Goal: Task Accomplishment & Management: Manage account settings

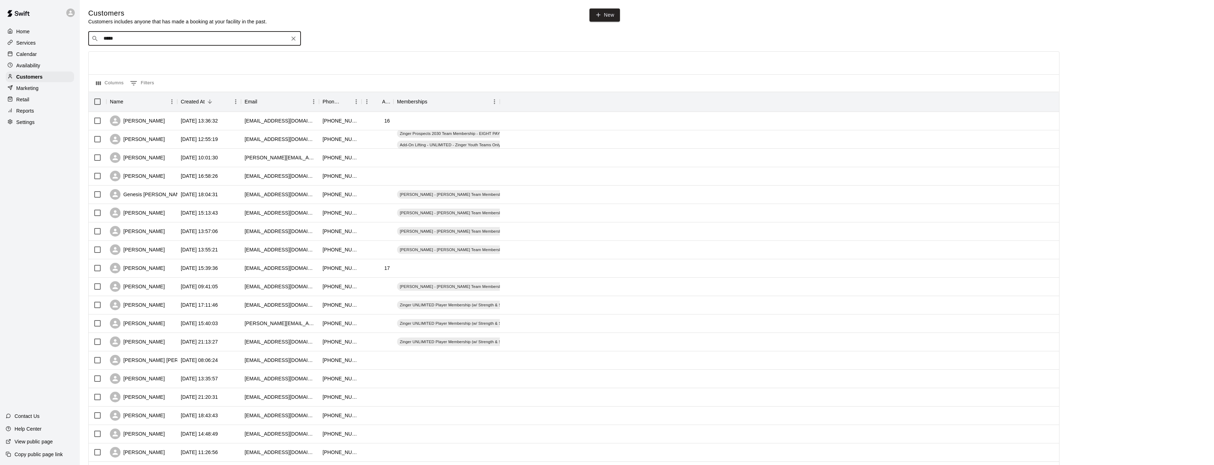
click at [24, 55] on p "Calendar" at bounding box center [26, 54] width 21 height 7
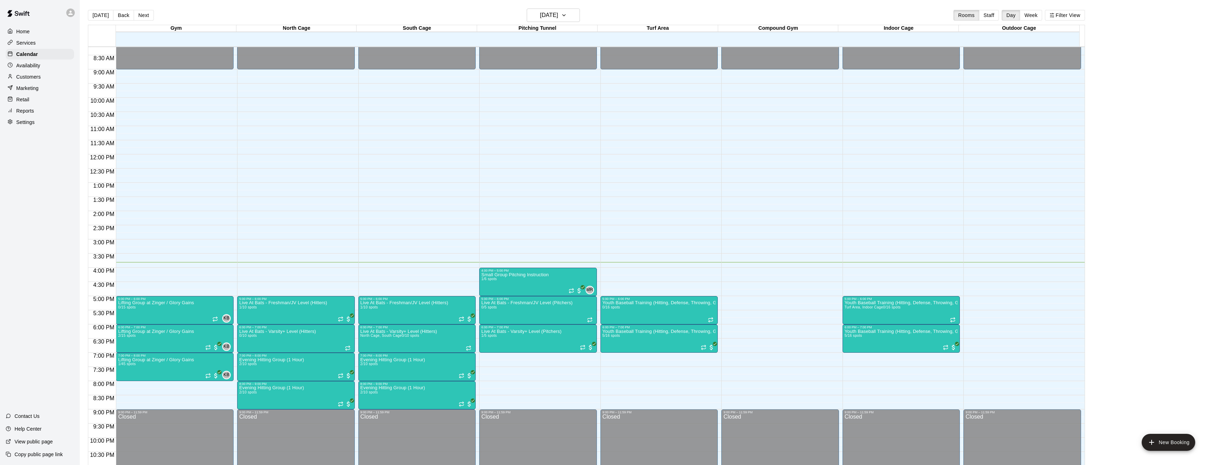
scroll to position [255, 0]
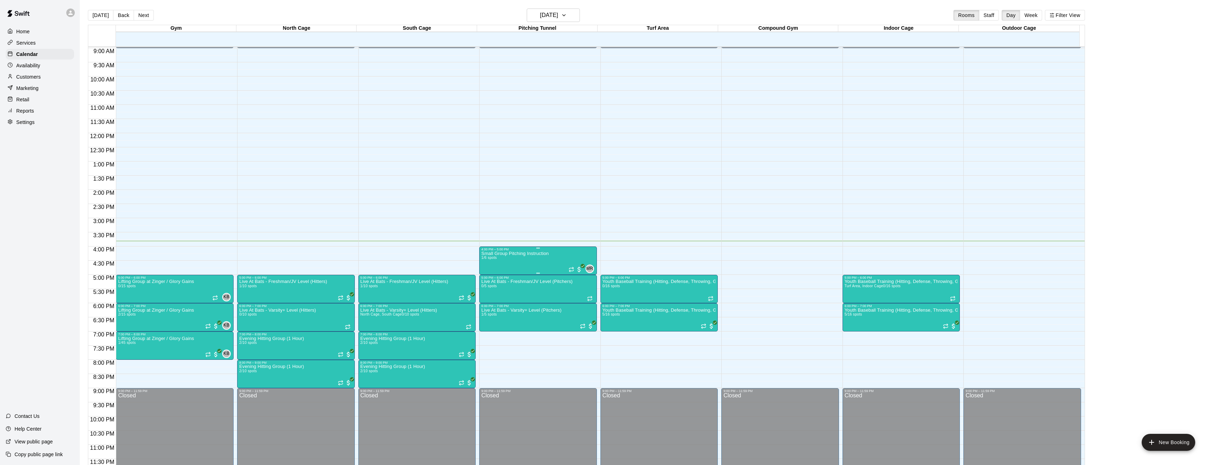
click at [486, 275] on img "edit" at bounding box center [488, 276] width 8 height 8
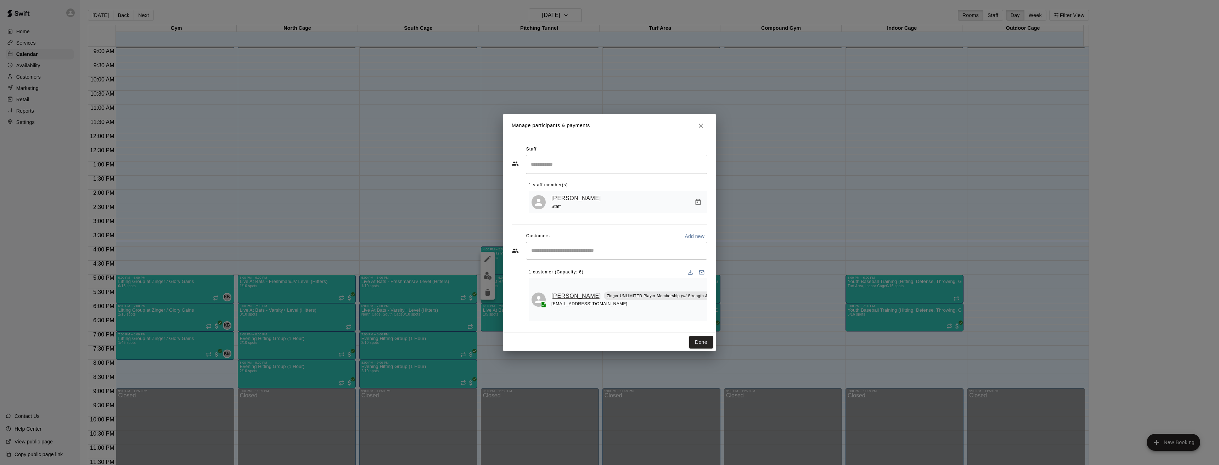
click at [560, 294] on link "[PERSON_NAME]" at bounding box center [576, 296] width 50 height 9
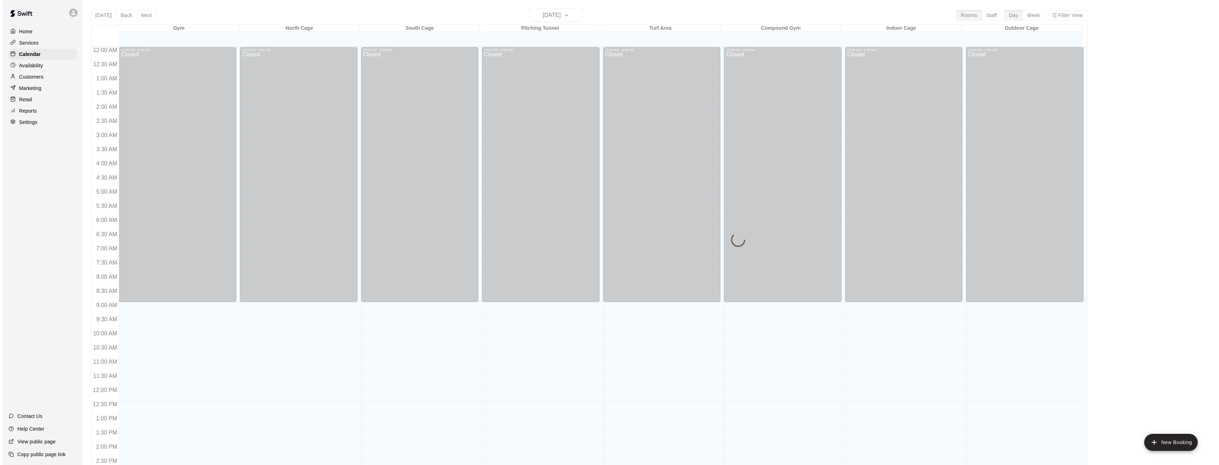
scroll to position [233, 0]
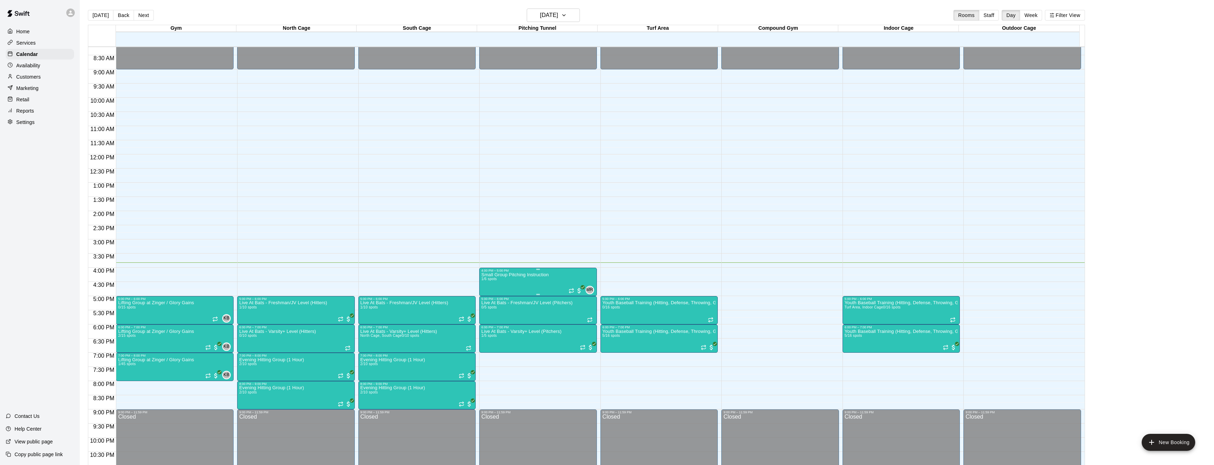
click at [485, 296] on img "edit" at bounding box center [488, 298] width 8 height 8
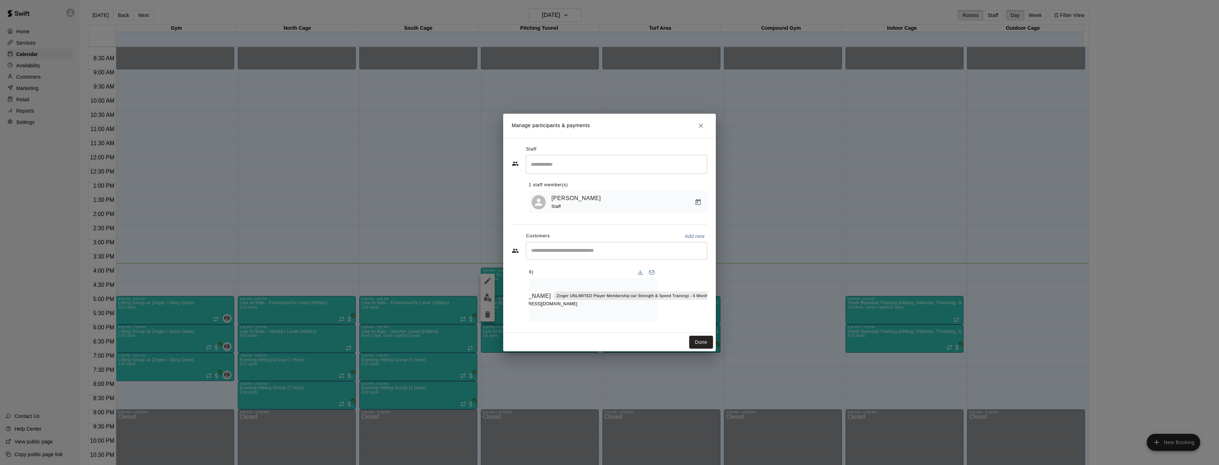
scroll to position [0, 55]
click at [726, 312] on icon "Manage bookings & payment" at bounding box center [728, 312] width 5 height 6
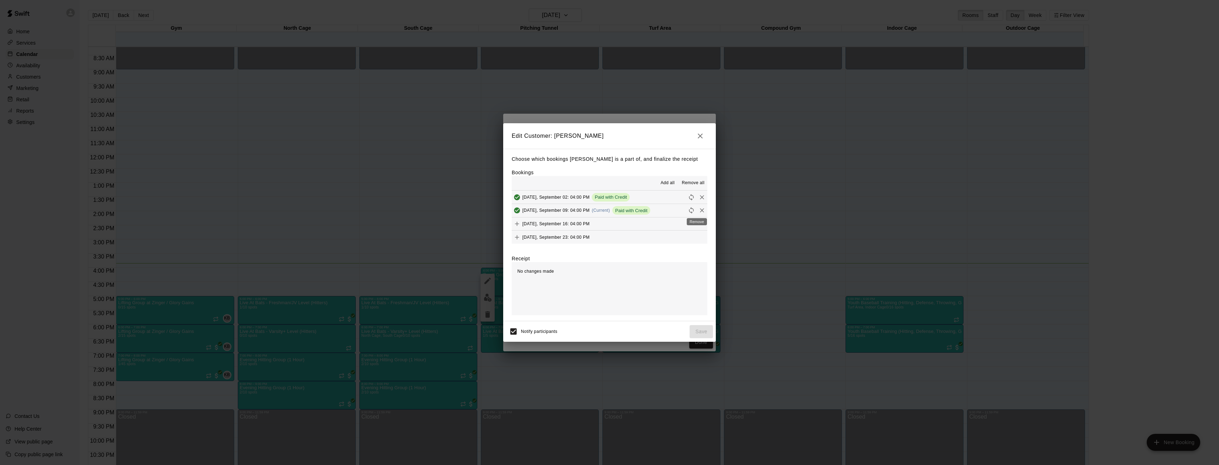
click at [698, 210] on icon "Remove" at bounding box center [701, 210] width 7 height 7
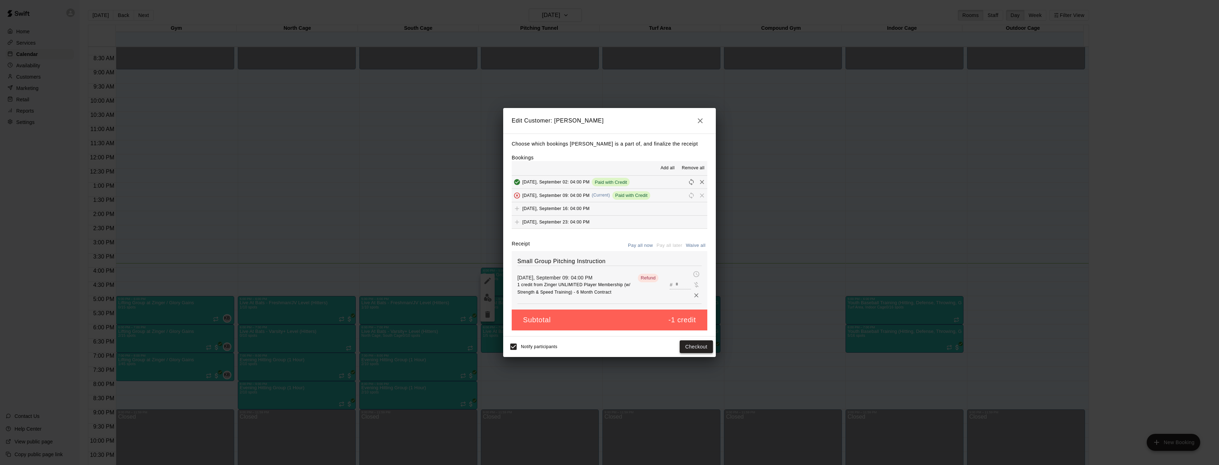
click at [701, 345] on button "Checkout" at bounding box center [696, 347] width 33 height 13
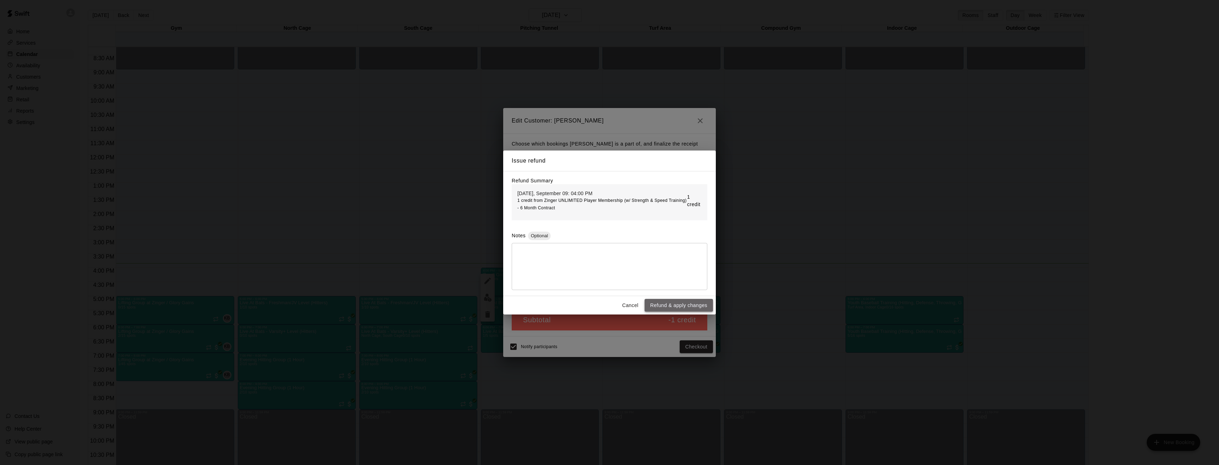
click at [679, 307] on button "Refund & apply changes" at bounding box center [679, 305] width 68 height 13
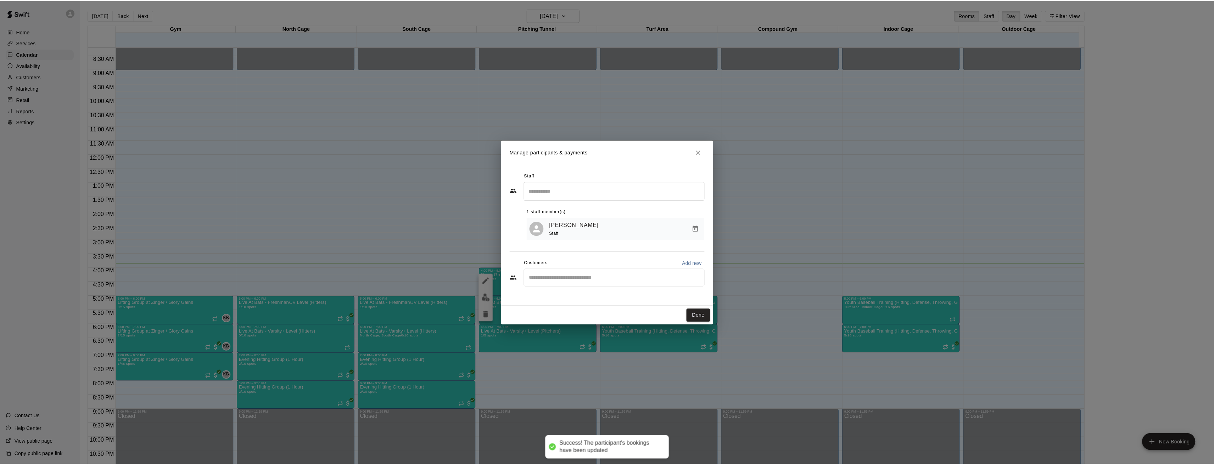
scroll to position [0, 0]
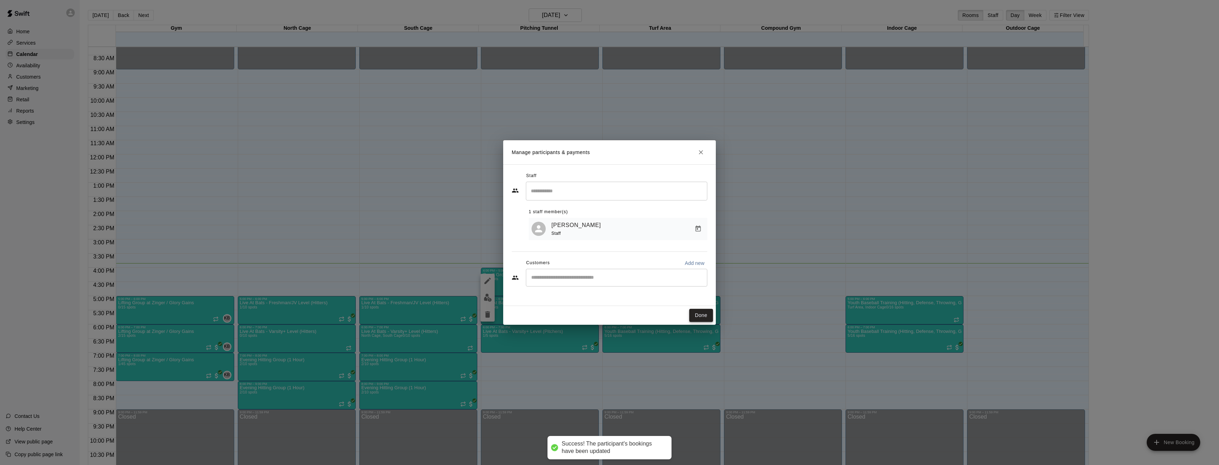
click at [702, 314] on button "Done" at bounding box center [701, 315] width 24 height 13
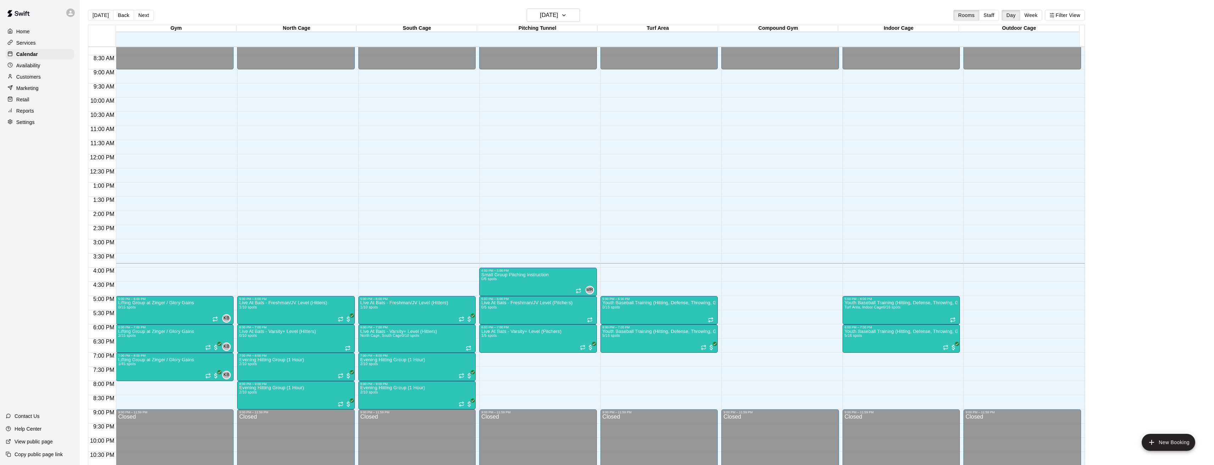
click at [24, 43] on p "Services" at bounding box center [25, 42] width 19 height 7
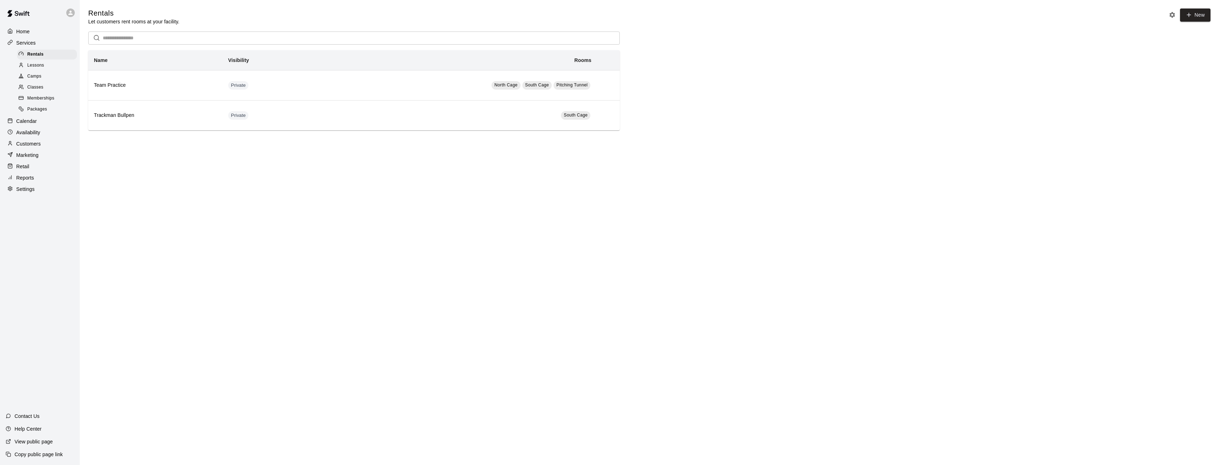
click at [36, 110] on span "Packages" at bounding box center [37, 109] width 20 height 7
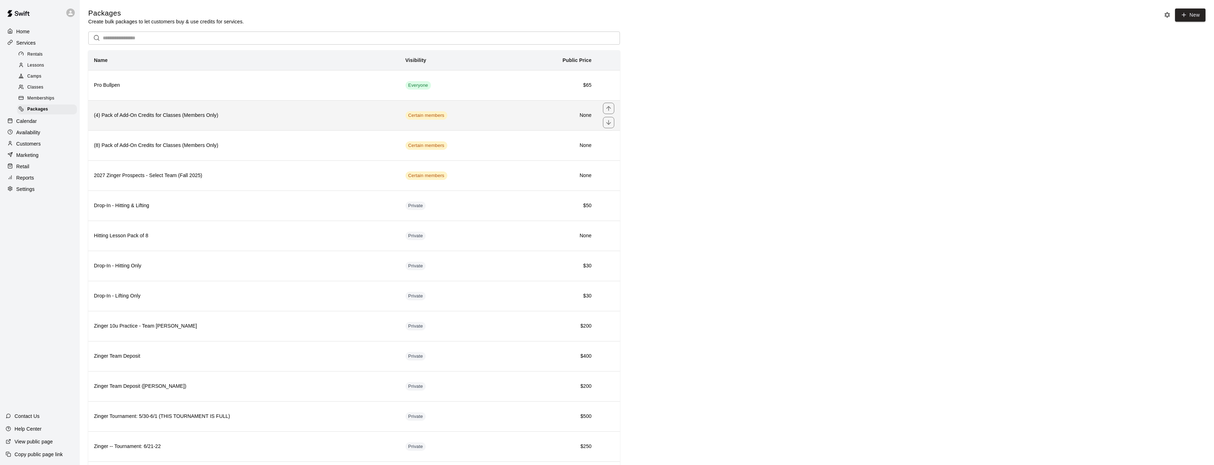
click at [151, 117] on h6 "(4) Pack of Add-On Credits for Classes (Members Only)" at bounding box center [244, 116] width 300 height 8
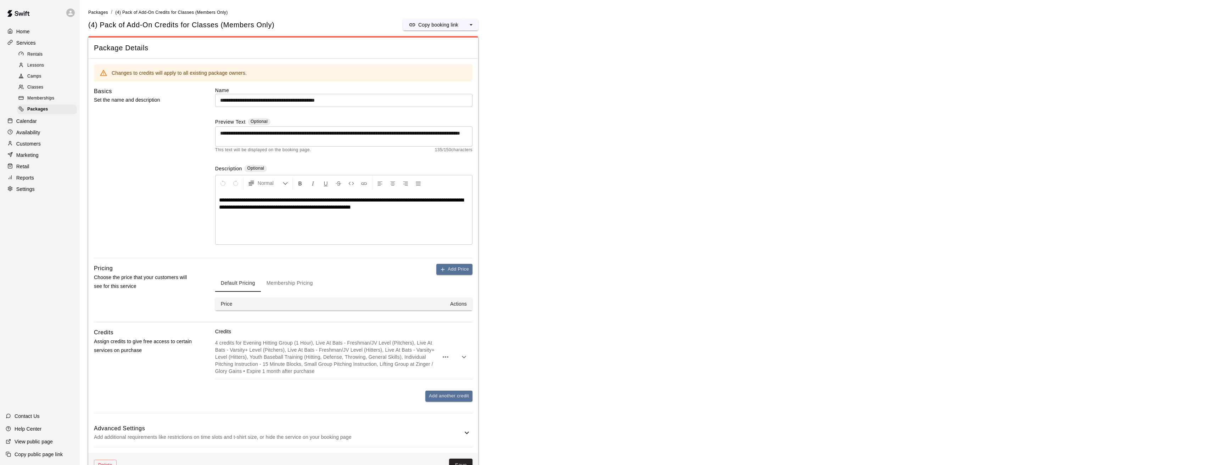
scroll to position [21, 0]
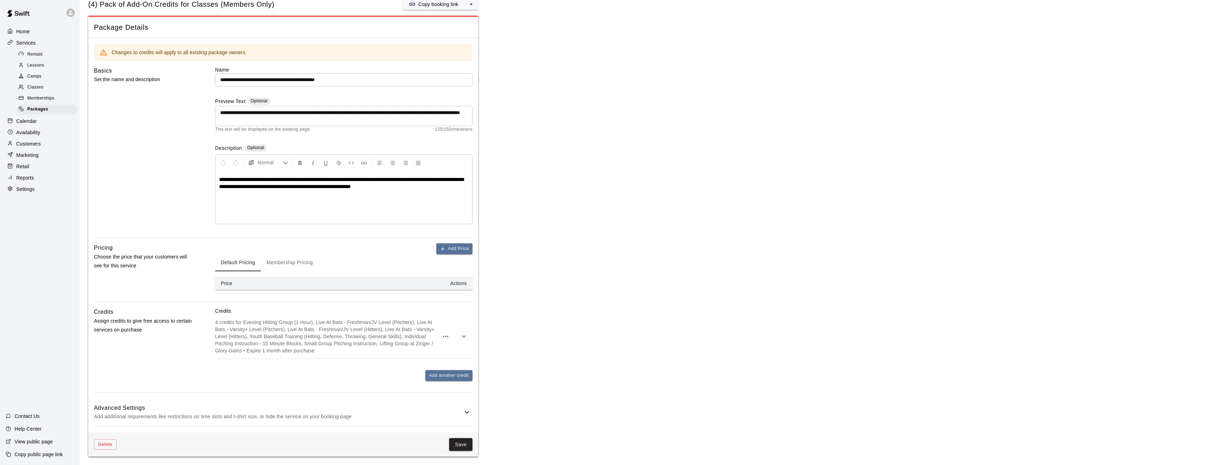
click at [464, 411] on icon at bounding box center [466, 412] width 9 height 9
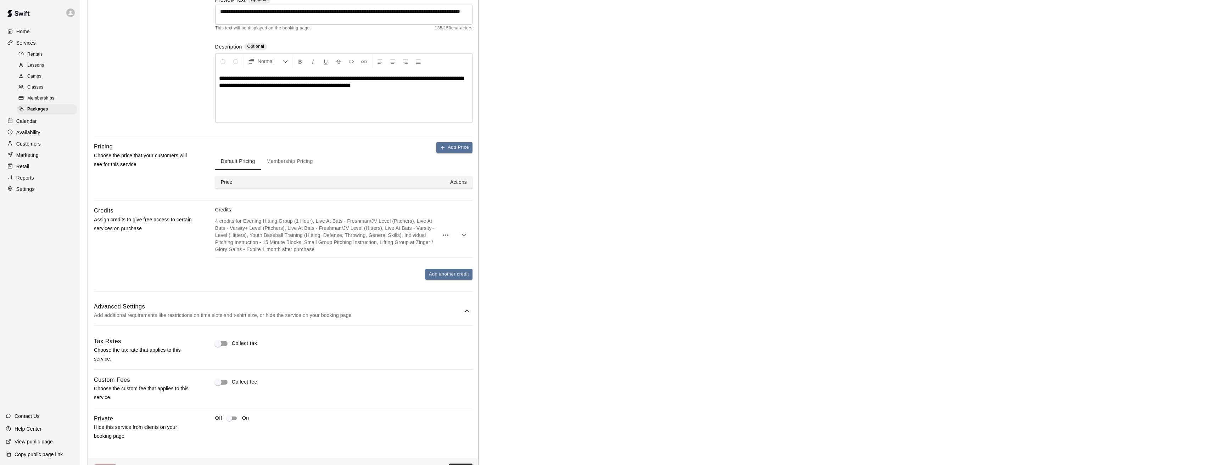
scroll to position [147, 0]
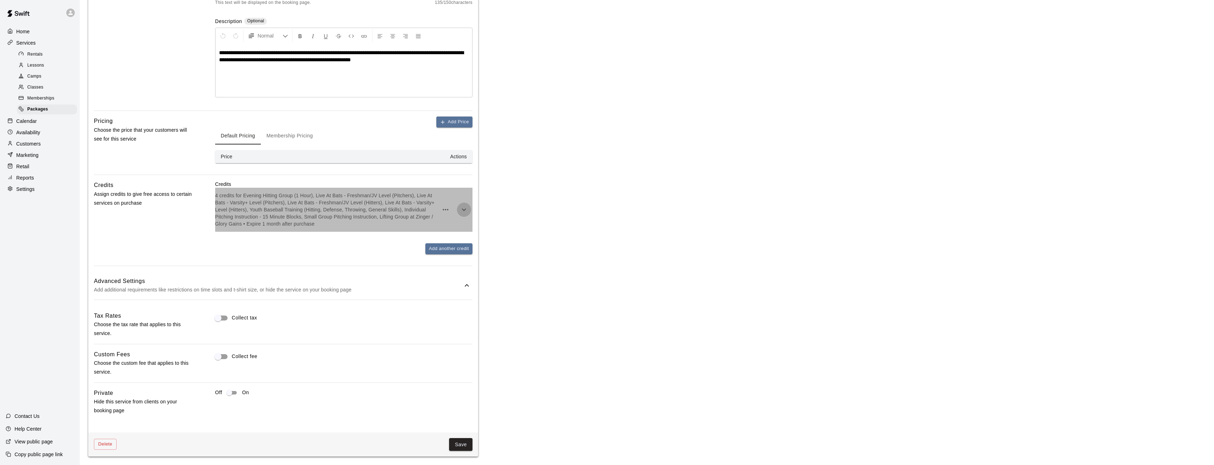
click at [466, 210] on icon "button" at bounding box center [464, 210] width 9 height 9
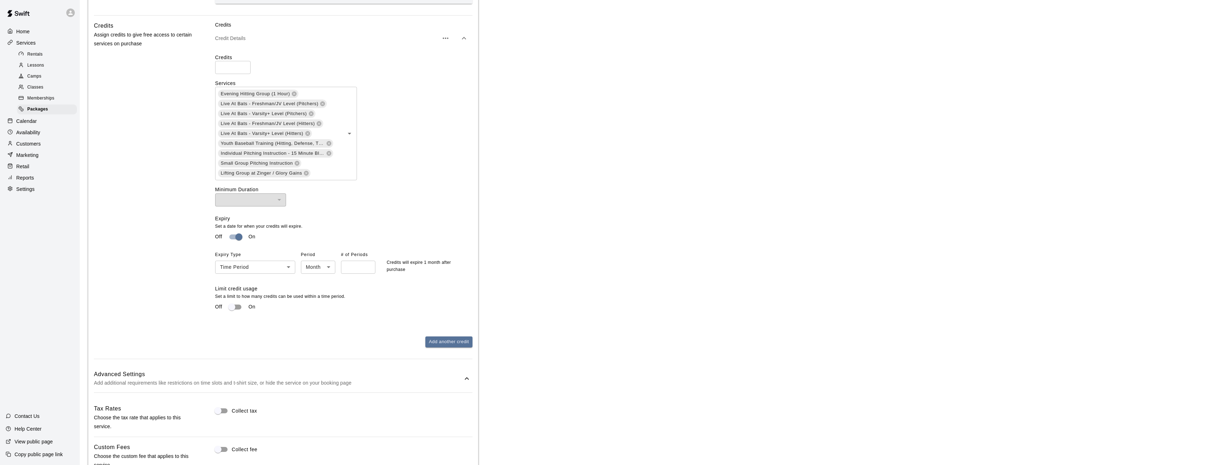
scroll to position [325, 0]
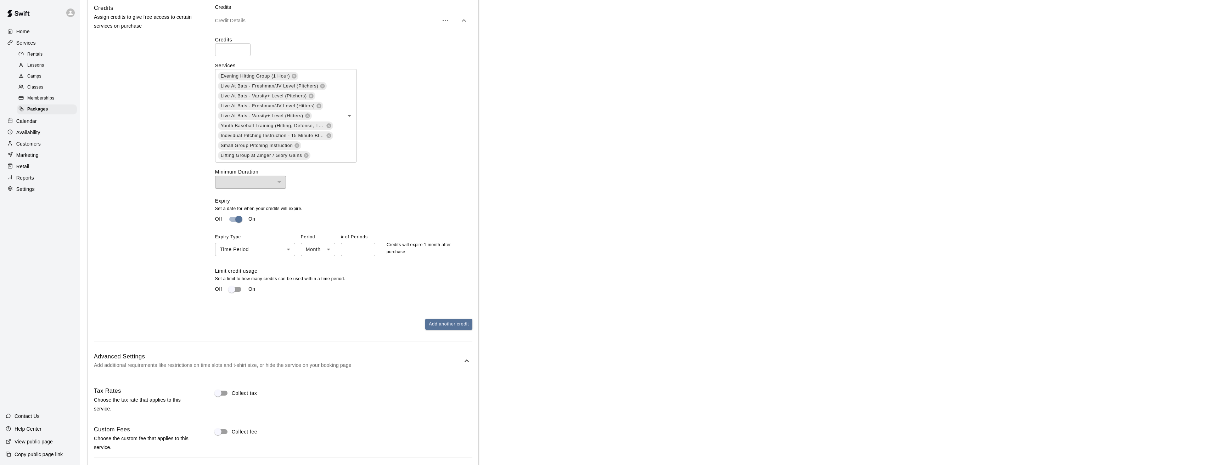
click at [329, 252] on body "**********" at bounding box center [609, 107] width 1219 height 865
click at [329, 252] on div at bounding box center [609, 232] width 1219 height 465
drag, startPoint x: 353, startPoint y: 251, endPoint x: 330, endPoint y: 248, distance: 22.5
click at [330, 249] on div "Period Month ***** ​ # of Periods * ​" at bounding box center [341, 244] width 80 height 24
type input "*"
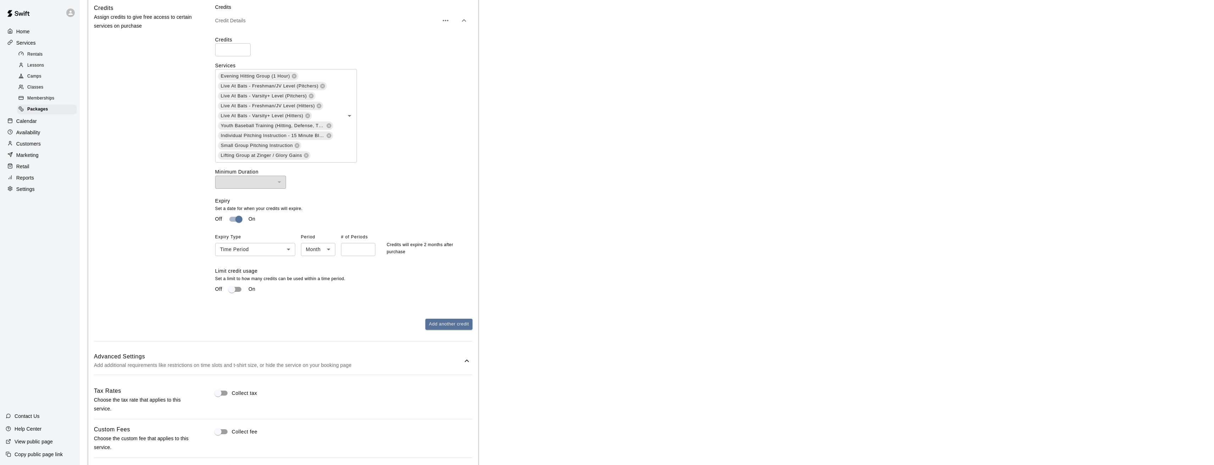
click at [454, 209] on p "Set a date for when your credits will expire." at bounding box center [341, 209] width 252 height 7
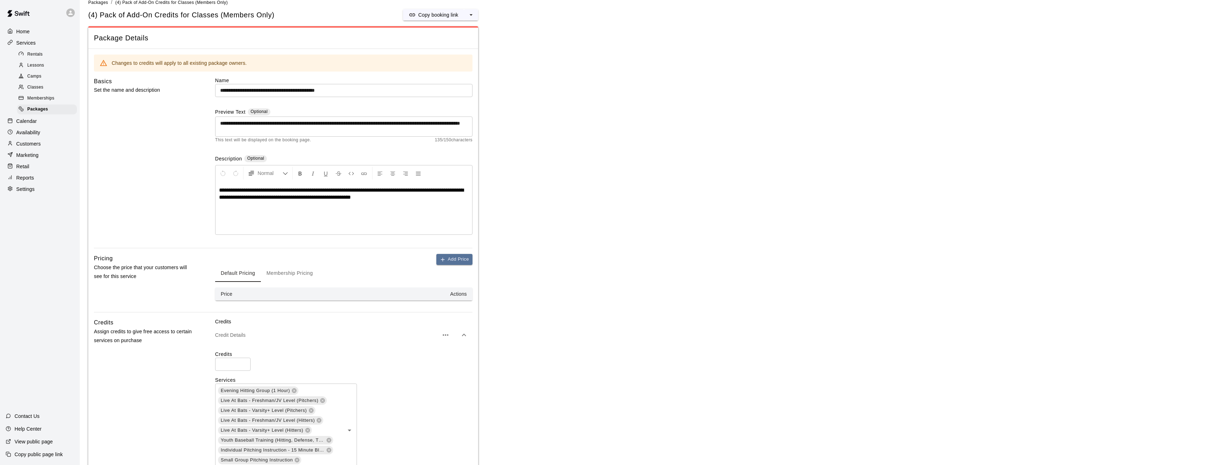
scroll to position [0, 0]
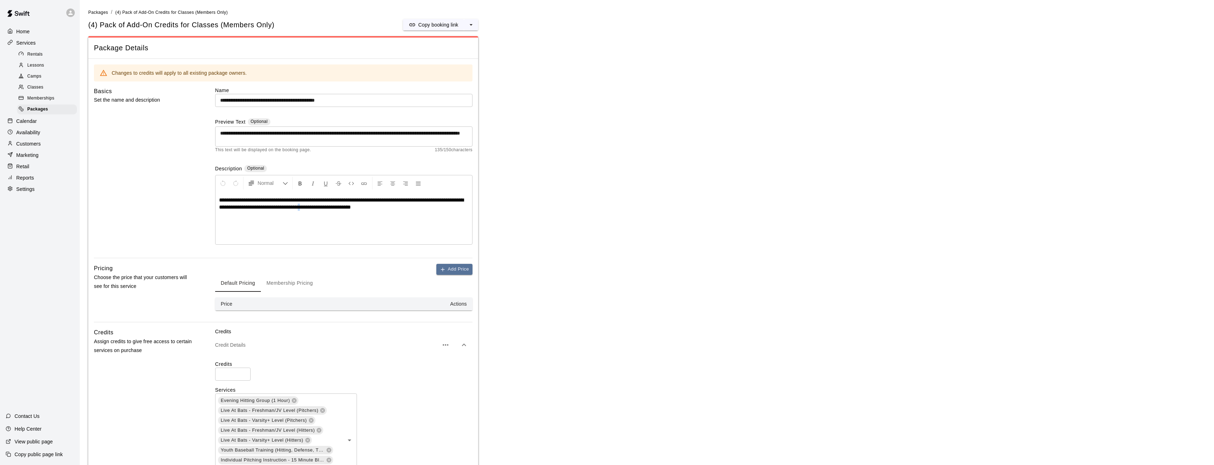
click at [334, 208] on span "**********" at bounding box center [341, 203] width 244 height 12
click at [353, 209] on span "**********" at bounding box center [341, 203] width 244 height 12
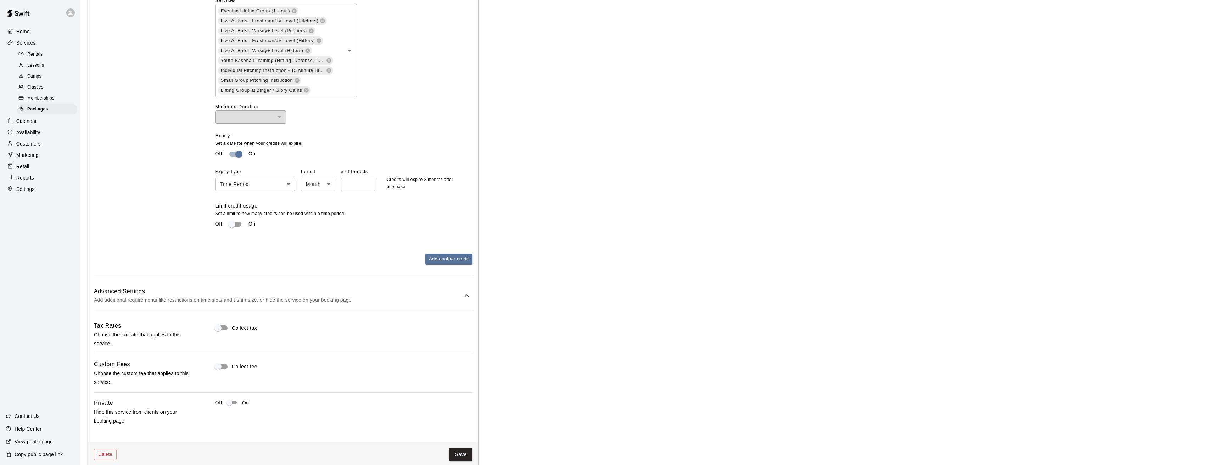
scroll to position [401, 0]
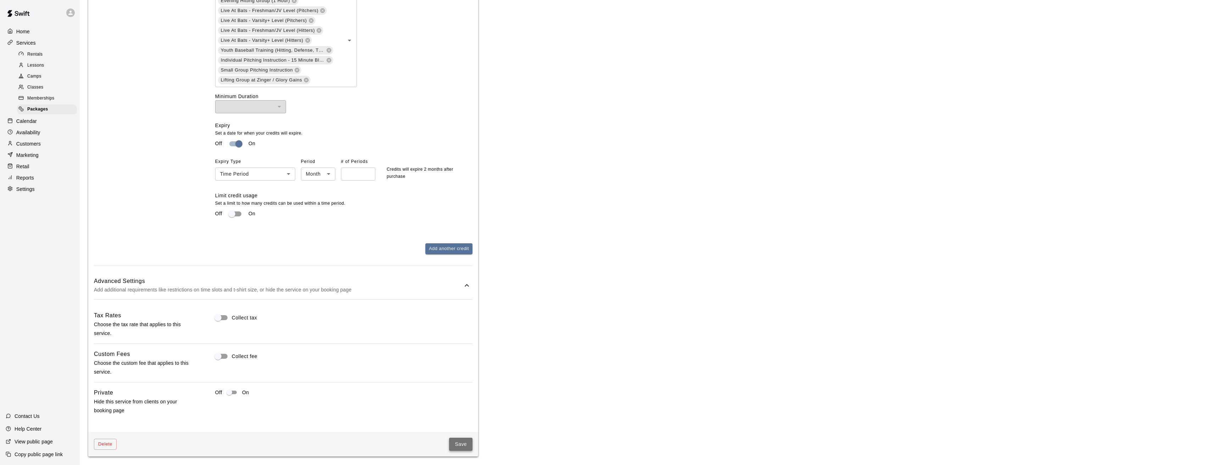
click at [461, 443] on button "Save" at bounding box center [460, 444] width 23 height 13
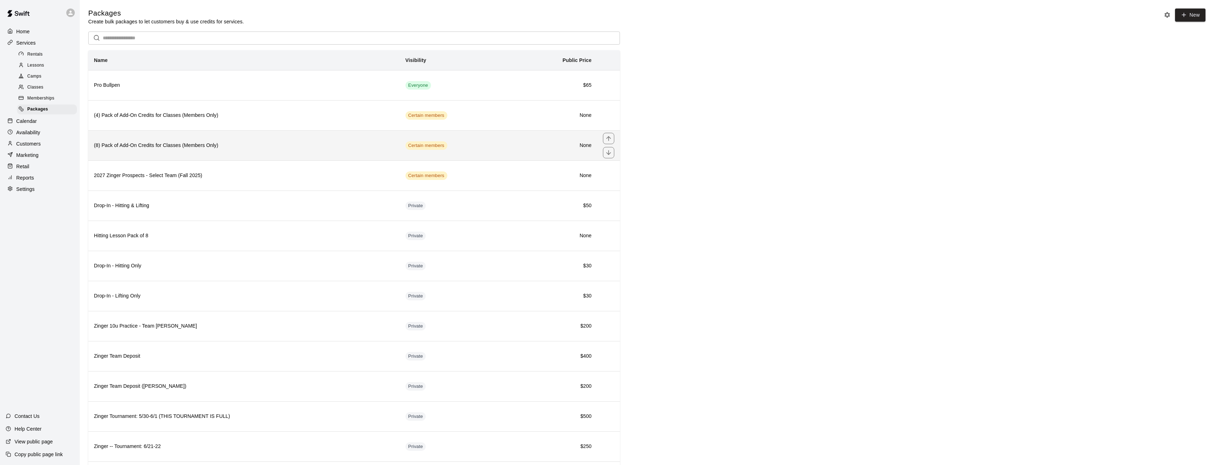
click at [245, 147] on h6 "(8) Pack of Add-On Credits for Classes (Members Only)" at bounding box center [244, 146] width 300 height 8
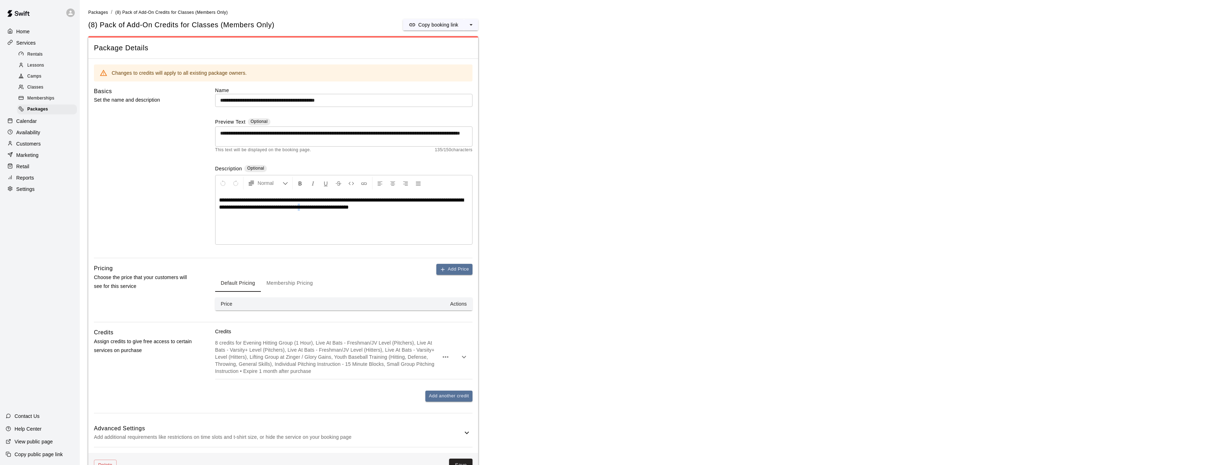
click at [334, 208] on span "**********" at bounding box center [341, 203] width 244 height 12
click at [353, 207] on span "**********" at bounding box center [341, 203] width 244 height 12
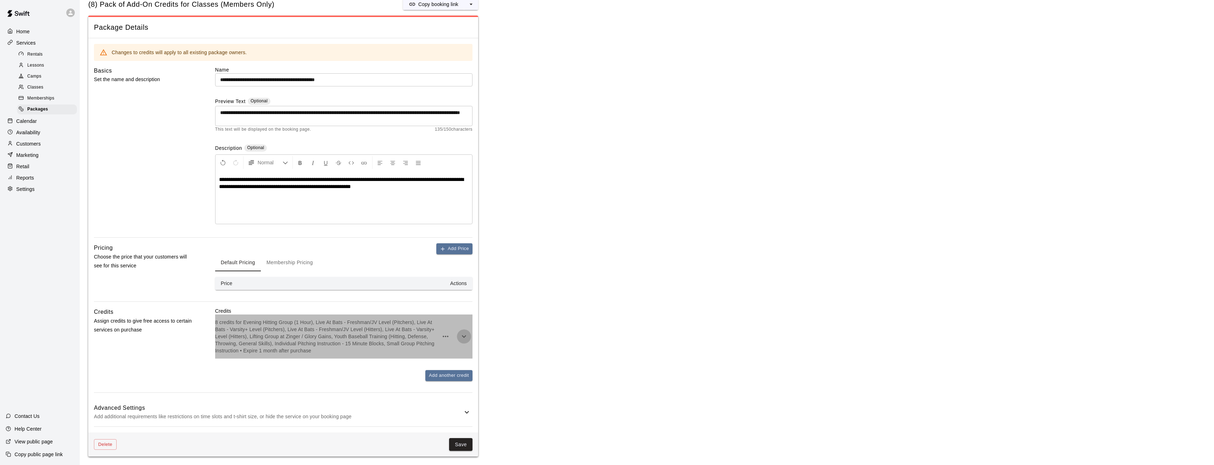
click at [464, 336] on icon "button" at bounding box center [464, 336] width 9 height 9
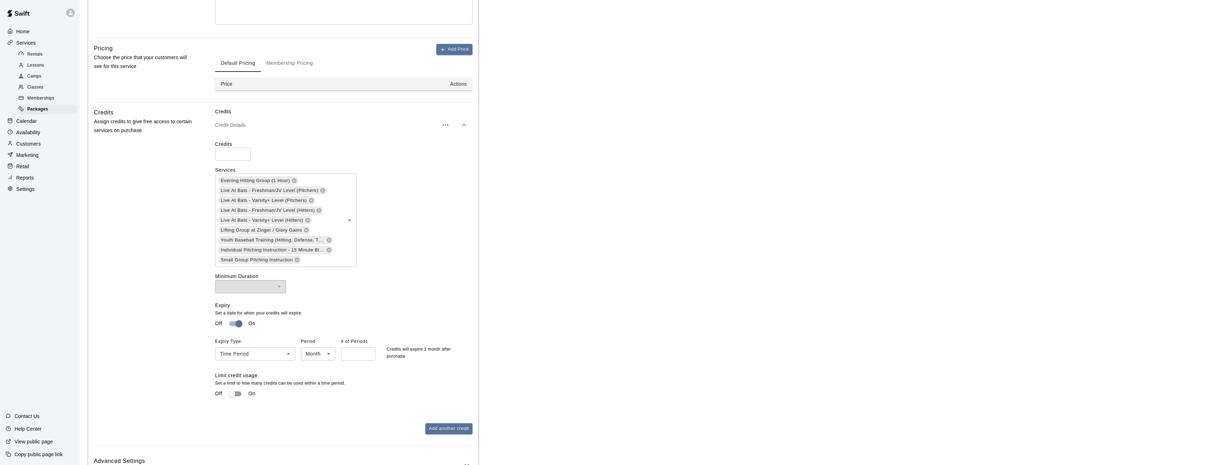
scroll to position [275, 0]
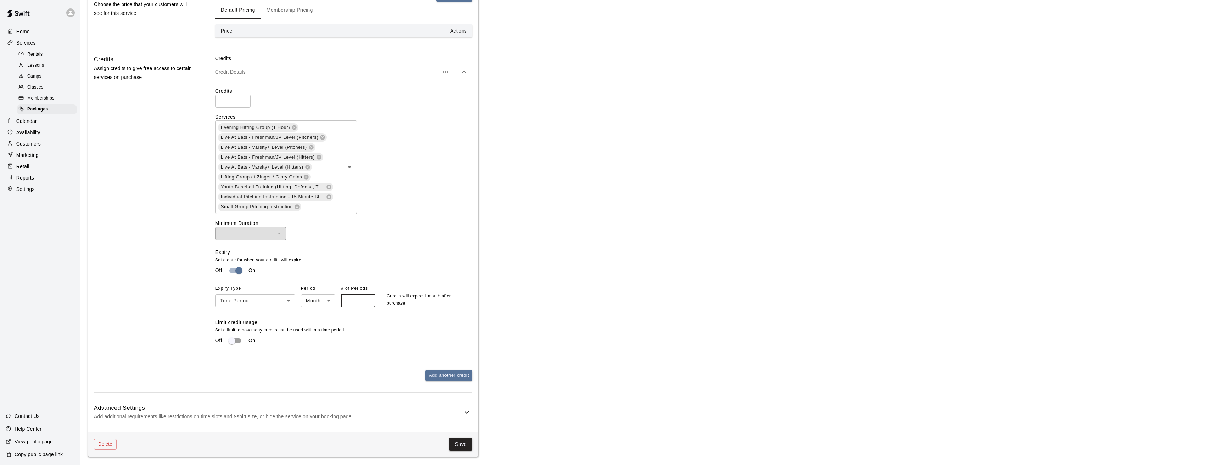
drag, startPoint x: 353, startPoint y: 298, endPoint x: 330, endPoint y: 296, distance: 23.9
click at [330, 296] on div "Period Month ***** ​ # of Periods * ​" at bounding box center [341, 295] width 80 height 24
type input "*"
click at [463, 445] on button "Save" at bounding box center [460, 444] width 23 height 13
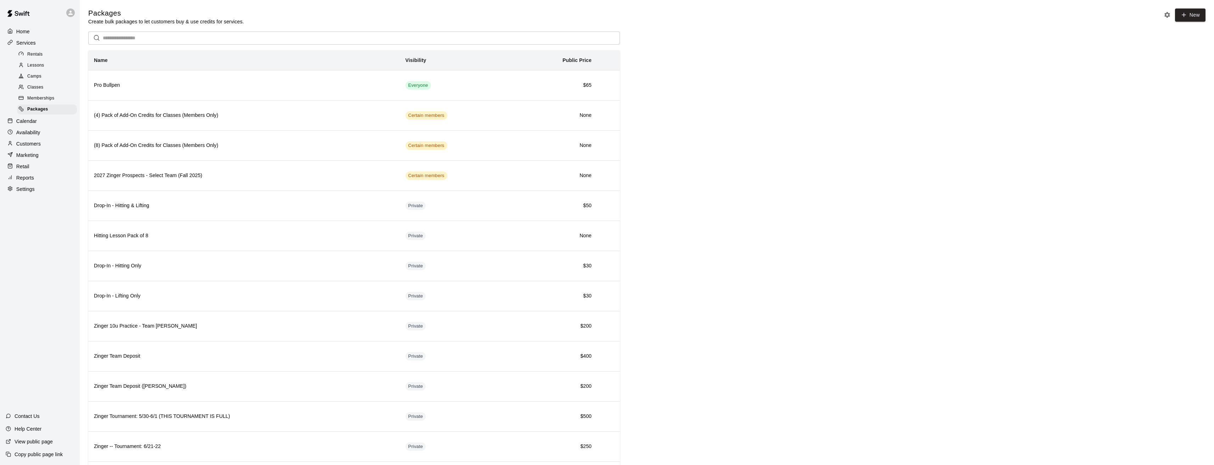
click at [42, 100] on span "Memberships" at bounding box center [40, 98] width 27 height 7
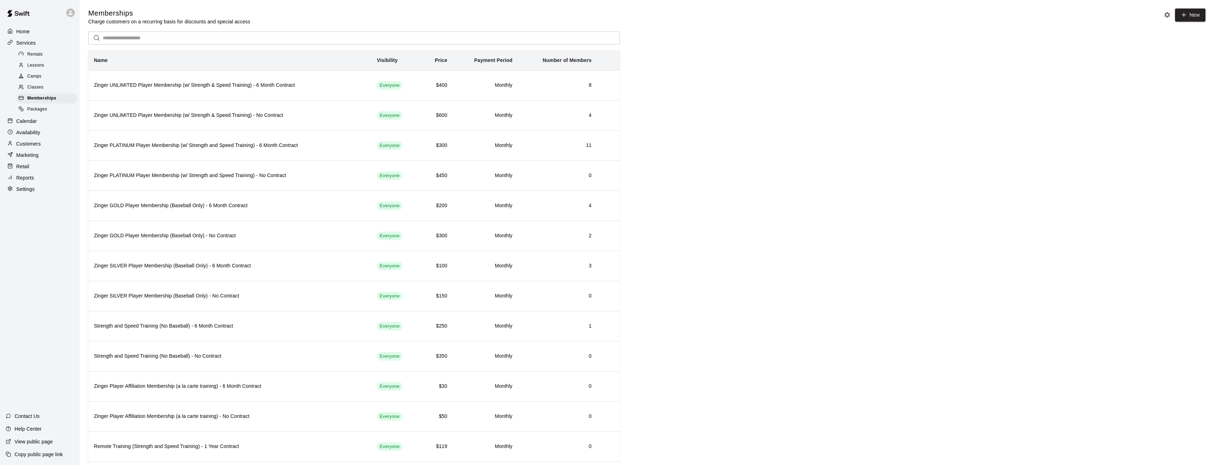
click at [26, 123] on p "Calendar" at bounding box center [26, 121] width 21 height 7
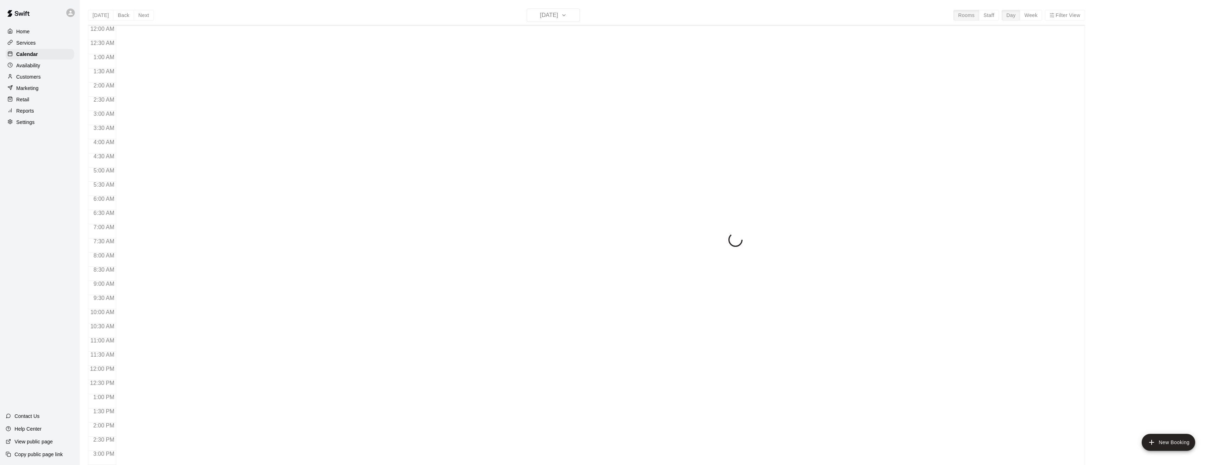
scroll to position [233, 0]
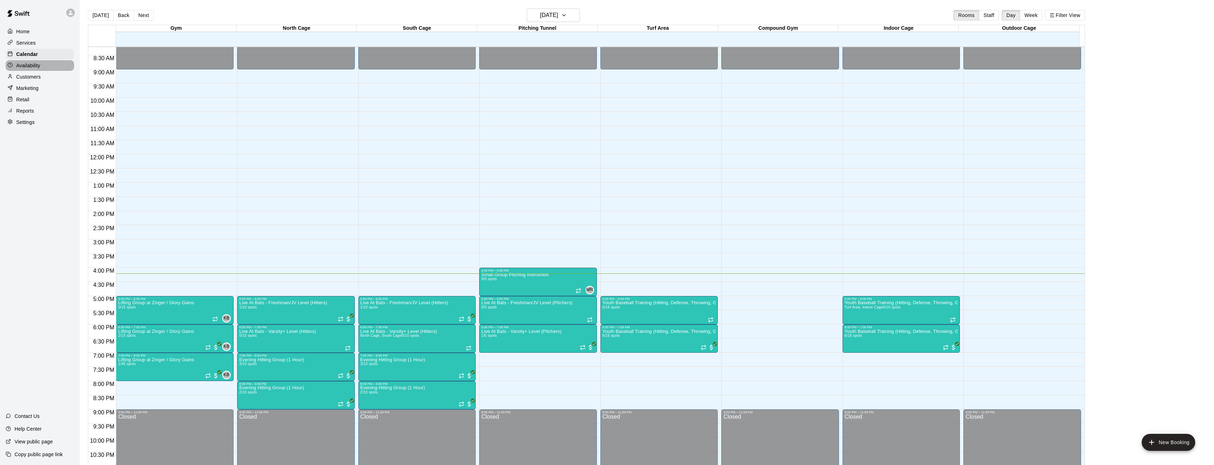
click at [24, 68] on p "Availability" at bounding box center [28, 65] width 24 height 7
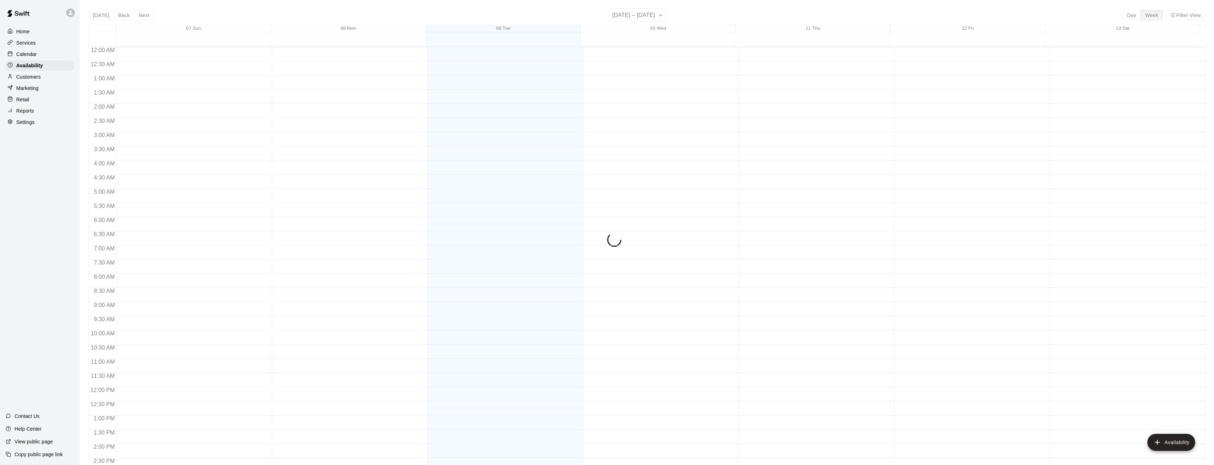
scroll to position [254, 0]
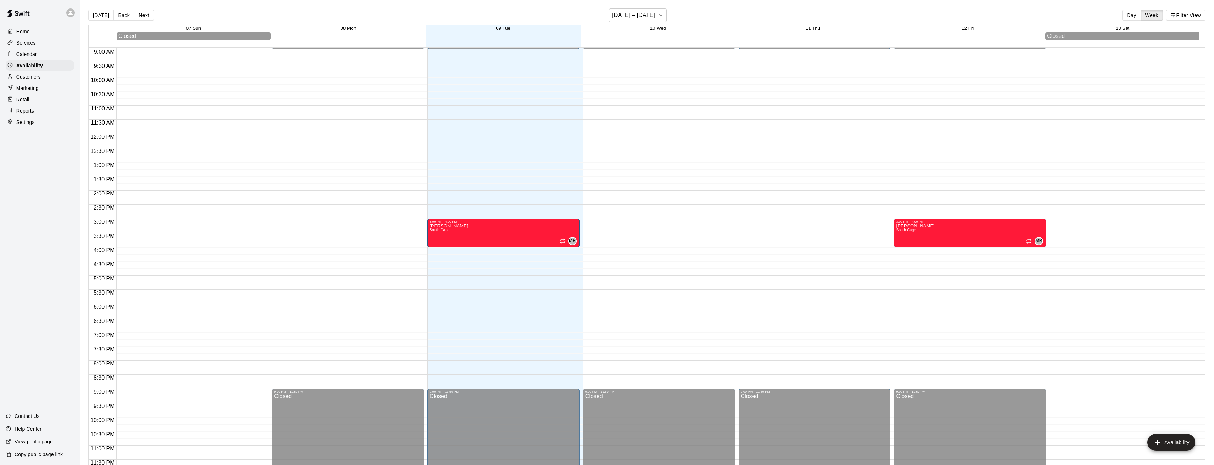
click at [24, 54] on p "Calendar" at bounding box center [26, 54] width 21 height 7
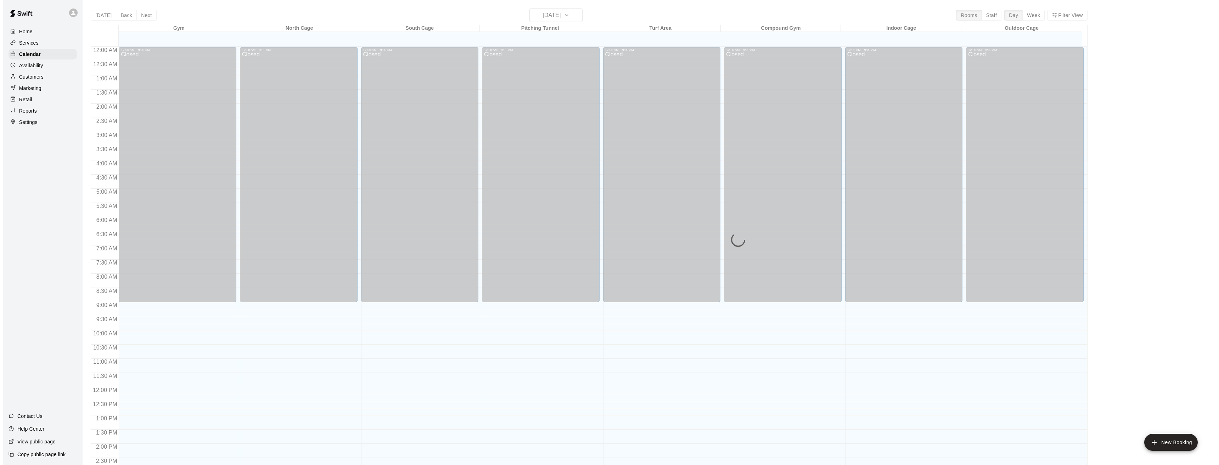
scroll to position [233, 0]
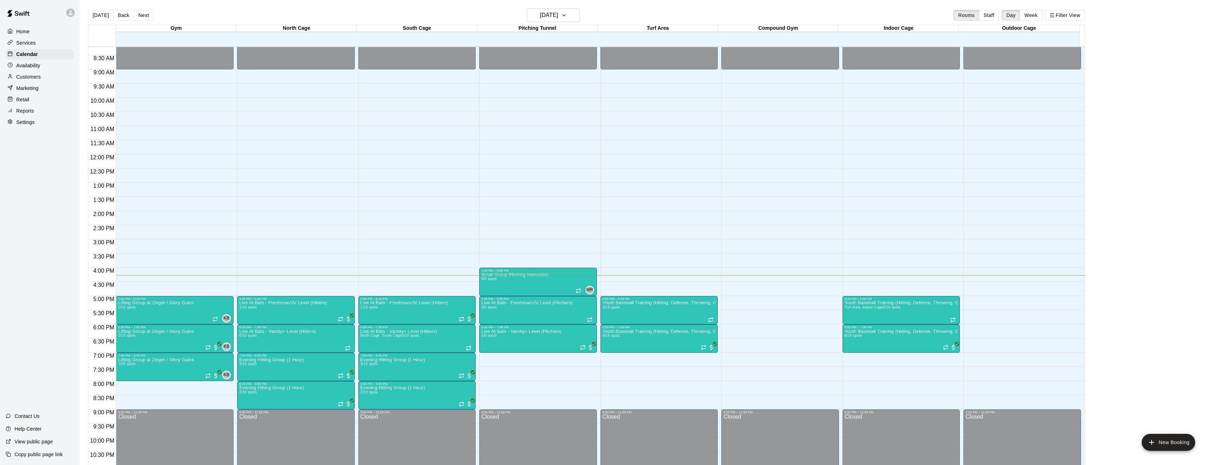
click at [30, 79] on p "Customers" at bounding box center [28, 76] width 24 height 7
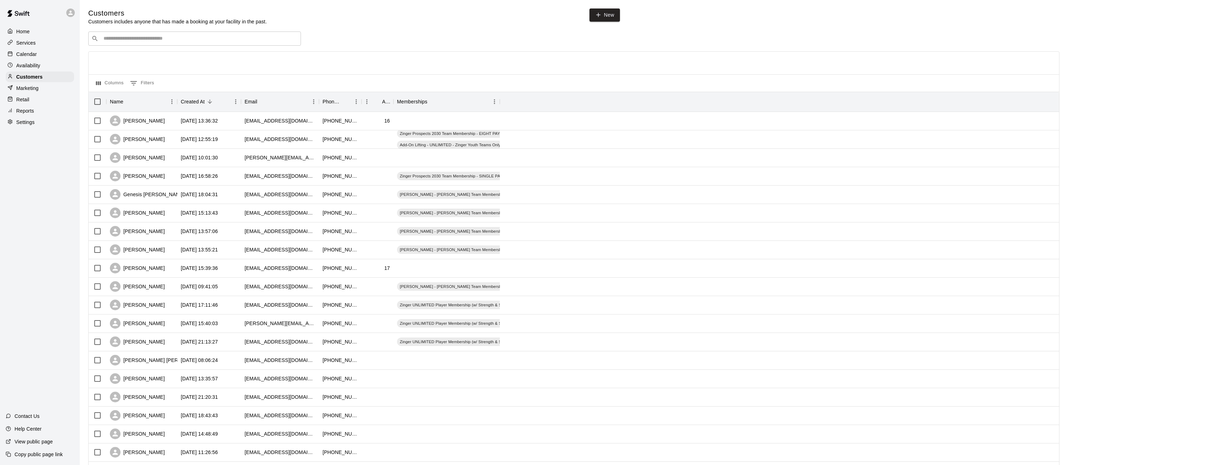
click at [200, 41] on input "Search customers by name or email" at bounding box center [199, 38] width 196 height 7
type input "*****"
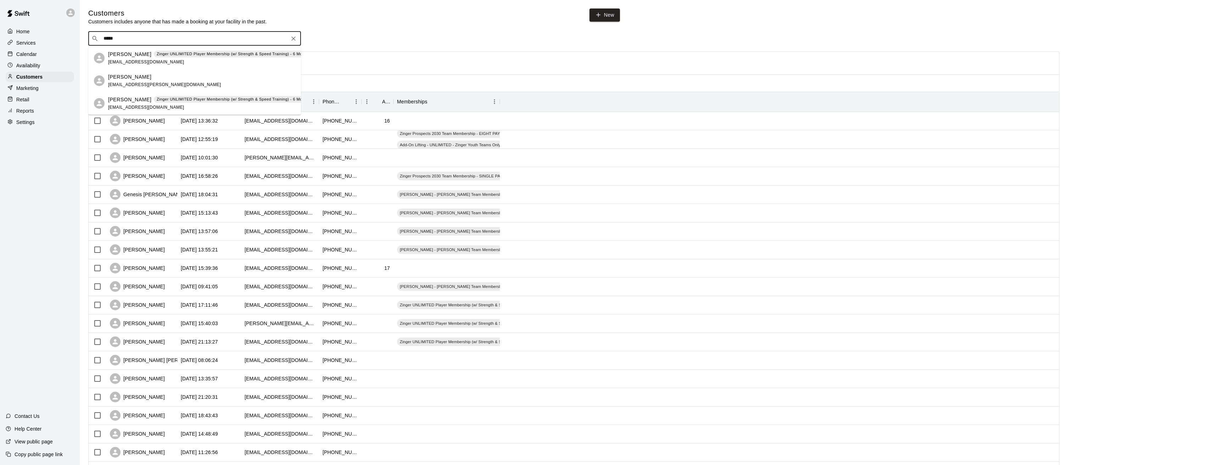
click at [120, 99] on p "Jack Olson" at bounding box center [129, 99] width 43 height 7
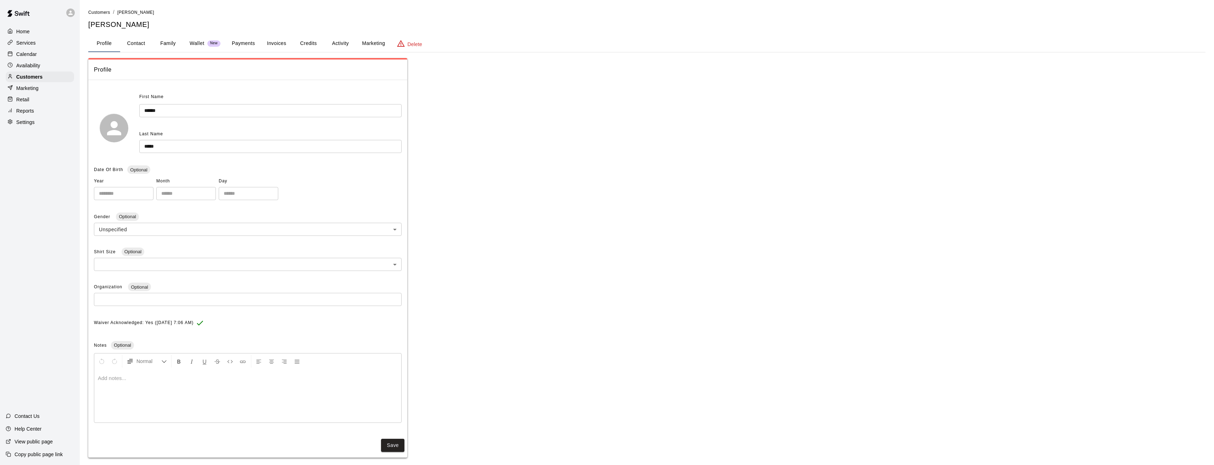
click at [248, 43] on button "Payments" at bounding box center [243, 43] width 34 height 17
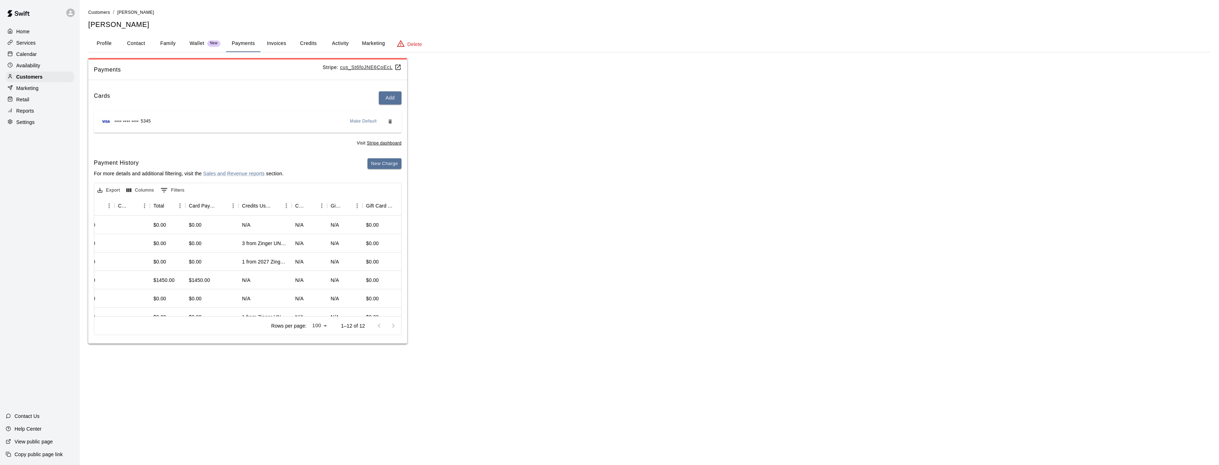
scroll to position [0, 348]
click at [266, 243] on div "3 from Zinger UNLIMITED Player Membership (w/ Strength & Speed Training) - 6 Mo…" at bounding box center [264, 243] width 46 height 7
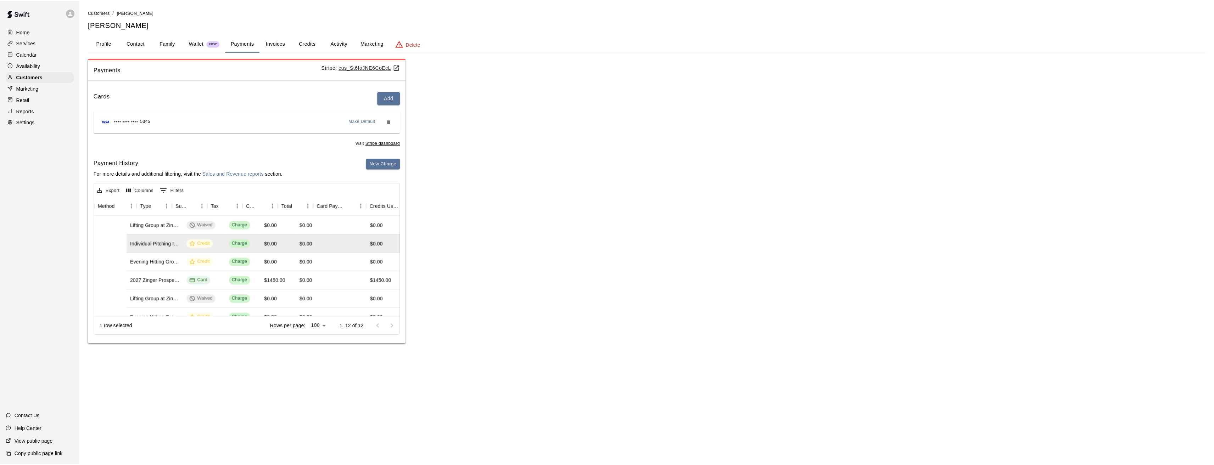
scroll to position [0, 0]
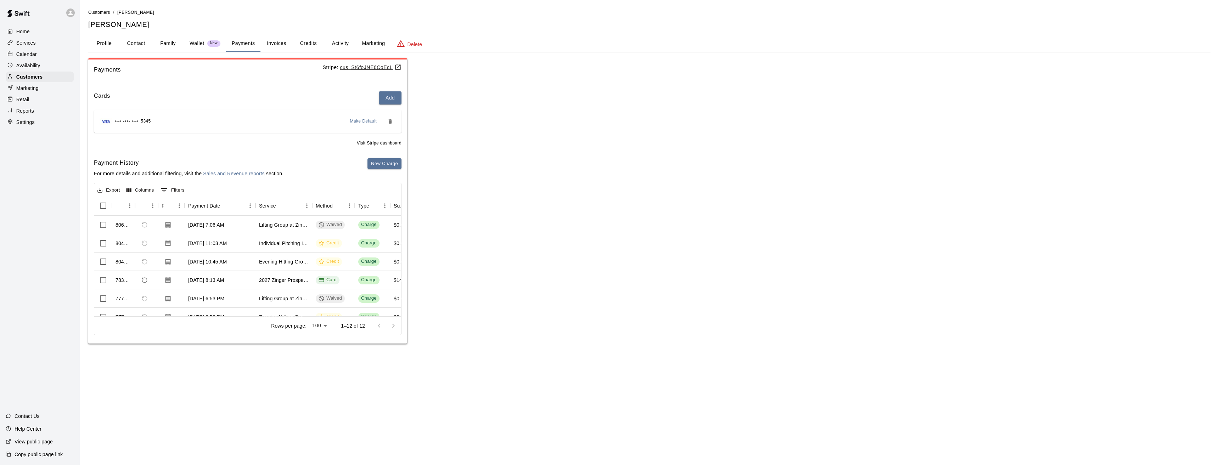
click at [101, 43] on button "Profile" at bounding box center [104, 43] width 32 height 17
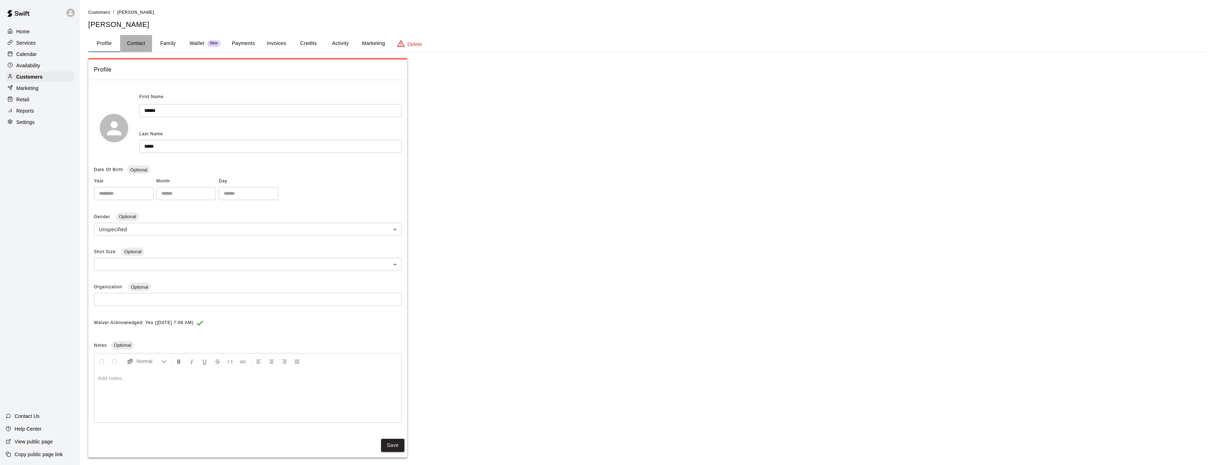
click at [135, 41] on button "Contact" at bounding box center [136, 43] width 32 height 17
select select "**"
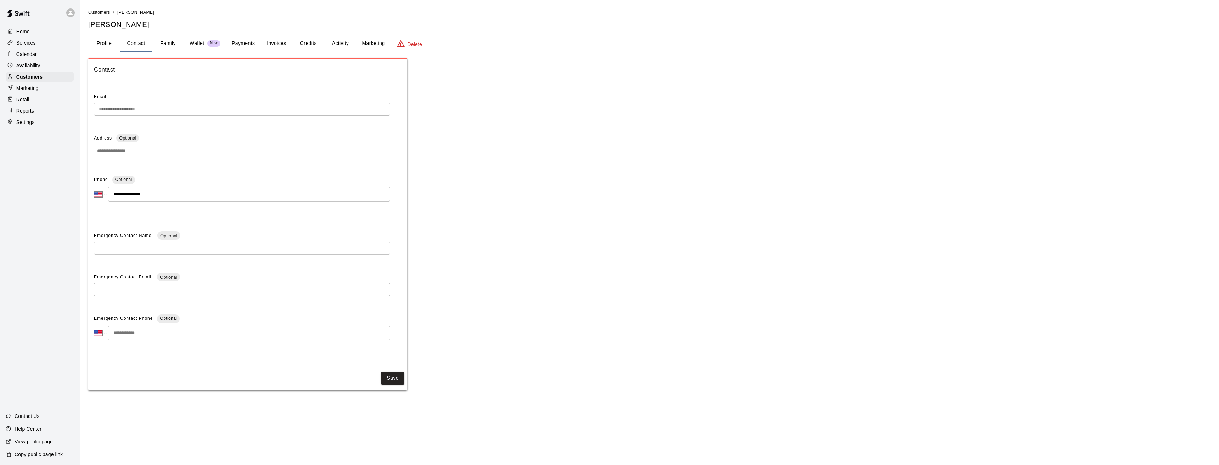
click at [173, 40] on button "Family" at bounding box center [168, 43] width 32 height 17
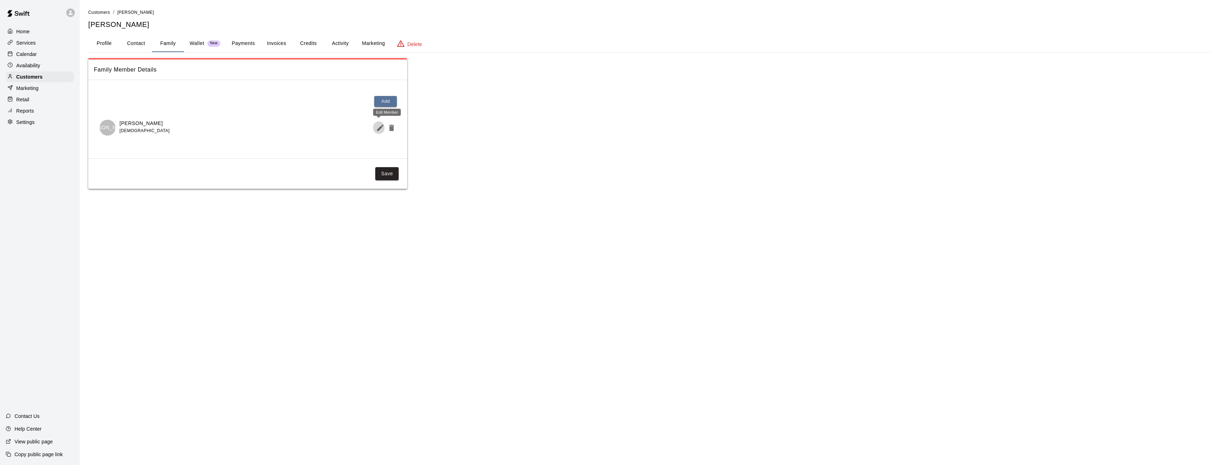
click at [379, 129] on icon "Edit Member" at bounding box center [380, 128] width 6 height 6
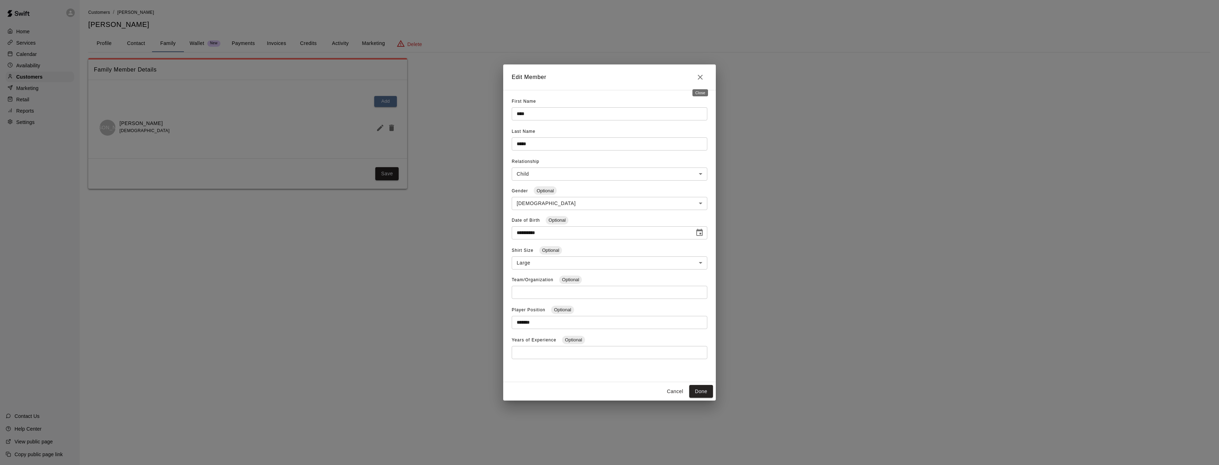
click at [700, 80] on icon "Close" at bounding box center [700, 77] width 9 height 9
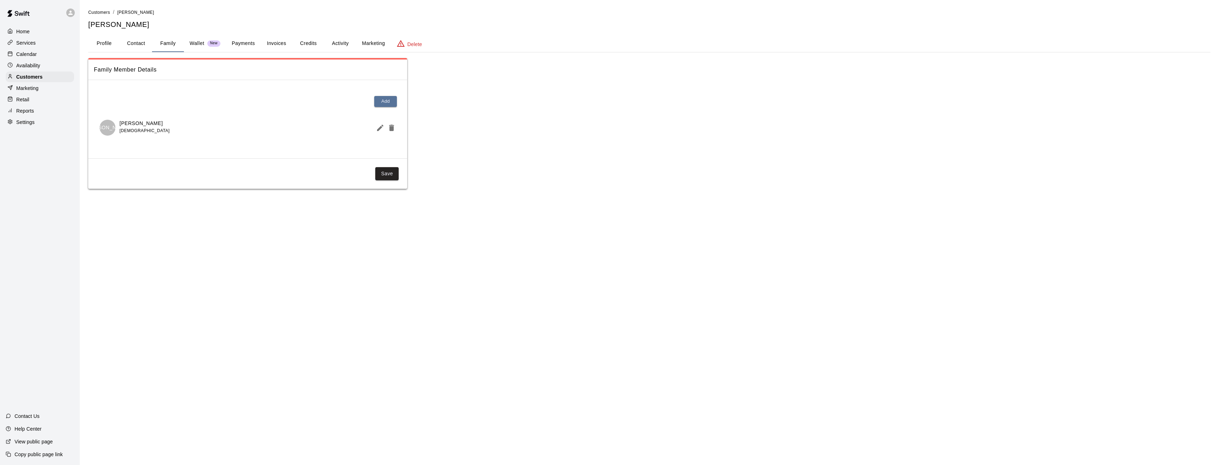
click at [240, 42] on button "Payments" at bounding box center [243, 43] width 34 height 17
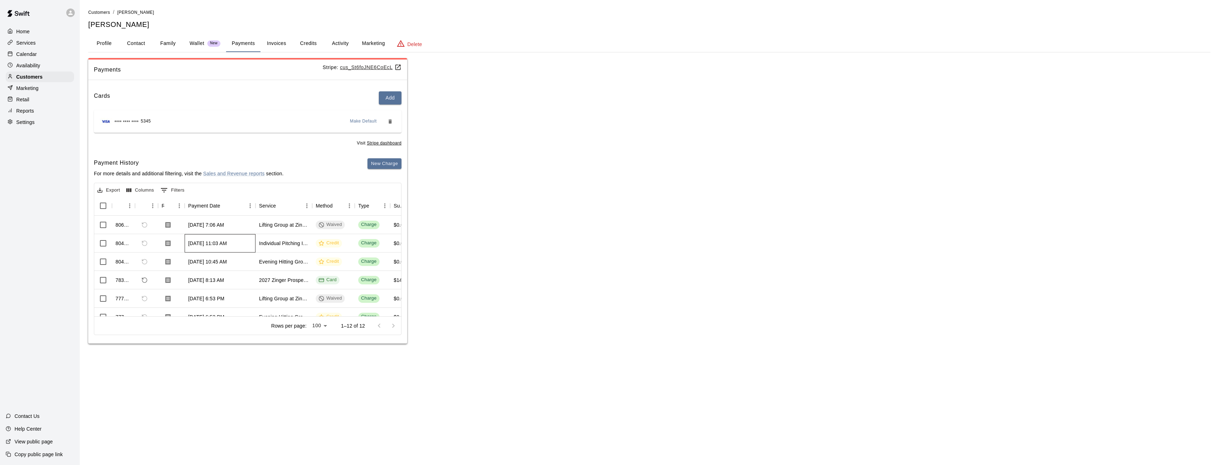
click at [217, 243] on div "Sep 8, 2025, 11:03 AM" at bounding box center [207, 243] width 39 height 7
click at [168, 244] on icon "Download Receipt" at bounding box center [167, 243] width 5 height 6
click at [106, 45] on button "Profile" at bounding box center [104, 43] width 32 height 17
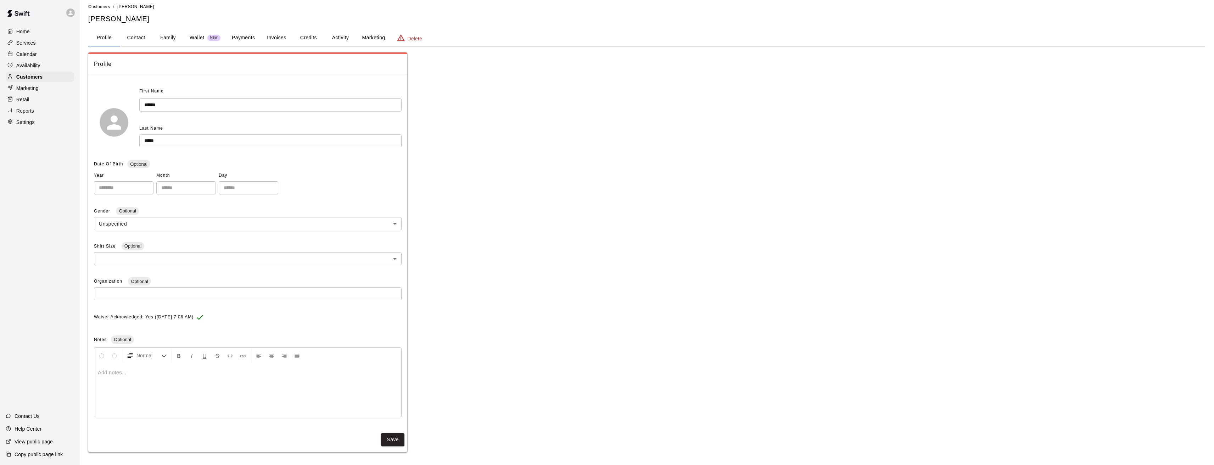
scroll to position [7, 0]
click at [140, 41] on button "Contact" at bounding box center [136, 36] width 32 height 17
select select "**"
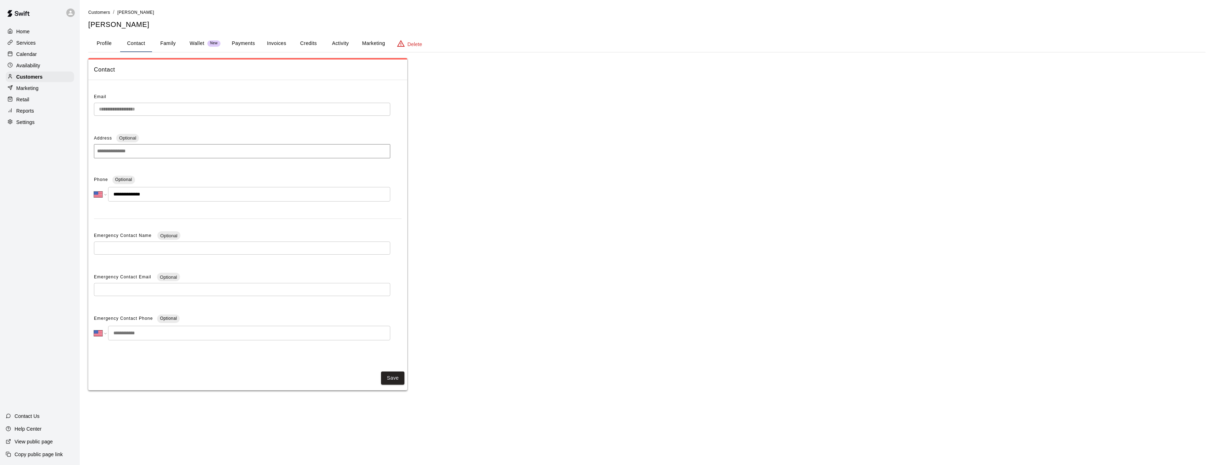
scroll to position [0, 0]
click at [28, 55] on p "Calendar" at bounding box center [26, 54] width 21 height 7
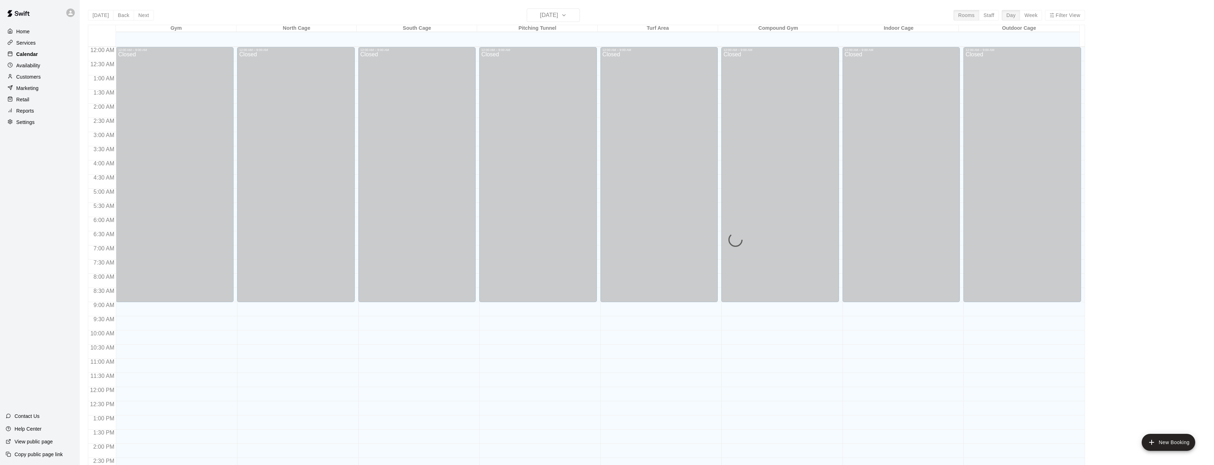
scroll to position [233, 0]
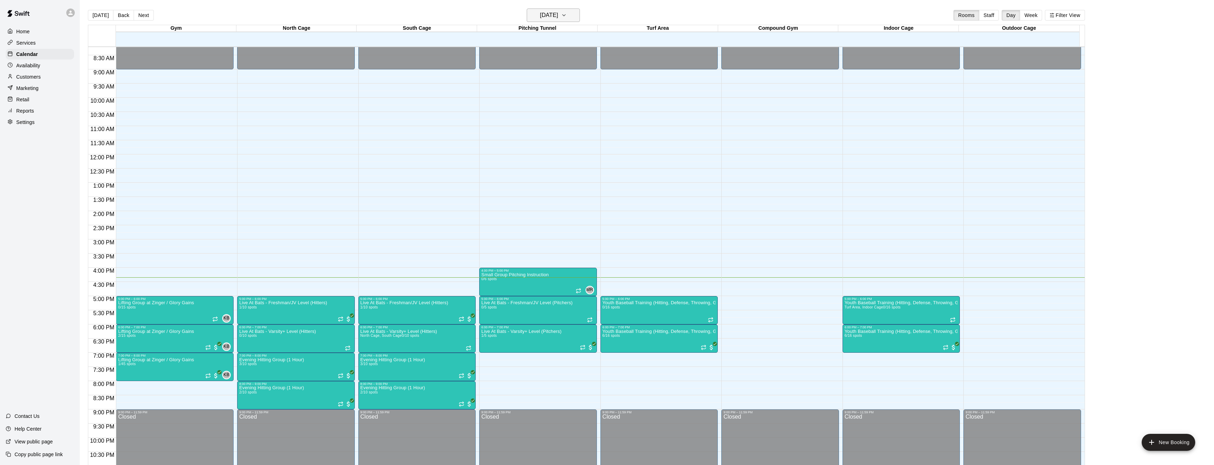
click at [565, 16] on icon "button" at bounding box center [563, 15] width 3 height 1
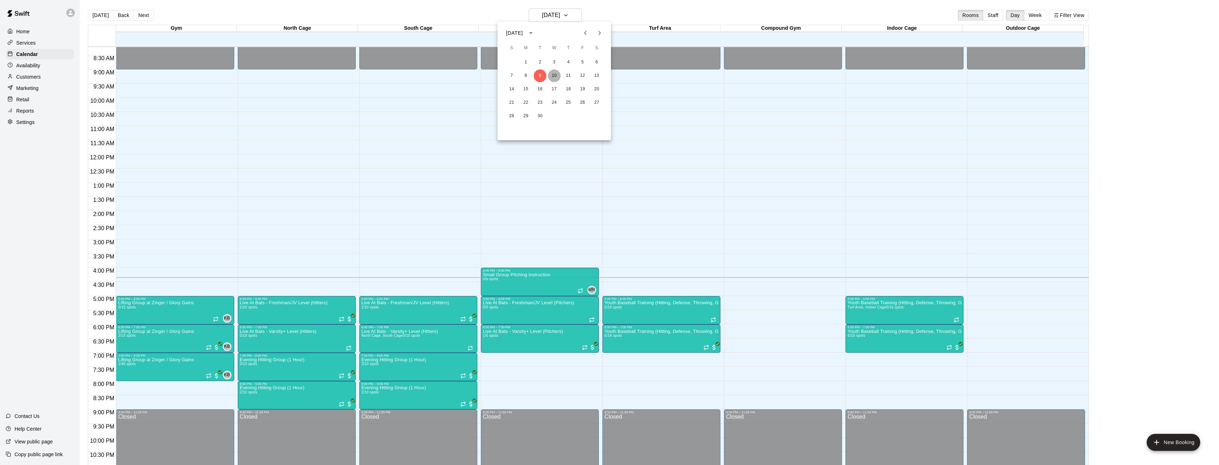
click at [553, 76] on button "10" at bounding box center [554, 75] width 13 height 13
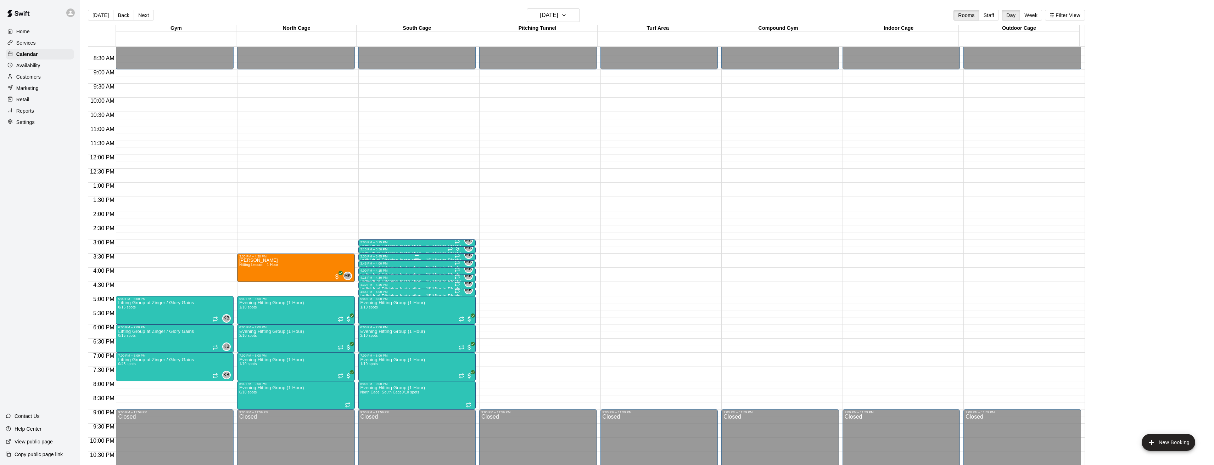
click at [390, 257] on div "3:30 PM – 3:45 PM" at bounding box center [416, 257] width 113 height 4
click at [363, 278] on img "edit" at bounding box center [367, 279] width 8 height 8
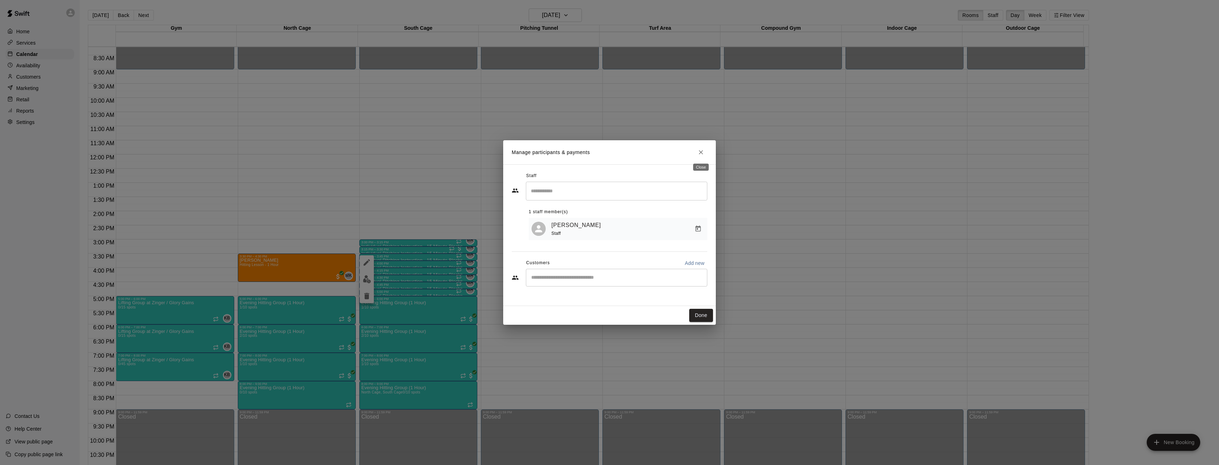
click at [701, 152] on icon "Close" at bounding box center [701, 152] width 4 height 4
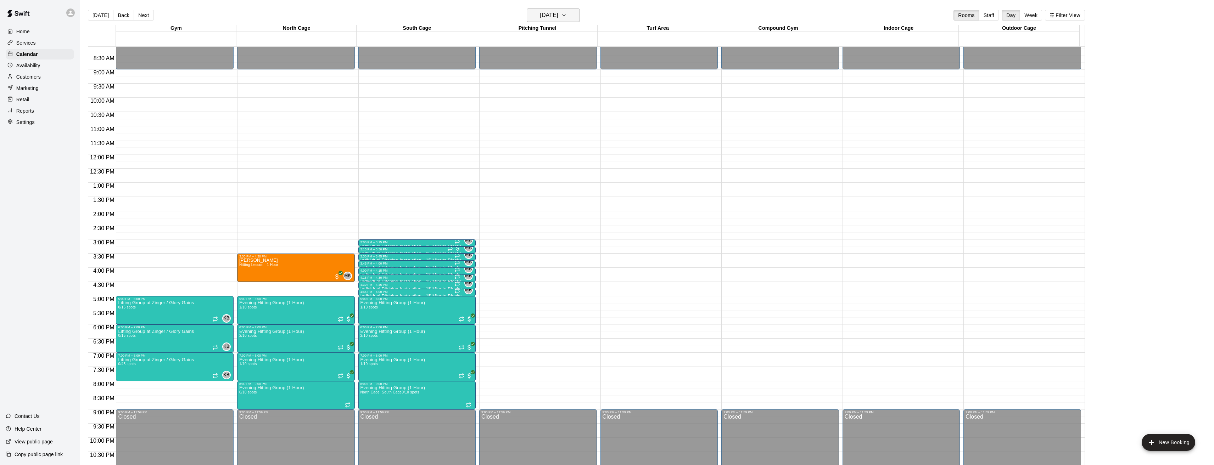
click at [567, 14] on icon "button" at bounding box center [564, 15] width 6 height 9
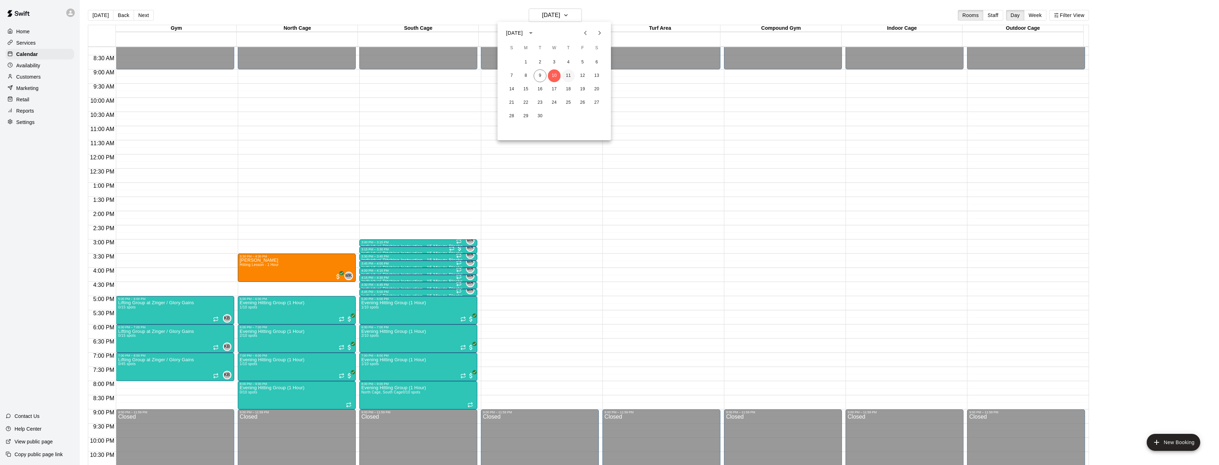
click at [566, 75] on button "11" at bounding box center [568, 75] width 13 height 13
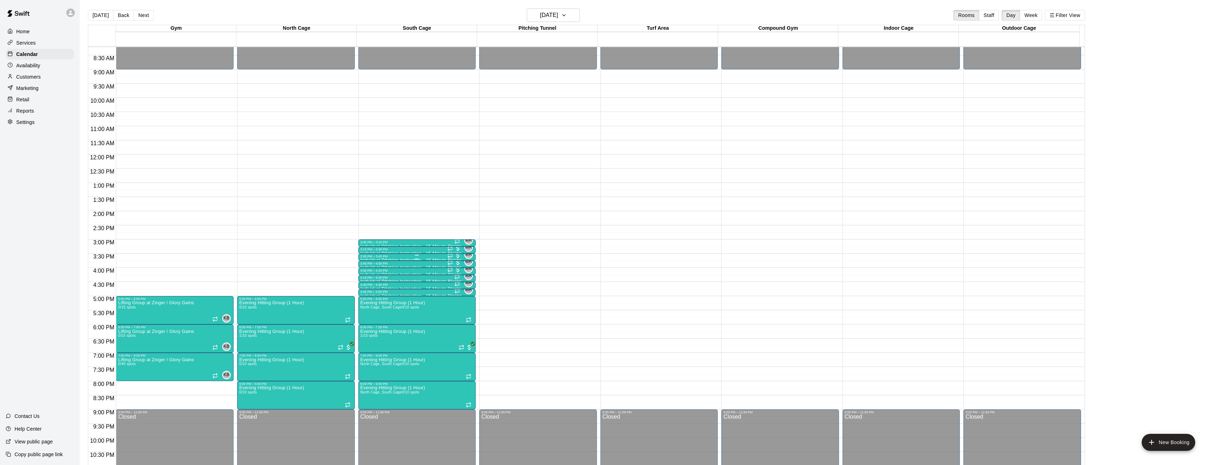
click at [370, 257] on div "3:30 PM – 3:45 PM" at bounding box center [416, 257] width 113 height 4
click at [366, 276] on img "edit" at bounding box center [367, 279] width 8 height 8
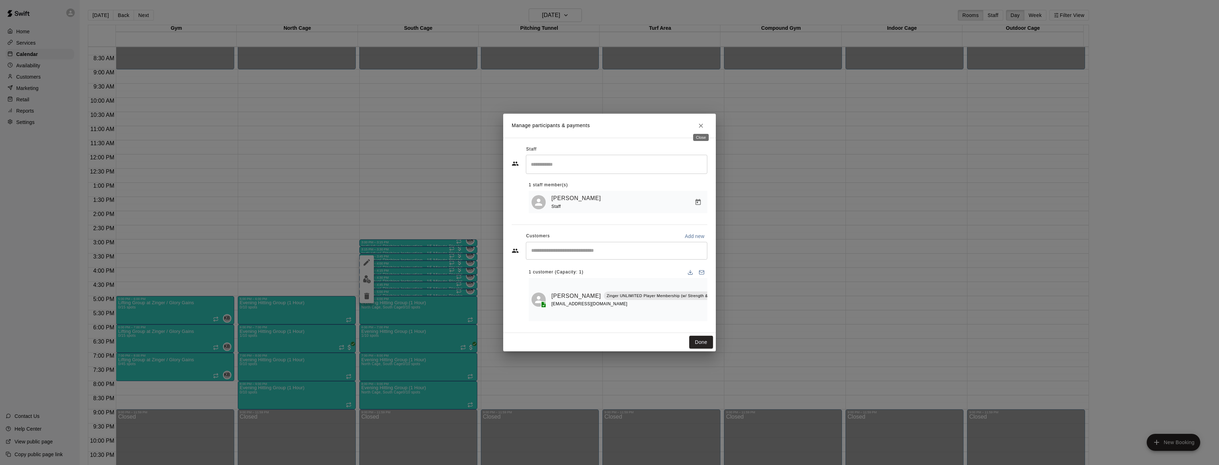
click at [701, 124] on icon "Close" at bounding box center [700, 125] width 7 height 7
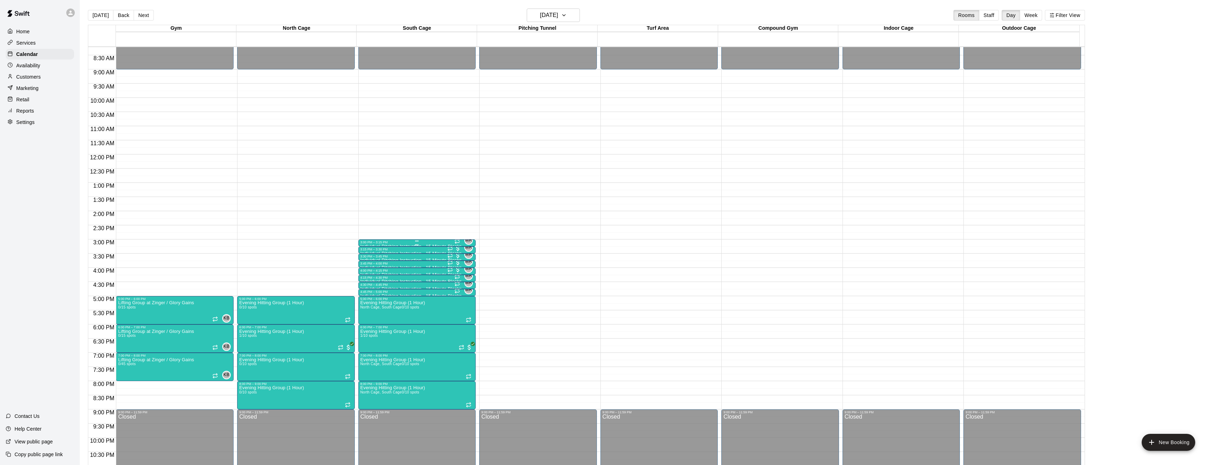
click at [395, 243] on div "3:00 PM – 3:15 PM" at bounding box center [416, 243] width 113 height 4
click at [364, 263] on img "edit" at bounding box center [367, 265] width 8 height 8
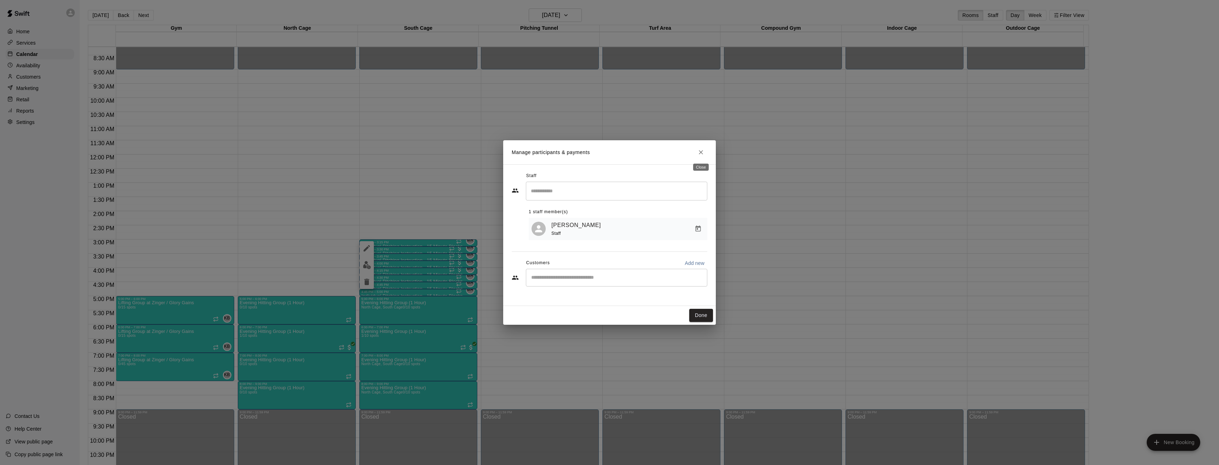
click at [701, 151] on icon "Close" at bounding box center [700, 152] width 7 height 7
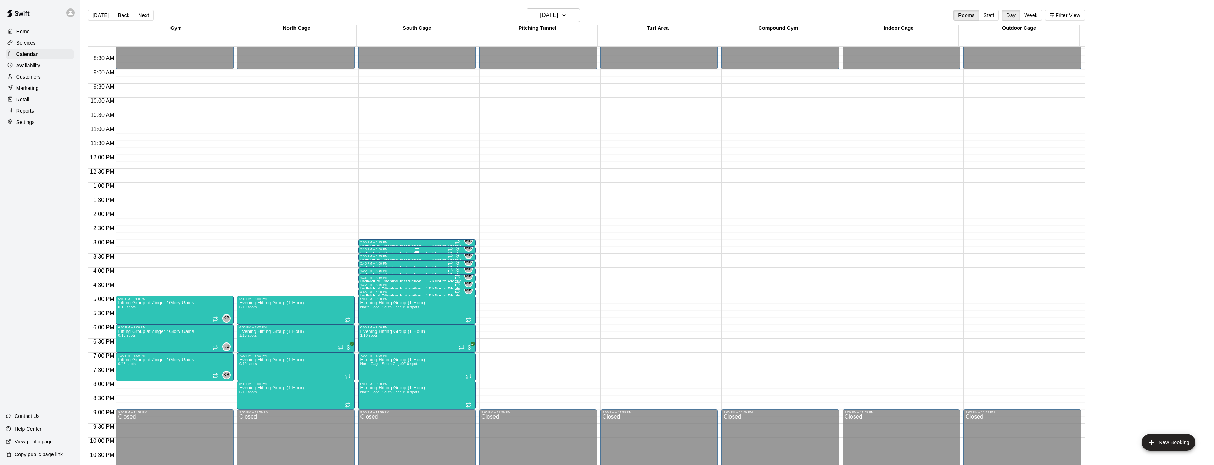
click at [378, 248] on div at bounding box center [416, 248] width 113 height 1
click at [366, 270] on img "edit" at bounding box center [367, 272] width 8 height 8
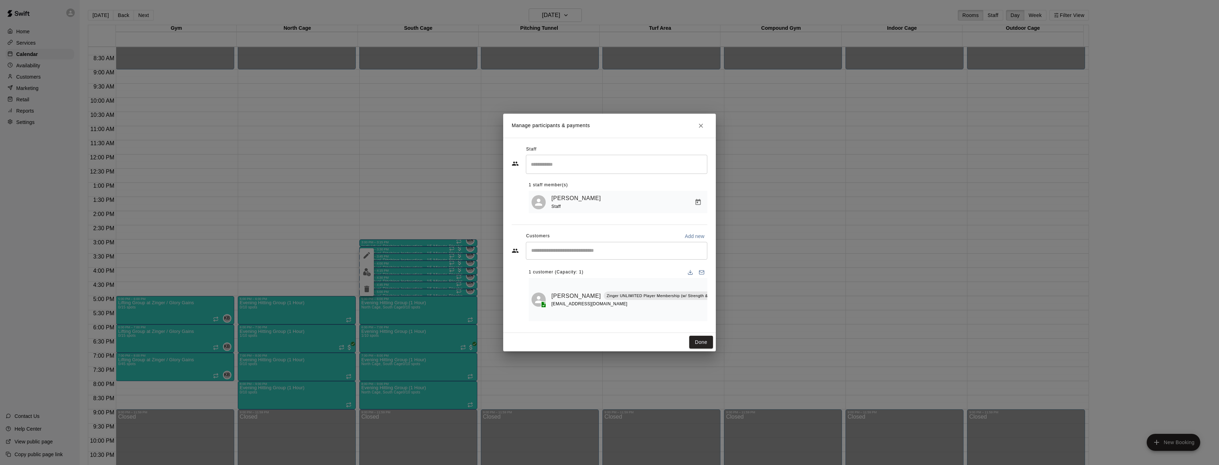
click at [701, 124] on icon "Close" at bounding box center [701, 126] width 4 height 4
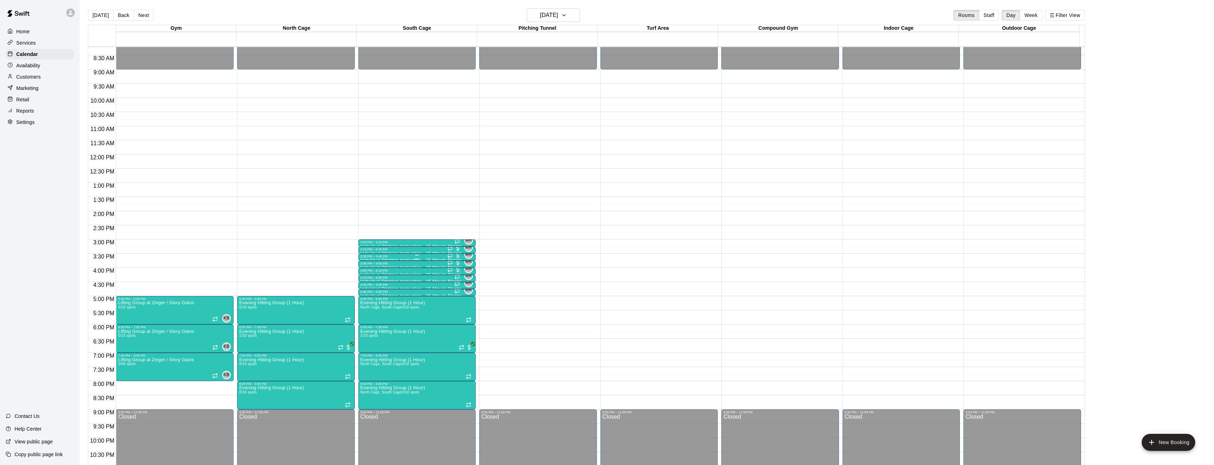
click at [370, 257] on div "3:30 PM – 3:45 PM" at bounding box center [416, 257] width 113 height 4
click at [363, 277] on img "edit" at bounding box center [367, 279] width 8 height 8
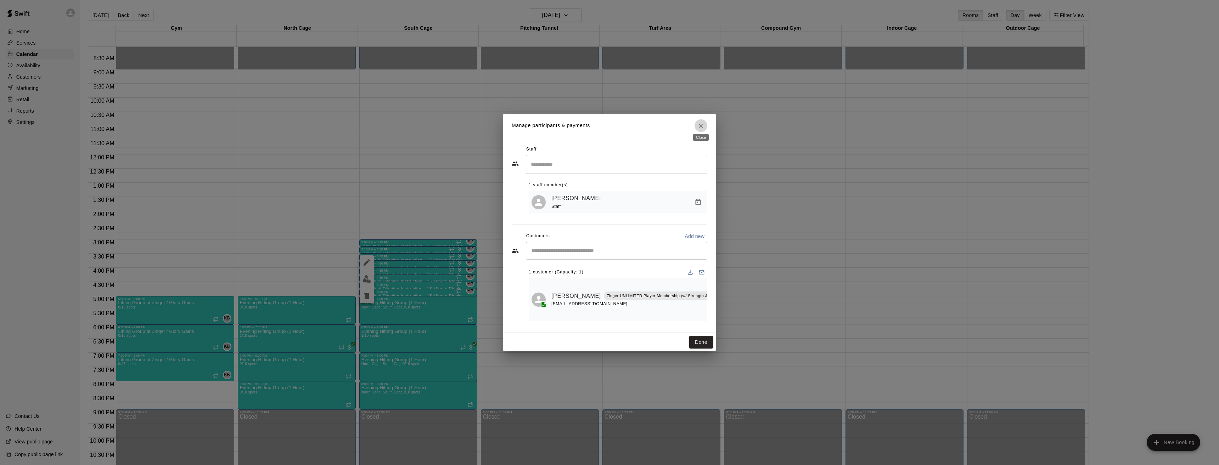
click at [701, 125] on icon "Close" at bounding box center [700, 125] width 7 height 7
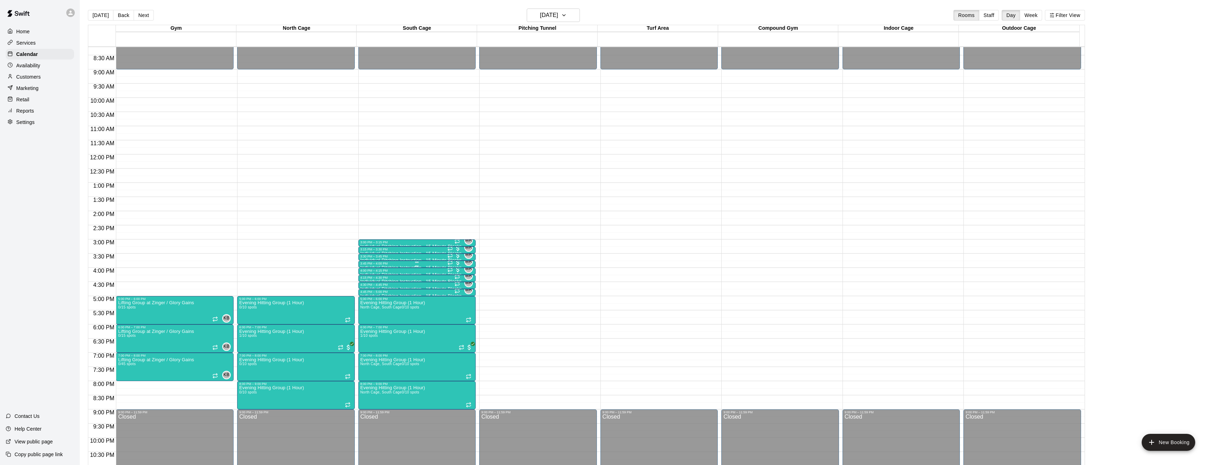
click at [369, 263] on div at bounding box center [416, 262] width 113 height 1
click at [363, 287] on img "edit" at bounding box center [367, 286] width 8 height 8
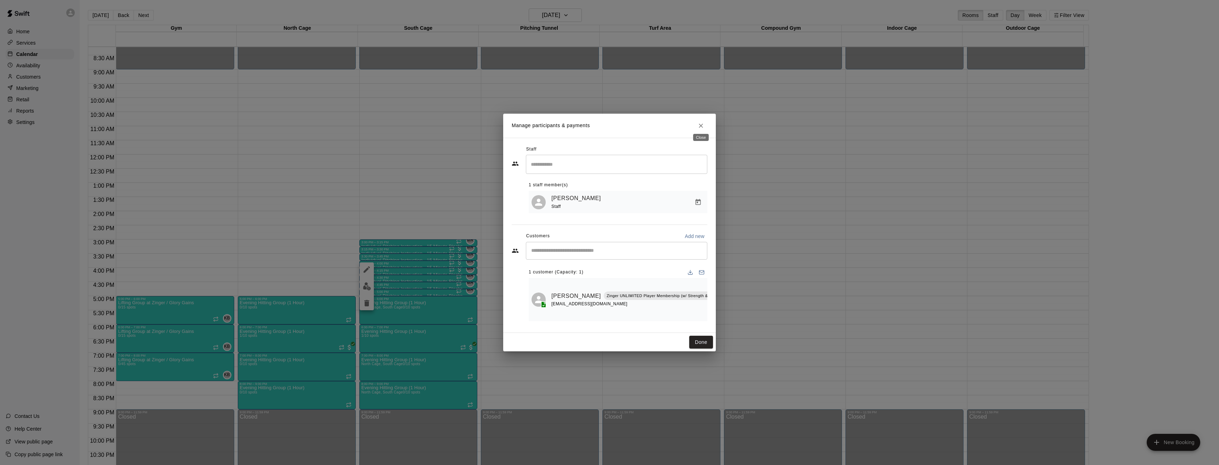
click at [701, 124] on icon "Close" at bounding box center [701, 126] width 4 height 4
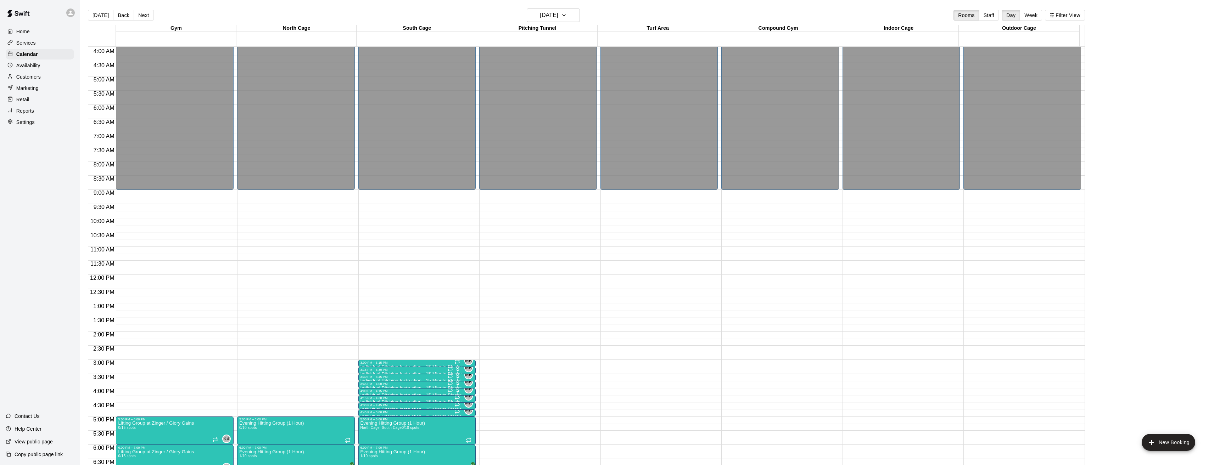
scroll to position [0, 0]
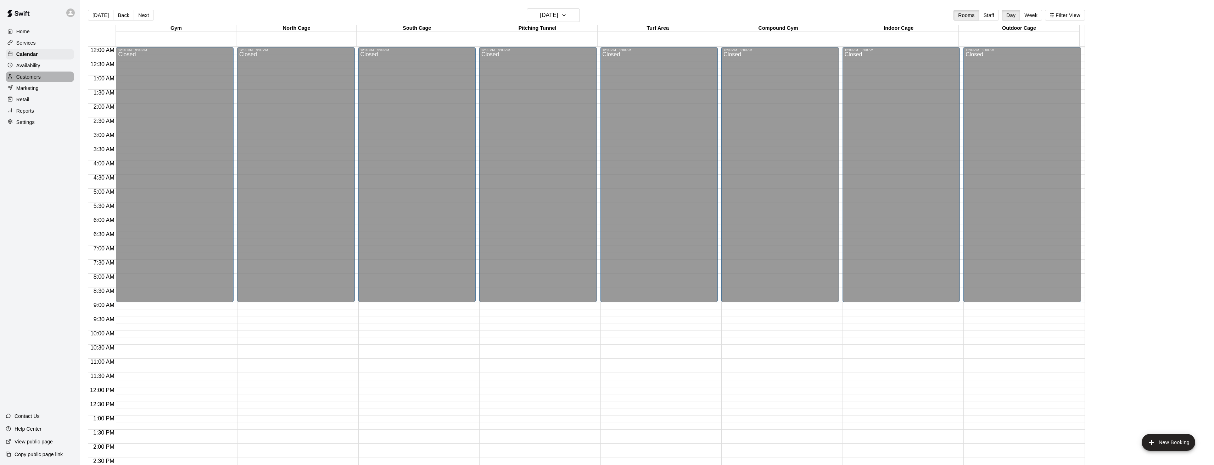
click at [26, 76] on p "Customers" at bounding box center [28, 76] width 24 height 7
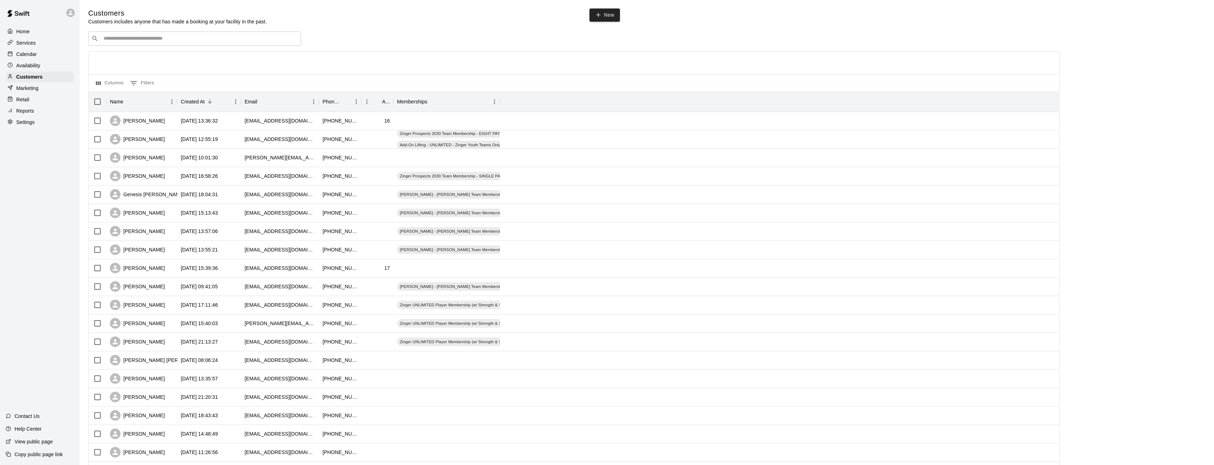
click at [149, 41] on input "Search customers by name or email" at bounding box center [199, 38] width 196 height 7
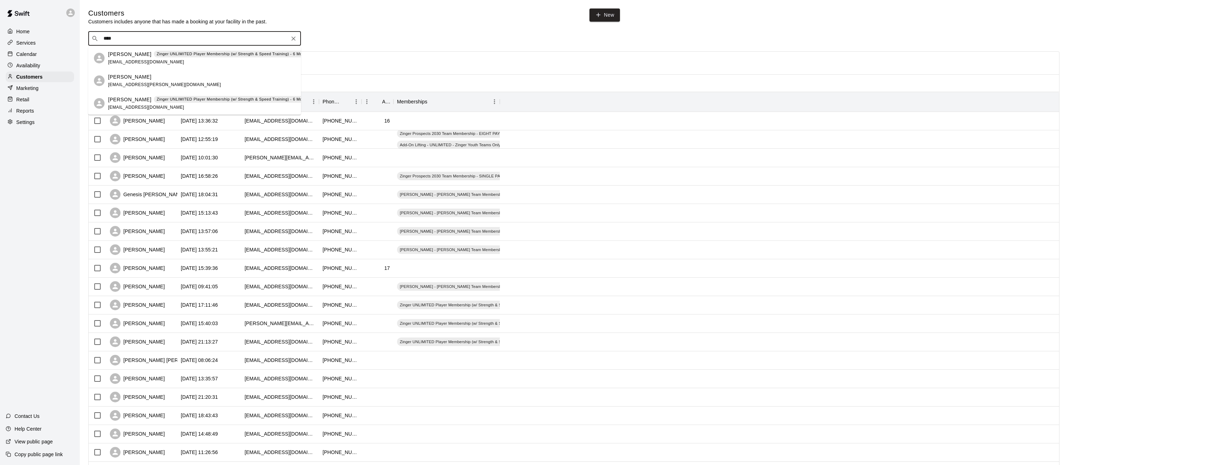
type input "*****"
click at [122, 55] on p "[PERSON_NAME]" at bounding box center [129, 54] width 43 height 7
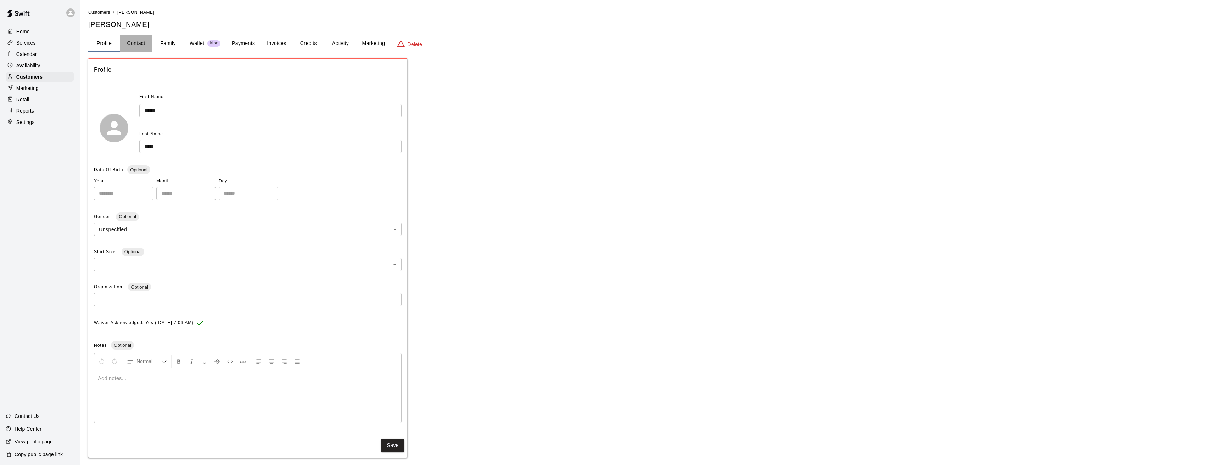
click at [139, 44] on button "Contact" at bounding box center [136, 43] width 32 height 17
select select "**"
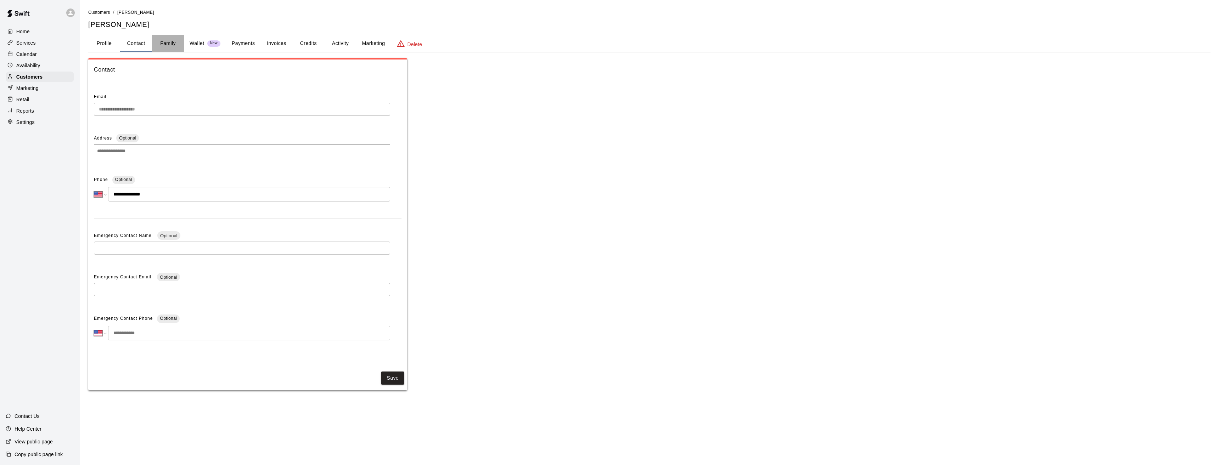
click at [166, 43] on button "Family" at bounding box center [168, 43] width 32 height 17
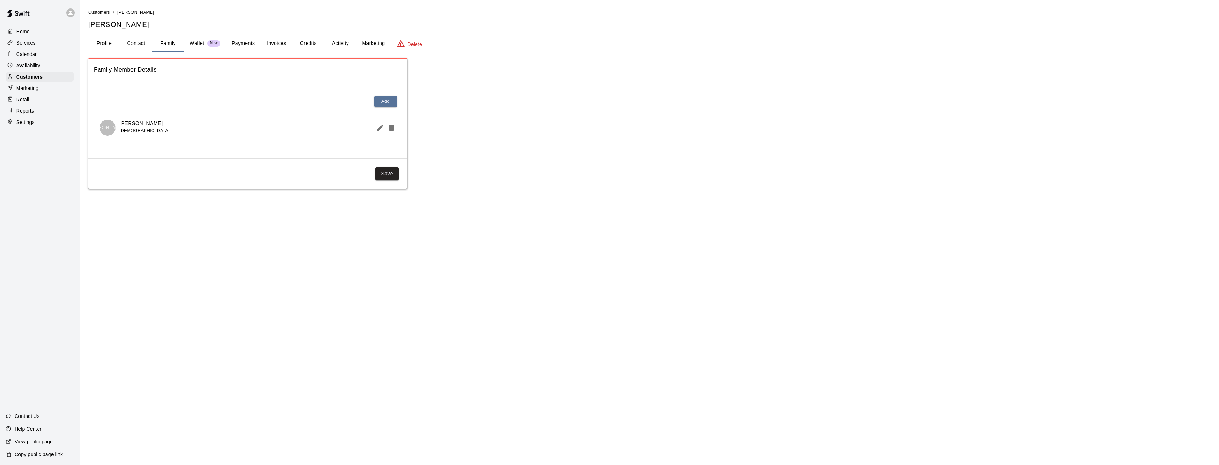
click at [133, 43] on button "Contact" at bounding box center [136, 43] width 32 height 17
select select "**"
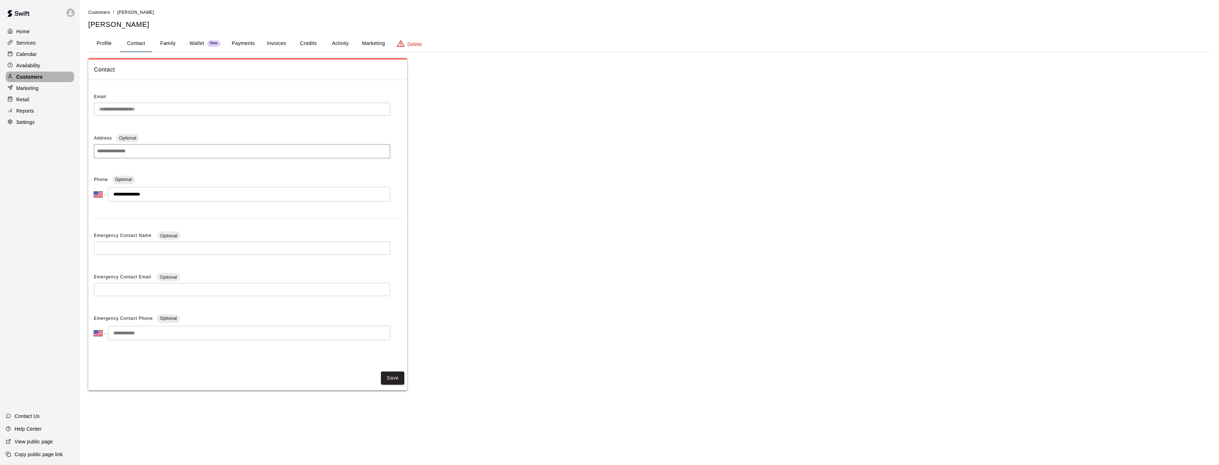
click at [33, 78] on p "Customers" at bounding box center [29, 76] width 26 height 7
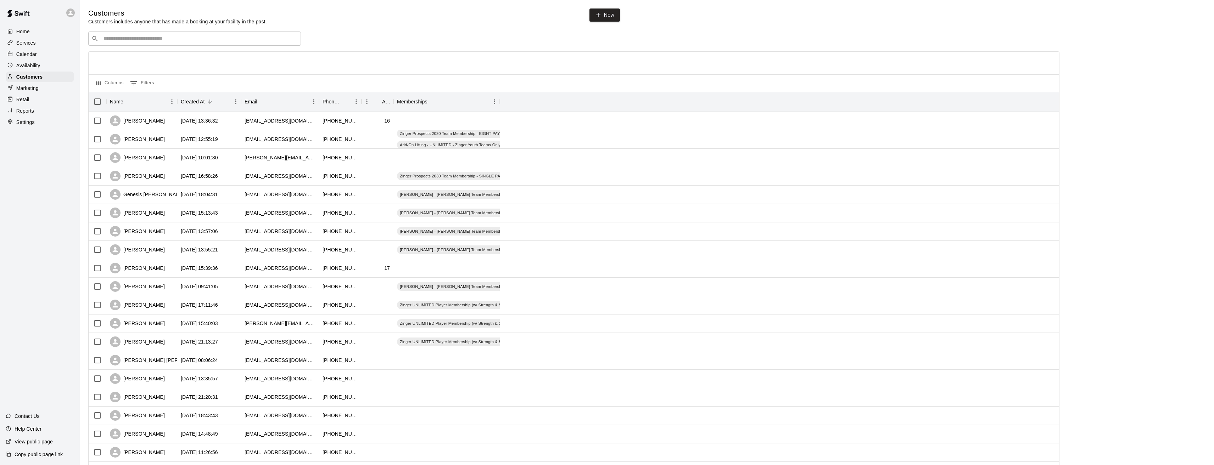
click at [148, 39] on input "Search customers by name or email" at bounding box center [199, 38] width 196 height 7
type input "*****"
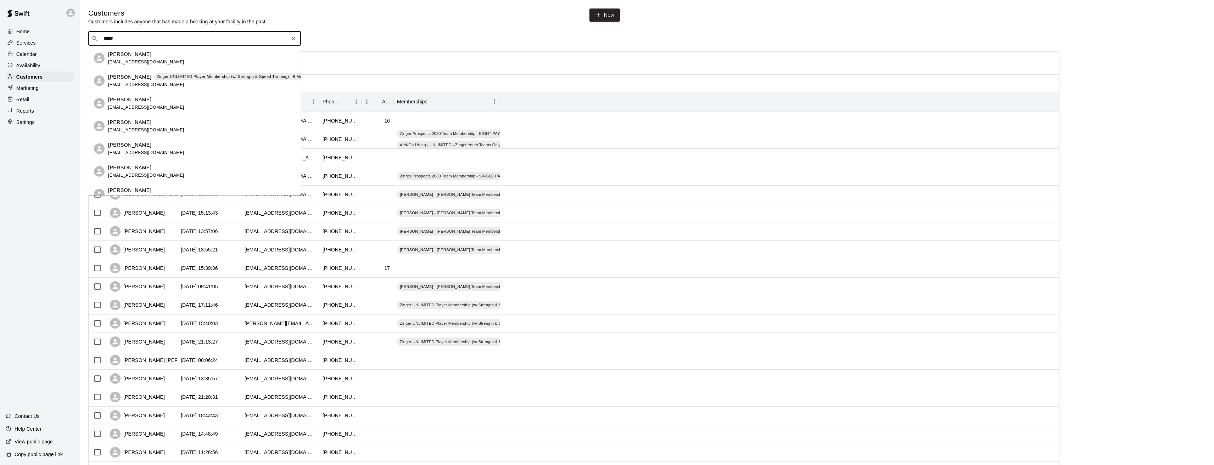
click at [128, 55] on p "[PERSON_NAME]" at bounding box center [129, 54] width 43 height 7
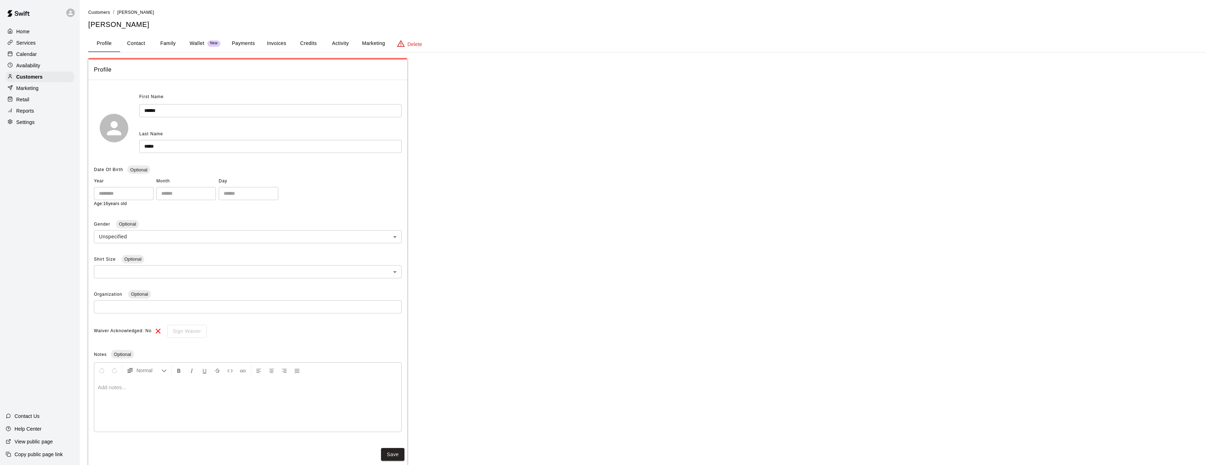
click at [242, 44] on button "Payments" at bounding box center [243, 43] width 34 height 17
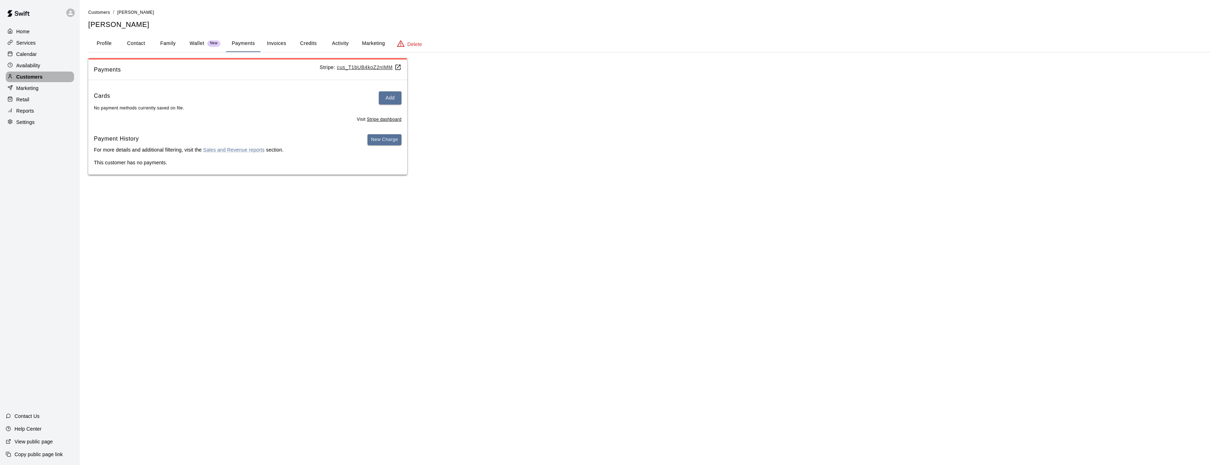
click at [26, 78] on p "Customers" at bounding box center [29, 76] width 26 height 7
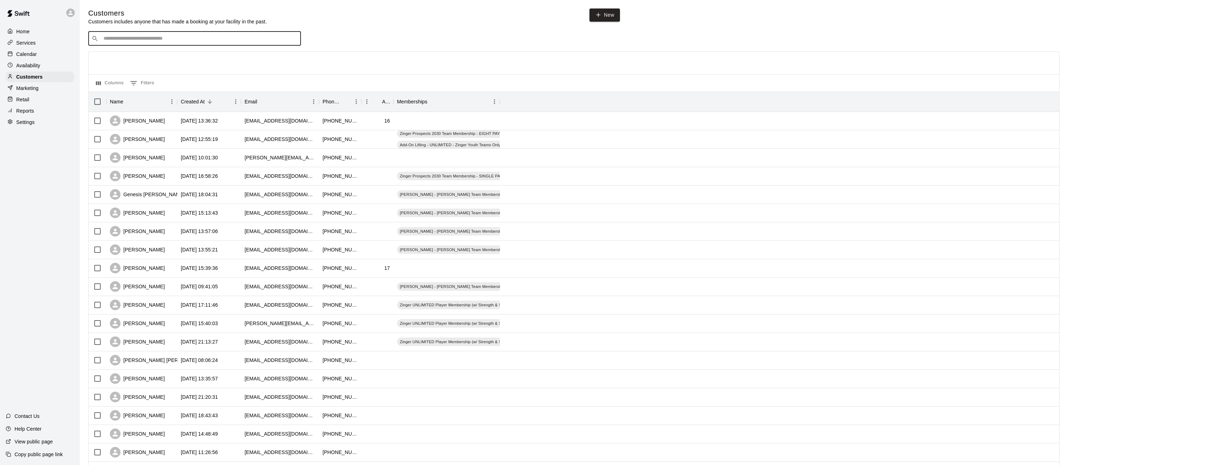
click at [122, 38] on input "Search customers by name or email" at bounding box center [199, 38] width 196 height 7
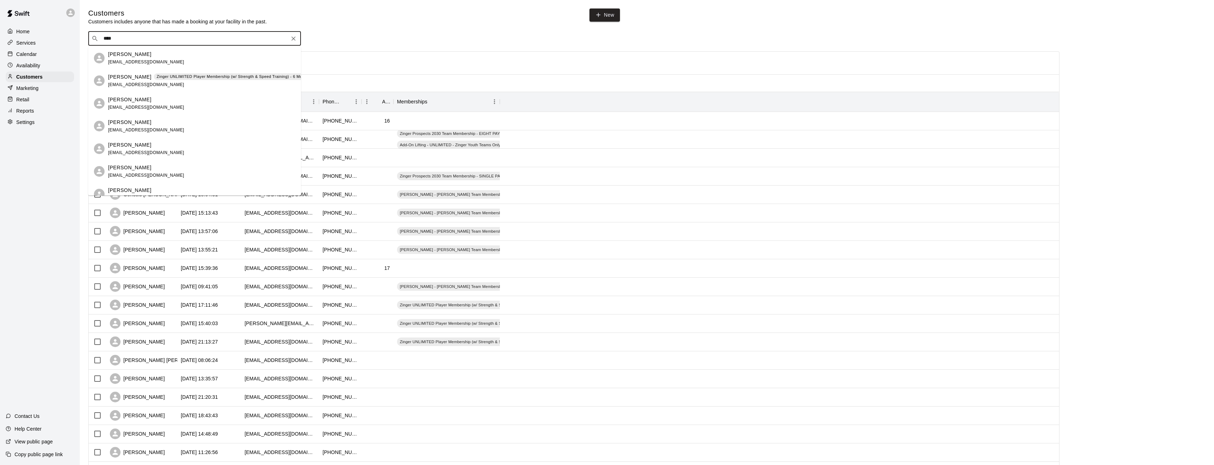
type input "*****"
click at [124, 79] on p "Jason Smith" at bounding box center [129, 76] width 43 height 7
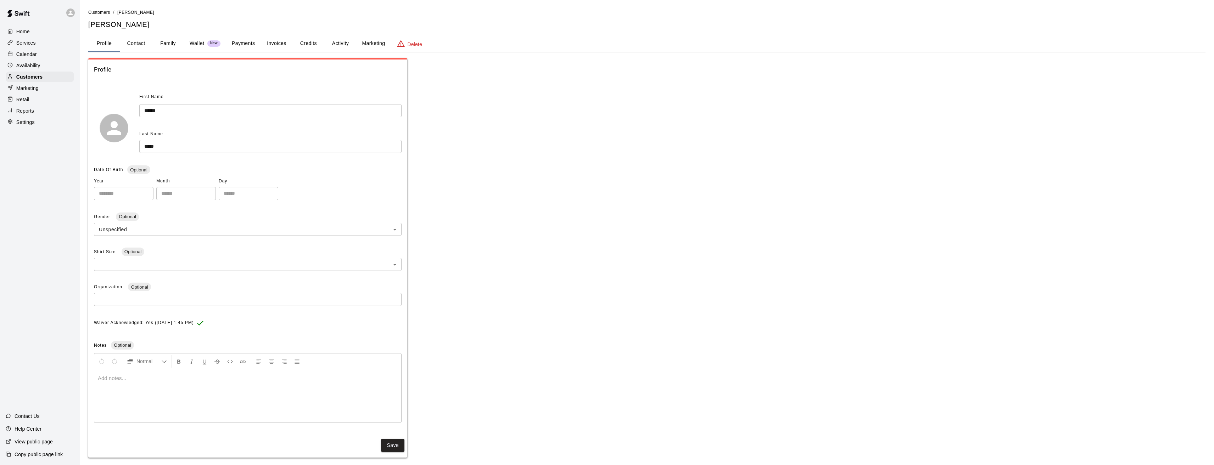
click at [305, 44] on button "Credits" at bounding box center [308, 43] width 32 height 17
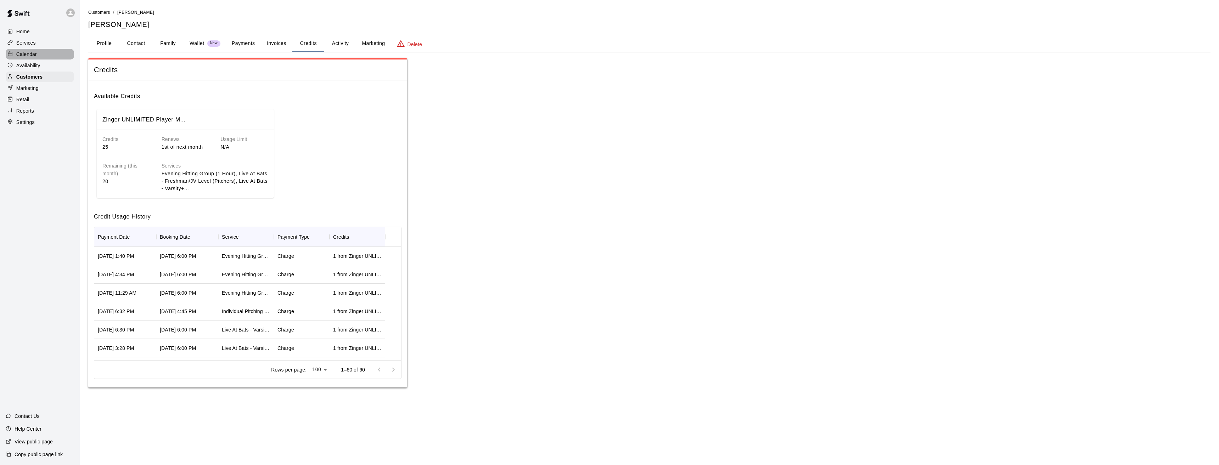
click at [27, 56] on p "Calendar" at bounding box center [26, 54] width 21 height 7
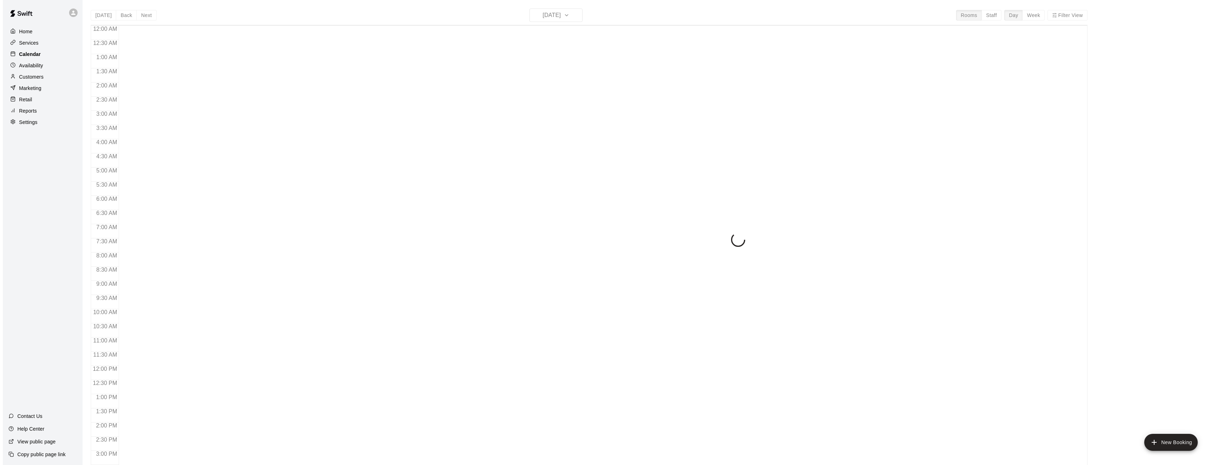
scroll to position [233, 0]
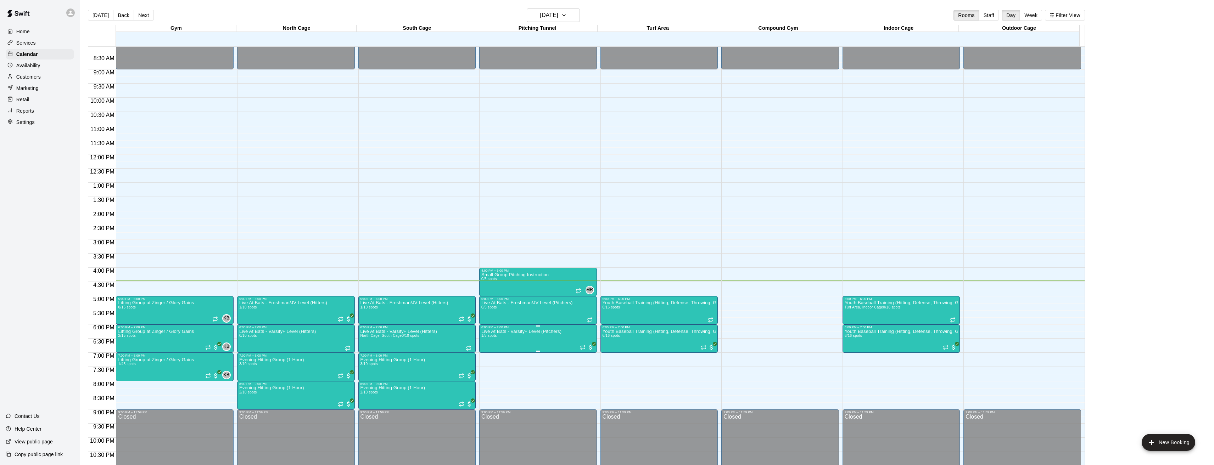
click at [485, 351] on img "edit" at bounding box center [488, 354] width 8 height 8
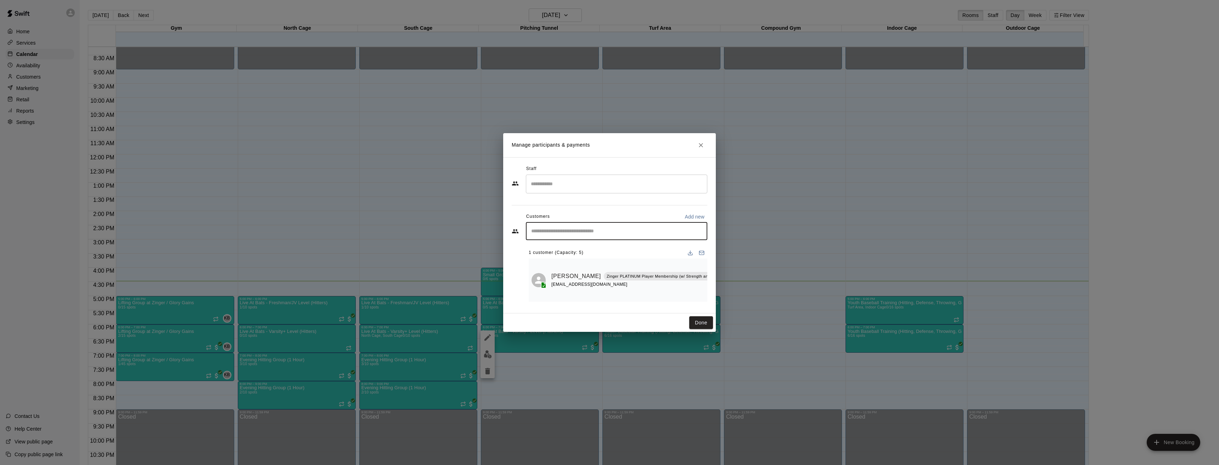
click at [583, 229] on input "Start typing to search customers..." at bounding box center [616, 231] width 175 height 7
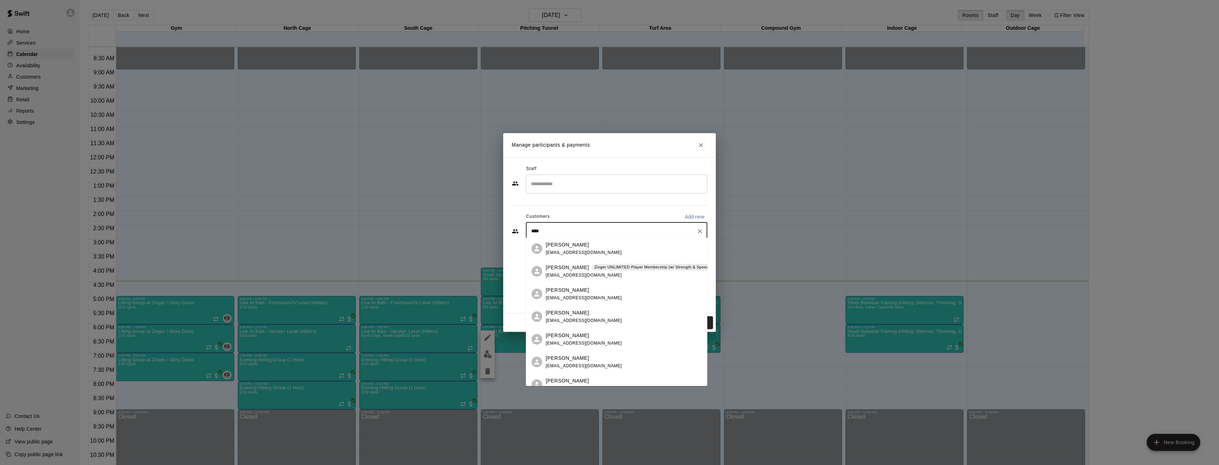
type input "*****"
click at [564, 265] on p "Jason Smith" at bounding box center [567, 267] width 43 height 7
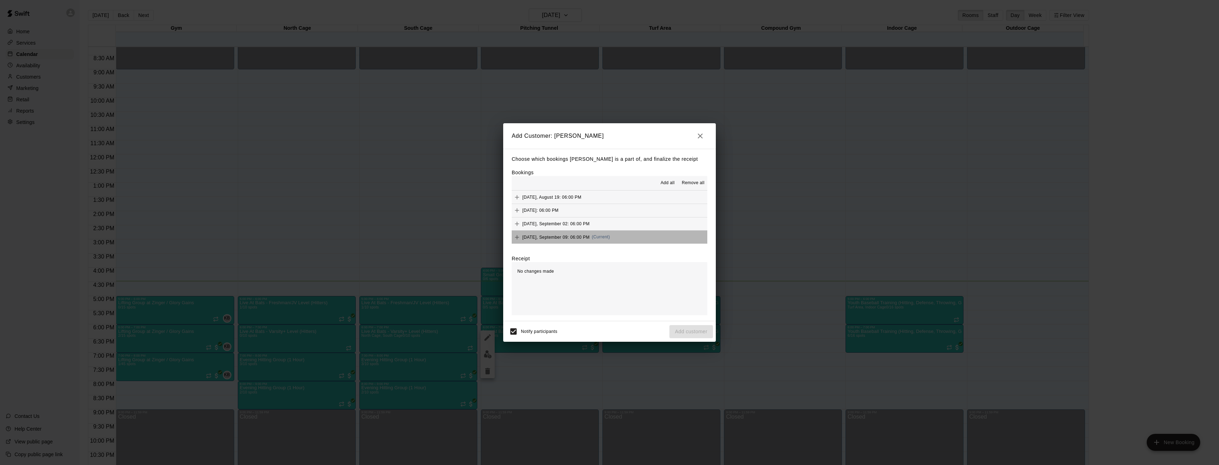
click at [648, 237] on button "Tuesday, September 09: 06:00 PM (Current)" at bounding box center [610, 237] width 196 height 13
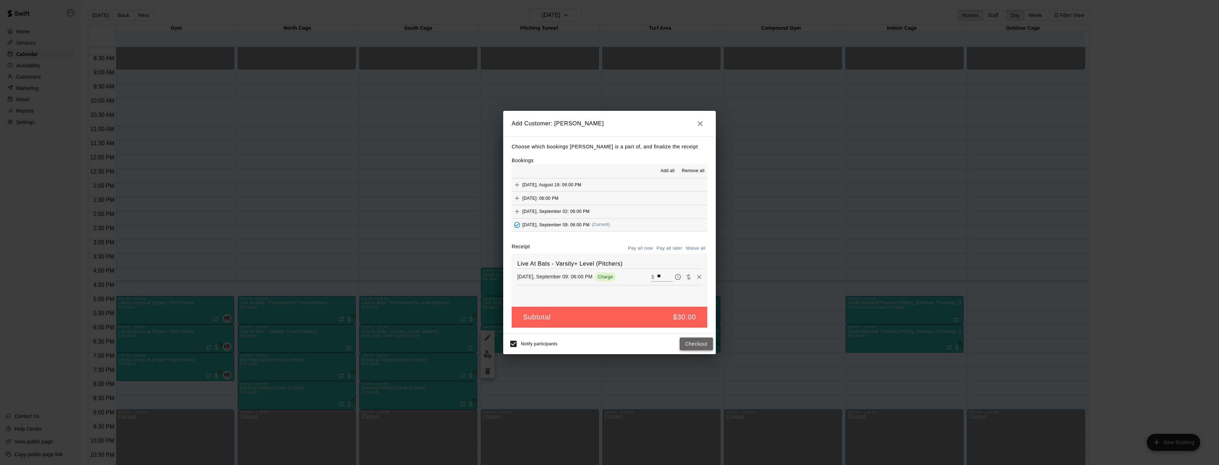
click at [702, 344] on button "Checkout" at bounding box center [696, 344] width 33 height 13
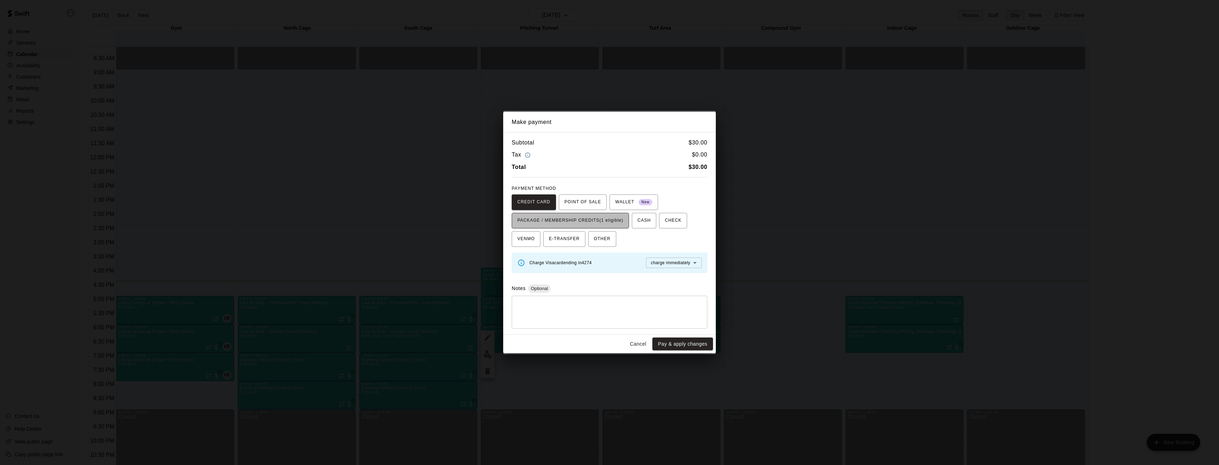
click at [550, 217] on span "PACKAGE / MEMBERSHIP CREDITS (1 eligible)" at bounding box center [570, 220] width 106 height 11
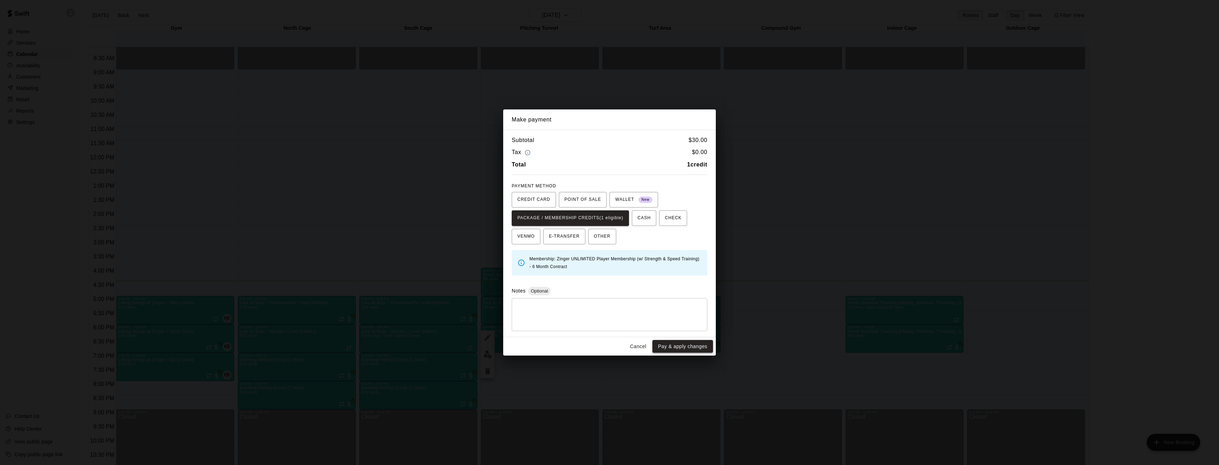
click at [690, 347] on button "Pay & apply changes" at bounding box center [682, 346] width 61 height 13
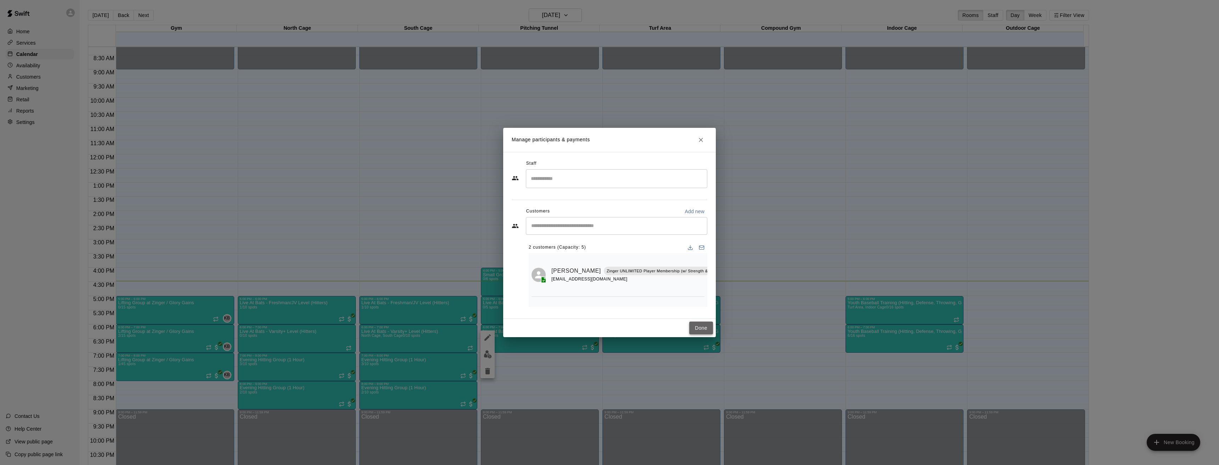
click at [700, 325] on button "Done" at bounding box center [701, 328] width 24 height 13
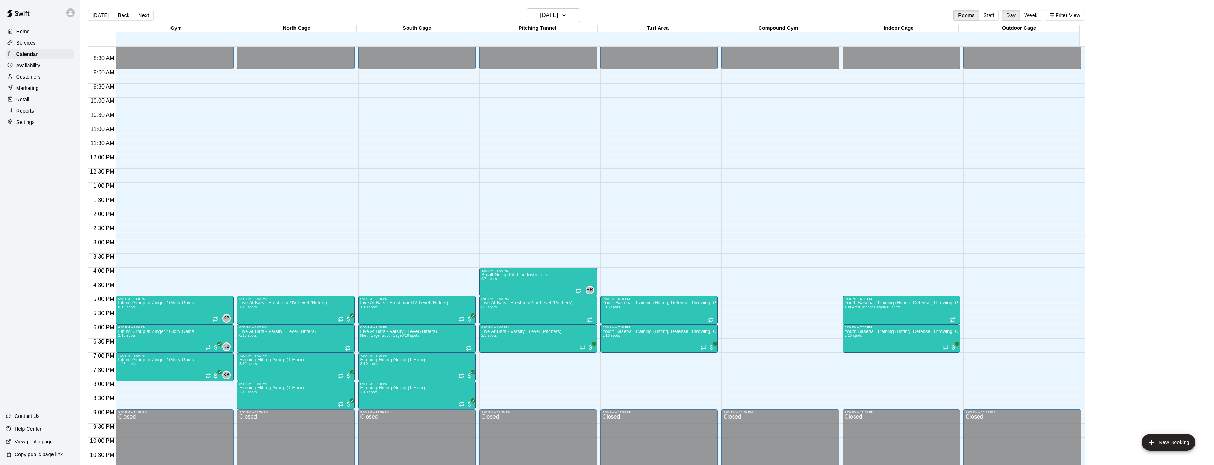
click at [123, 380] on img "edit" at bounding box center [125, 383] width 8 height 8
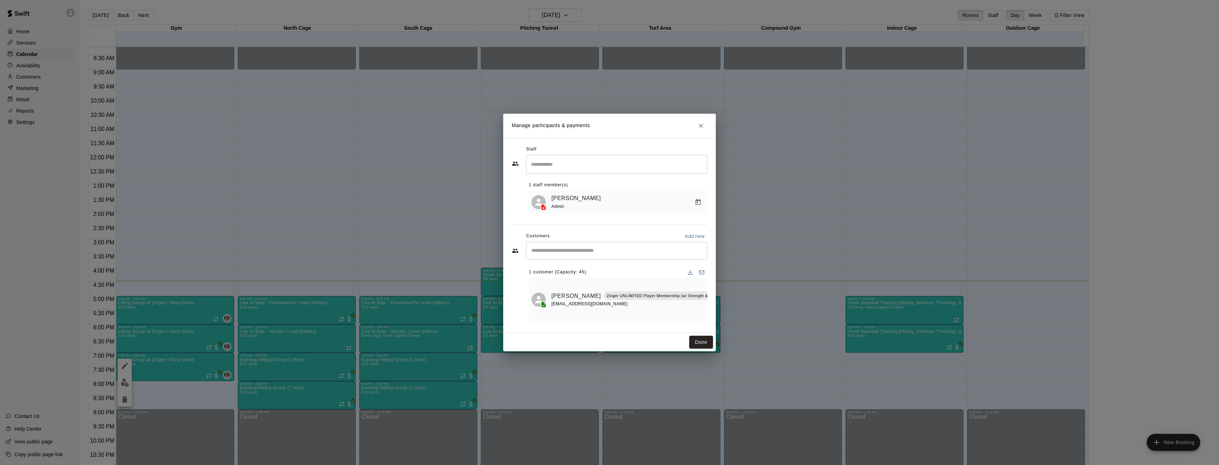
click at [580, 250] on input "Start typing to search customers..." at bounding box center [616, 250] width 175 height 7
type input "*****"
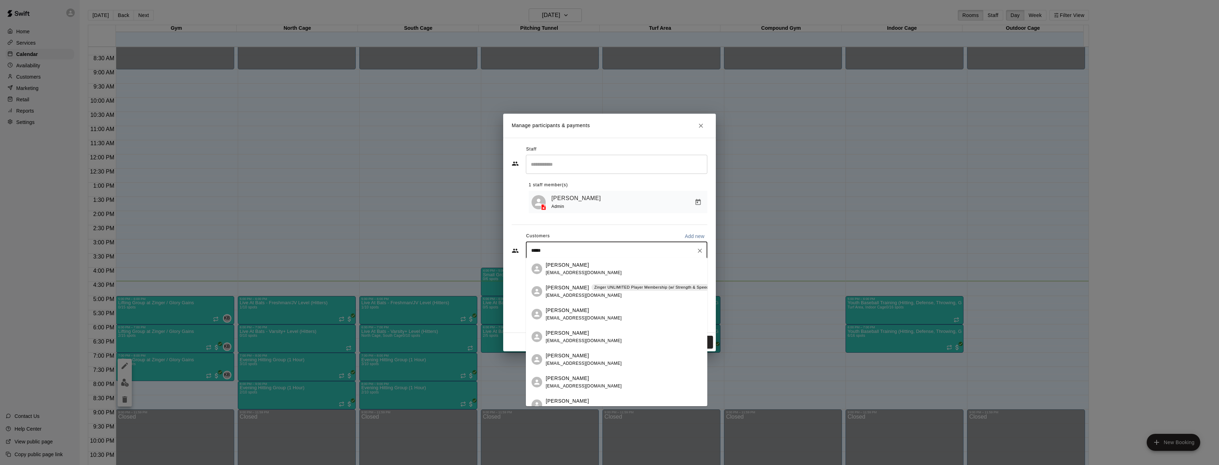
click at [552, 288] on p "Jason Smith" at bounding box center [567, 287] width 43 height 7
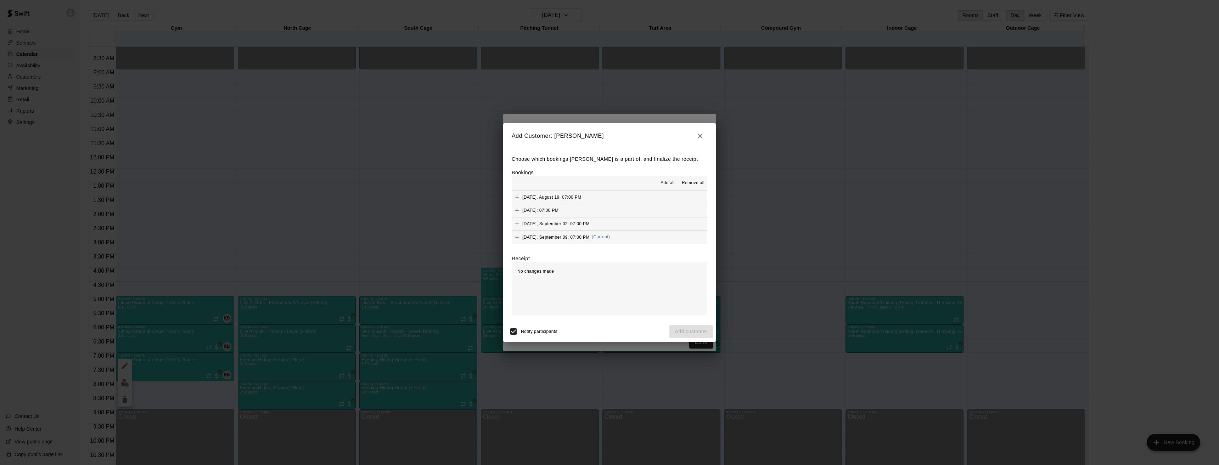
click at [627, 236] on button "Tuesday, September 09: 07:00 PM (Current)" at bounding box center [610, 237] width 196 height 13
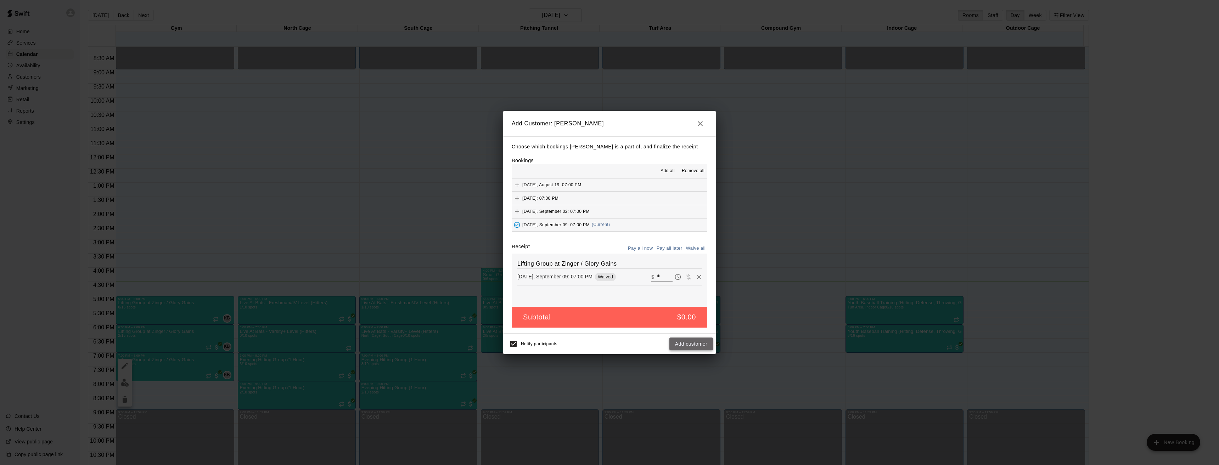
click at [691, 344] on button "Add customer" at bounding box center [691, 344] width 44 height 13
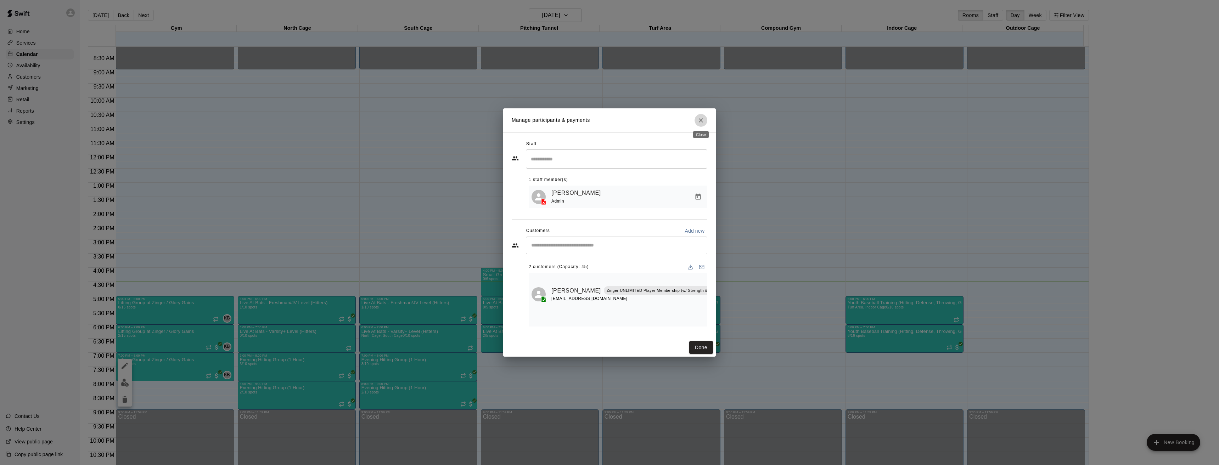
click at [699, 119] on icon "Close" at bounding box center [700, 120] width 7 height 7
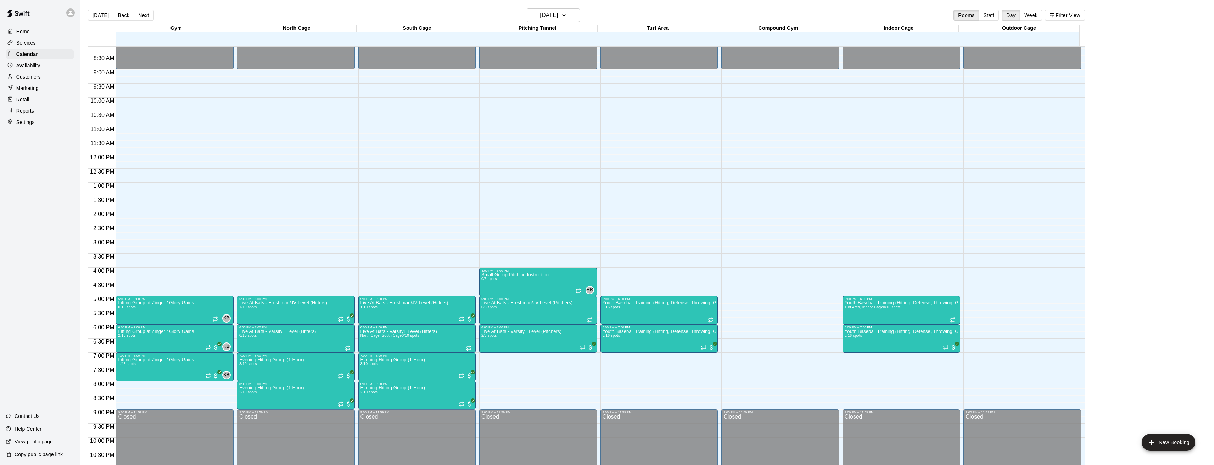
click at [29, 80] on p "Customers" at bounding box center [28, 76] width 24 height 7
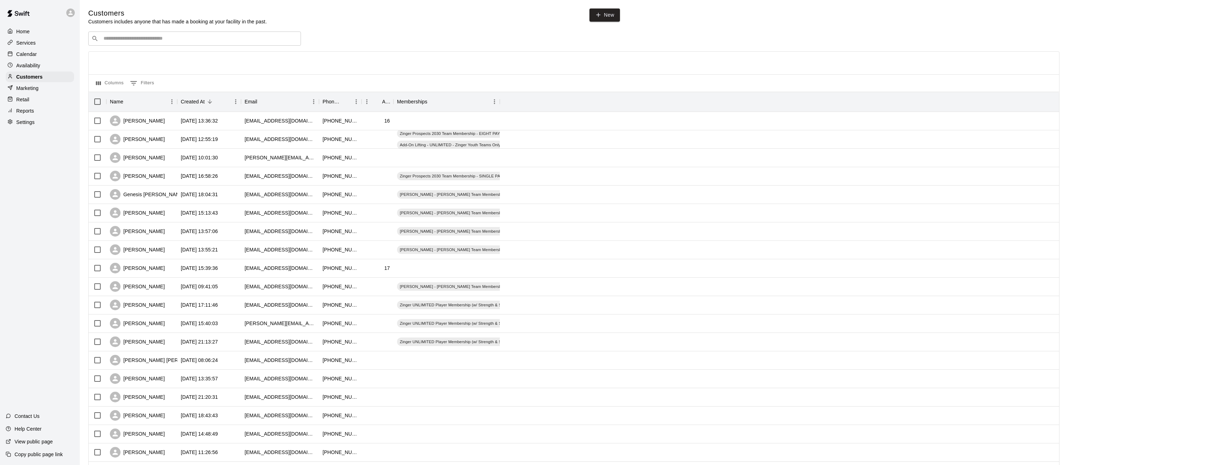
click at [131, 41] on input "Search customers by name or email" at bounding box center [199, 38] width 196 height 7
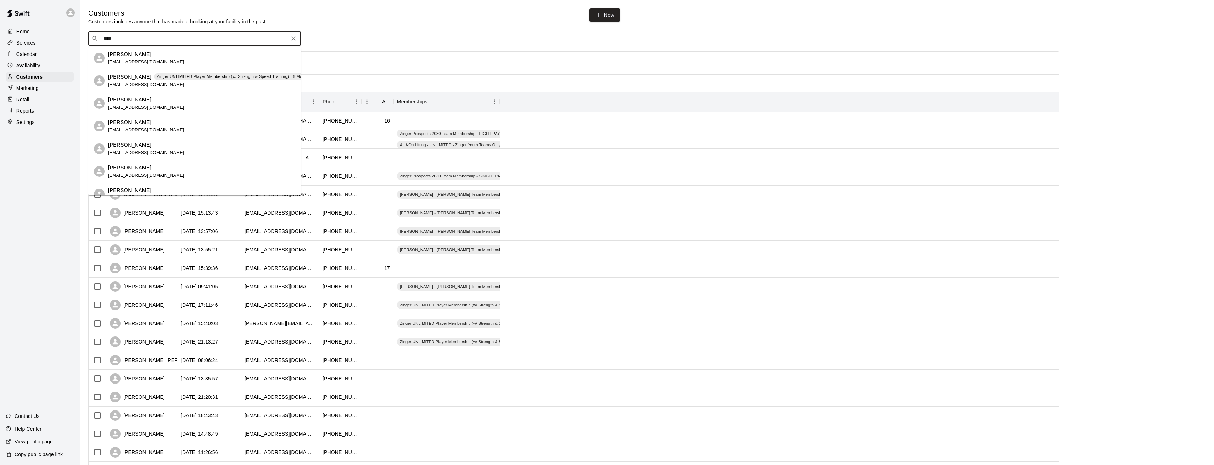
type input "*****"
click at [126, 75] on p "Jason Smith" at bounding box center [129, 76] width 43 height 7
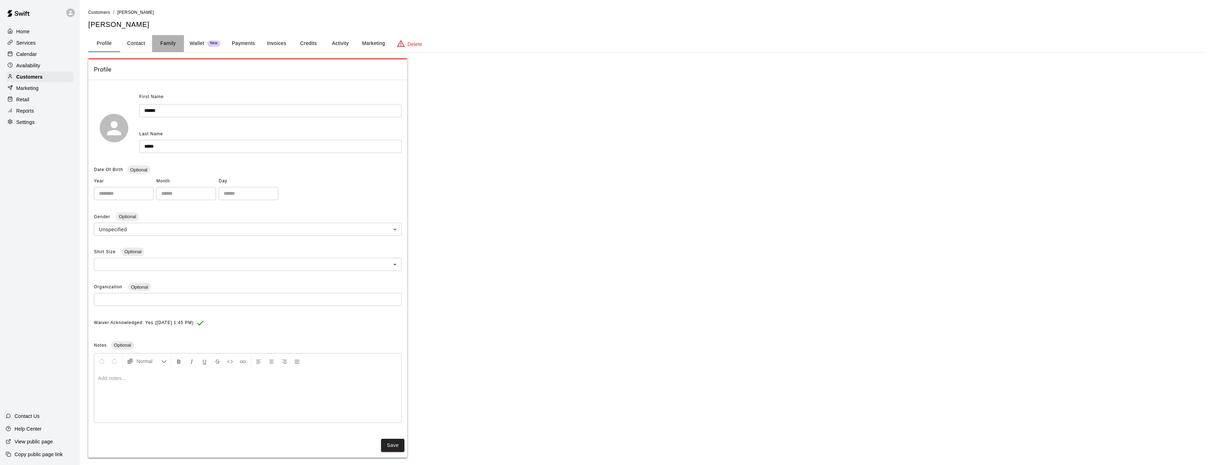
click at [165, 43] on button "Family" at bounding box center [168, 43] width 32 height 17
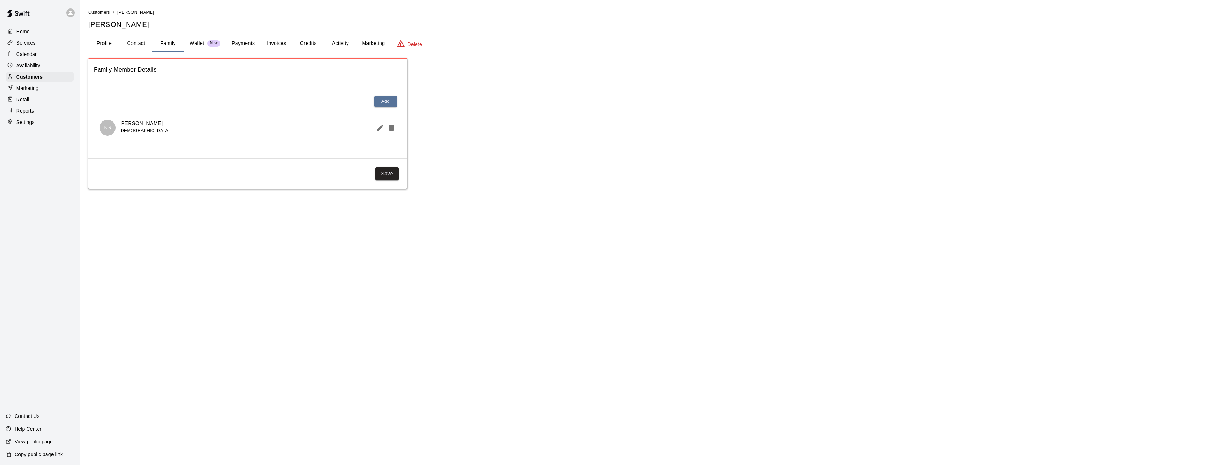
click at [134, 123] on p "[PERSON_NAME]" at bounding box center [144, 123] width 50 height 7
click at [105, 42] on button "Profile" at bounding box center [104, 43] width 32 height 17
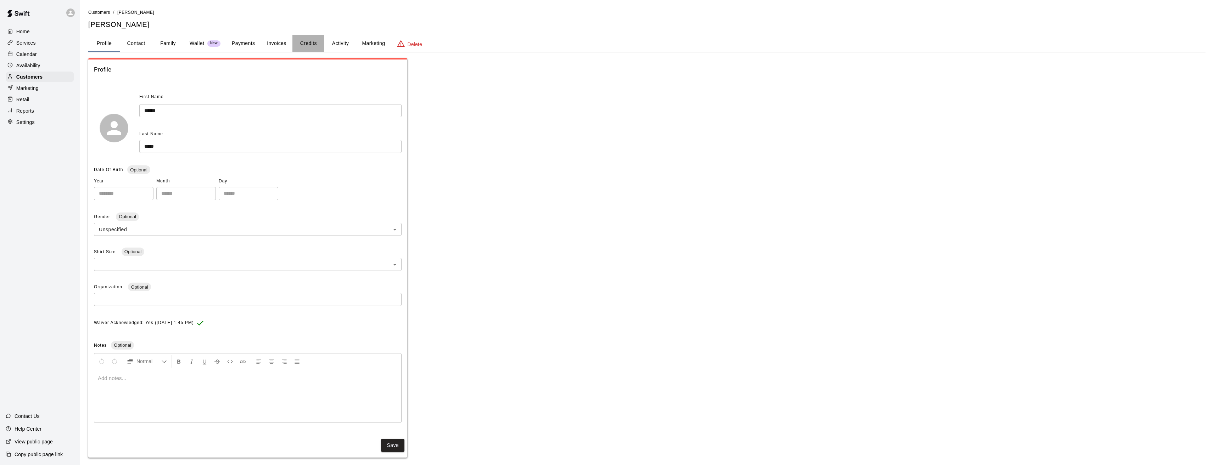
click at [306, 43] on button "Credits" at bounding box center [308, 43] width 32 height 17
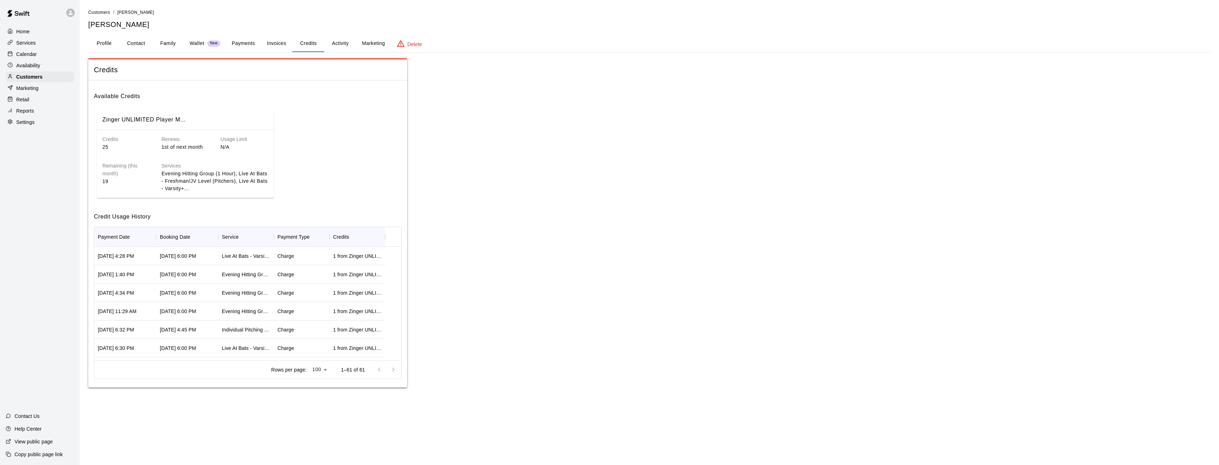
click at [167, 44] on button "Family" at bounding box center [168, 43] width 32 height 17
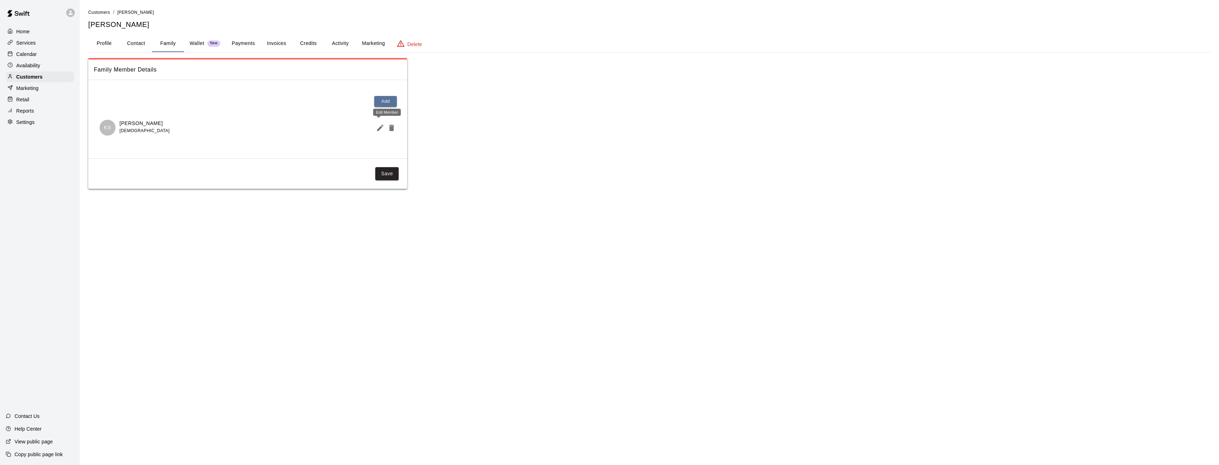
click at [379, 128] on icon "Edit Member" at bounding box center [380, 128] width 6 height 6
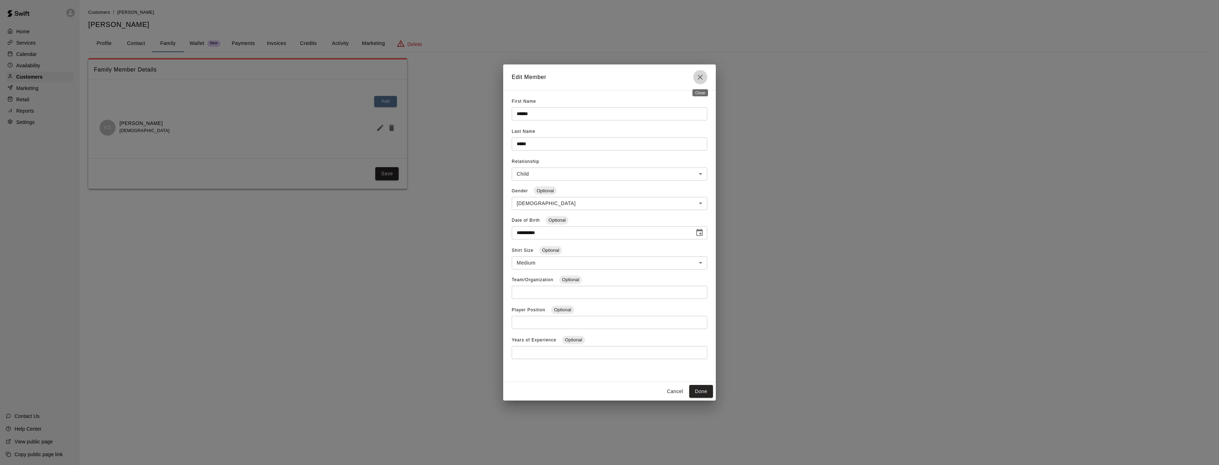
click at [701, 76] on icon "Close" at bounding box center [700, 77] width 9 height 9
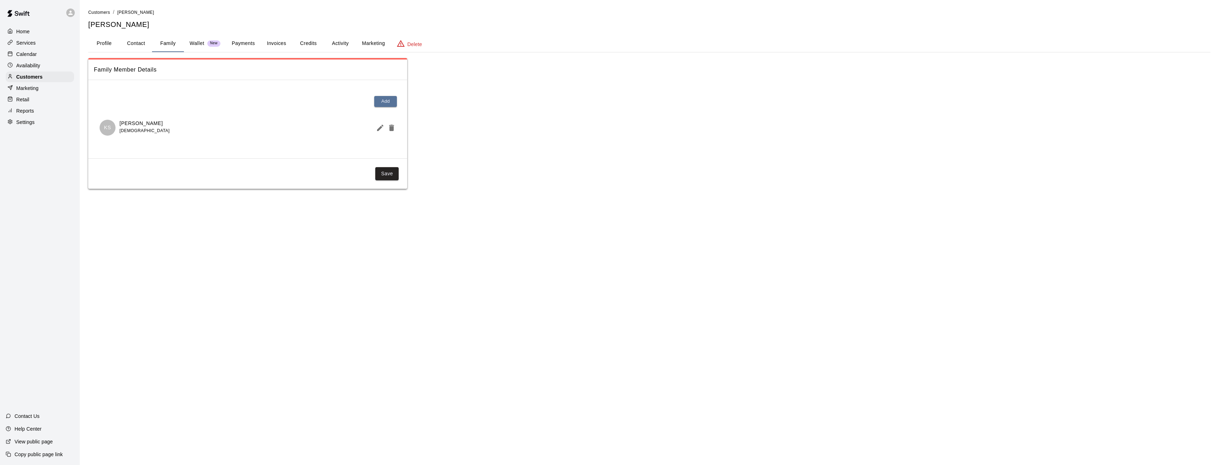
click at [23, 43] on p "Services" at bounding box center [25, 42] width 19 height 7
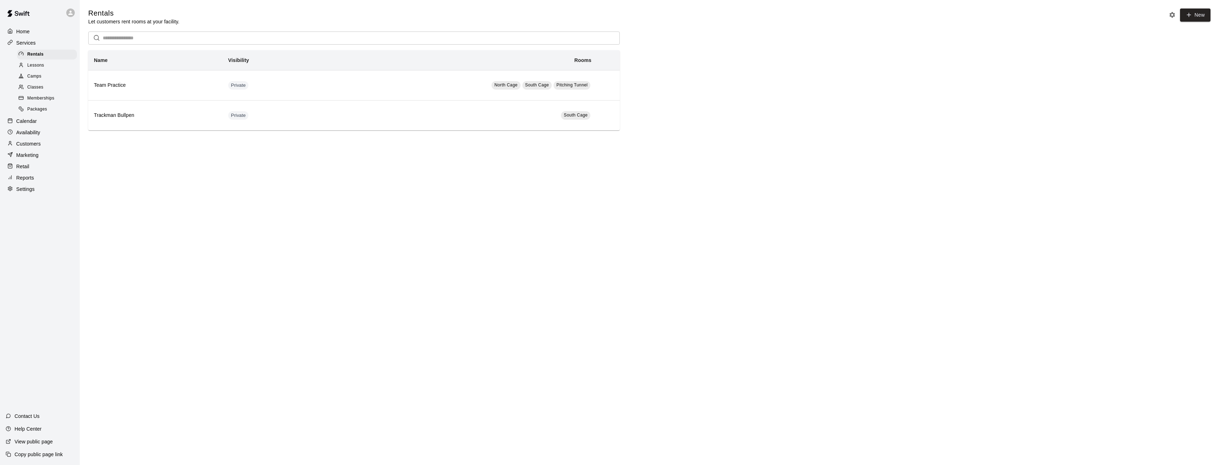
click at [30, 147] on p "Customers" at bounding box center [28, 143] width 24 height 7
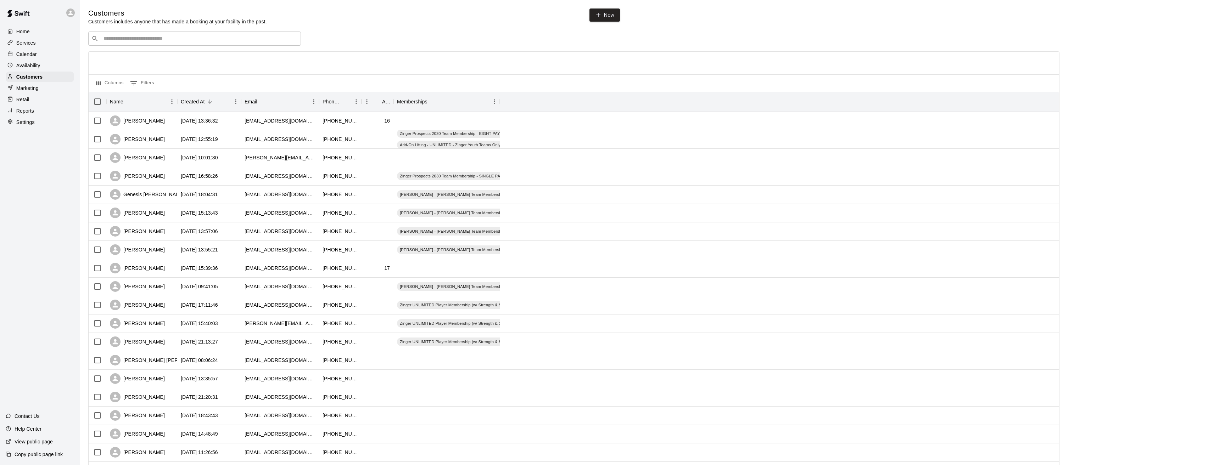
click at [136, 36] on input "Search customers by name or email" at bounding box center [199, 38] width 196 height 7
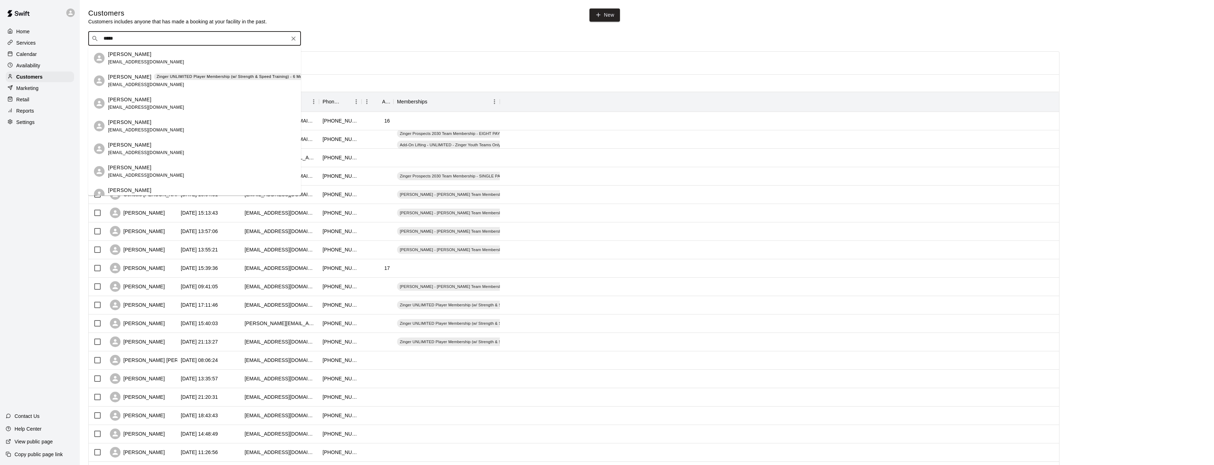
drag, startPoint x: 128, startPoint y: 40, endPoint x: 80, endPoint y: 43, distance: 48.3
click at [80, 43] on main "Customers Customers includes anyone that has made a booking at your facility in…" at bounding box center [647, 306] width 1134 height 612
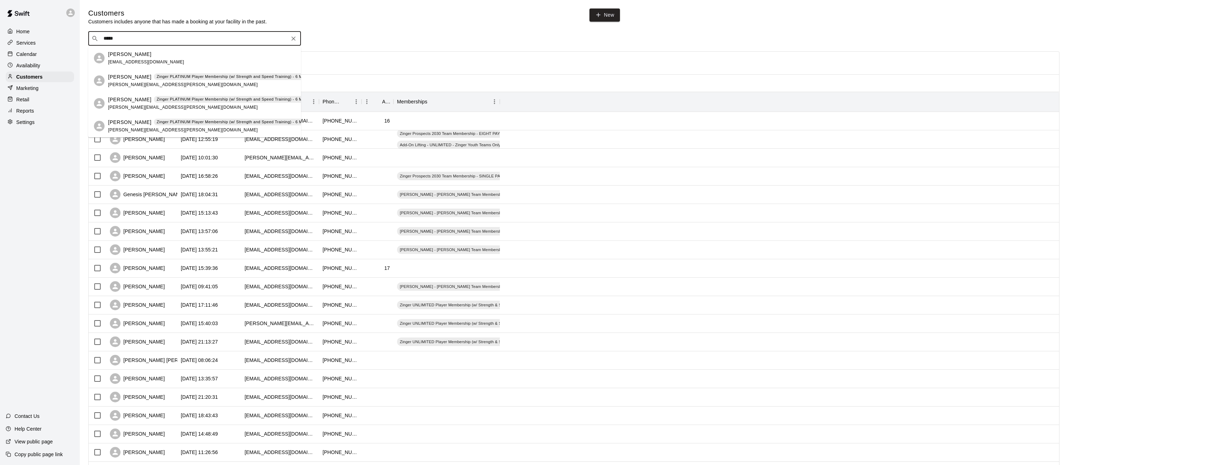
drag, startPoint x: 136, startPoint y: 41, endPoint x: 63, endPoint y: 30, distance: 73.8
click at [63, 30] on div "Home Services Calendar Availability Customers Marketing Retail Reports Settings…" at bounding box center [607, 306] width 1214 height 612
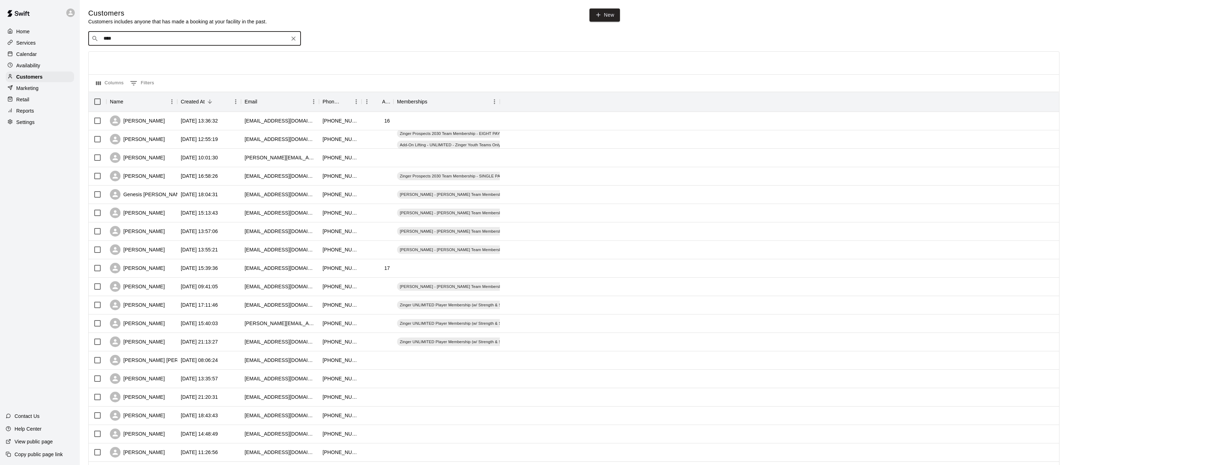
type input "*****"
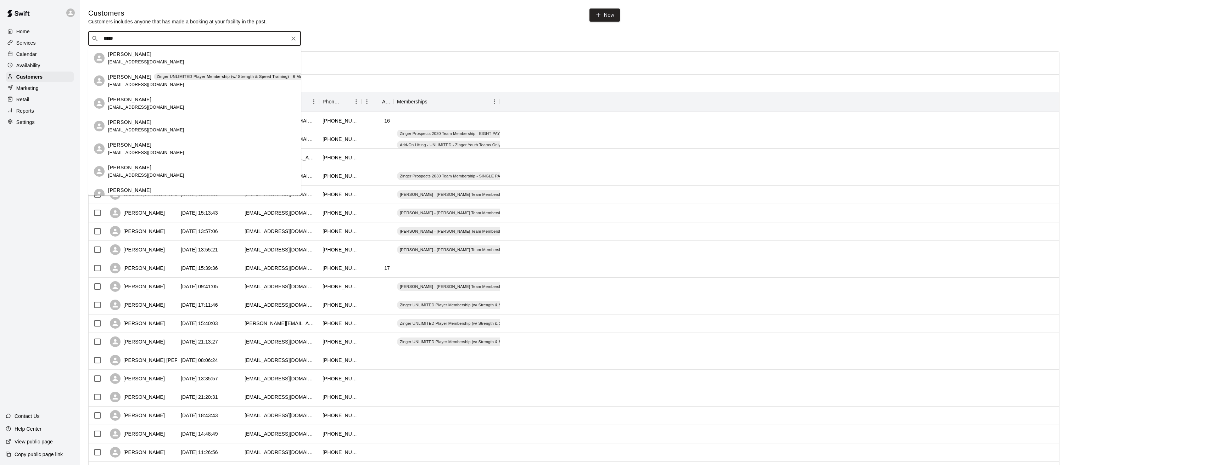
click at [125, 76] on p "Jason Smith" at bounding box center [129, 76] width 43 height 7
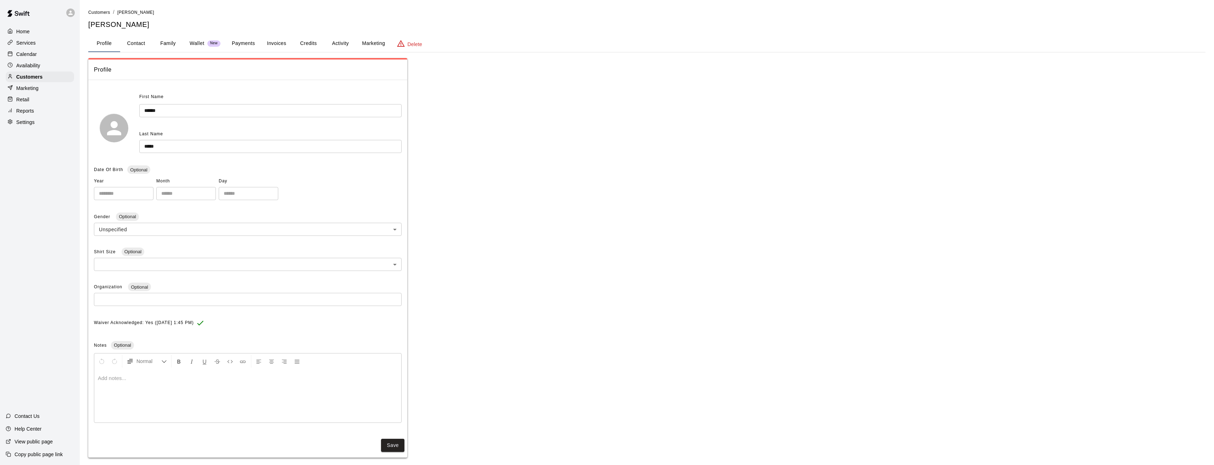
click at [169, 45] on button "Family" at bounding box center [168, 43] width 32 height 17
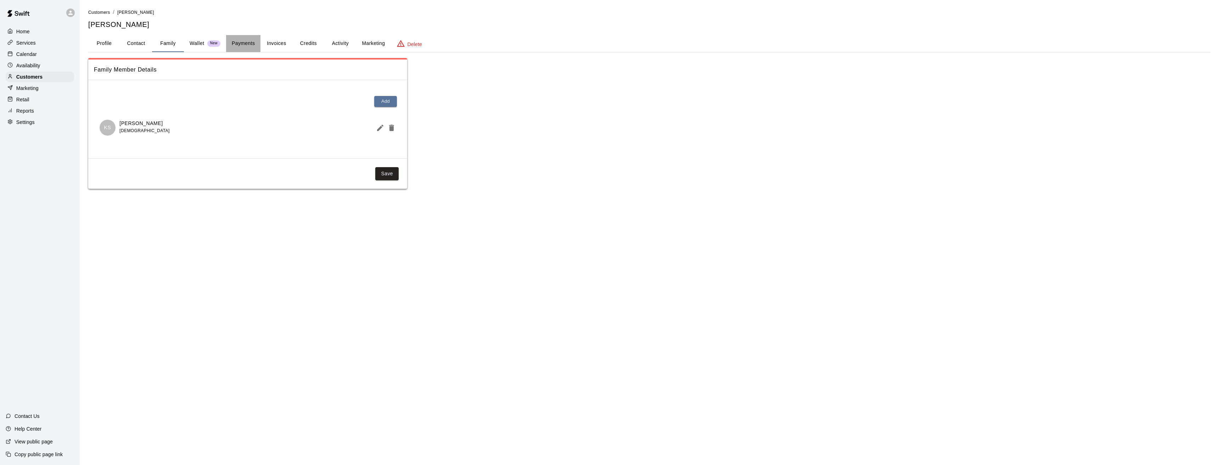
click at [238, 44] on button "Payments" at bounding box center [243, 43] width 34 height 17
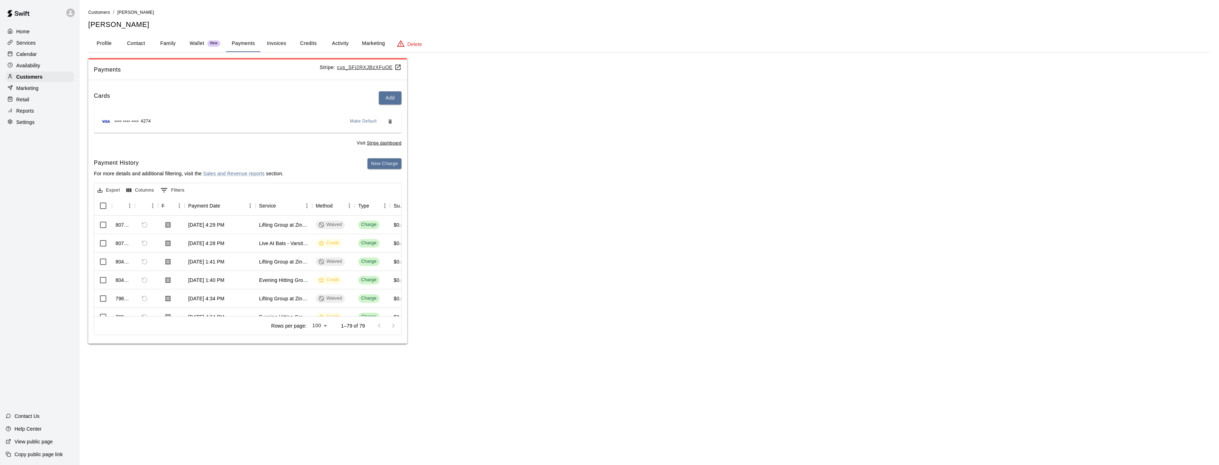
click at [282, 42] on button "Invoices" at bounding box center [276, 43] width 32 height 17
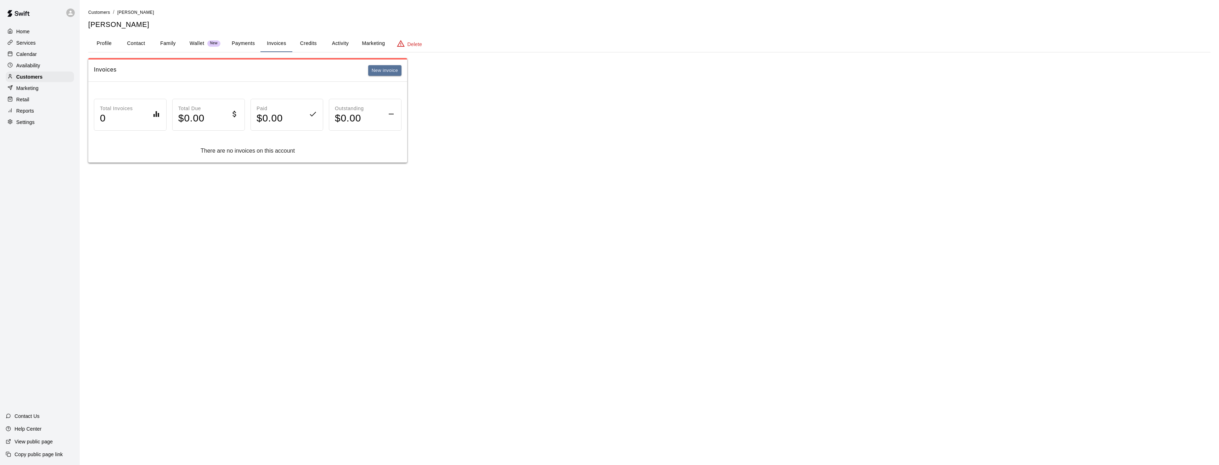
click at [314, 43] on button "Credits" at bounding box center [308, 43] width 32 height 17
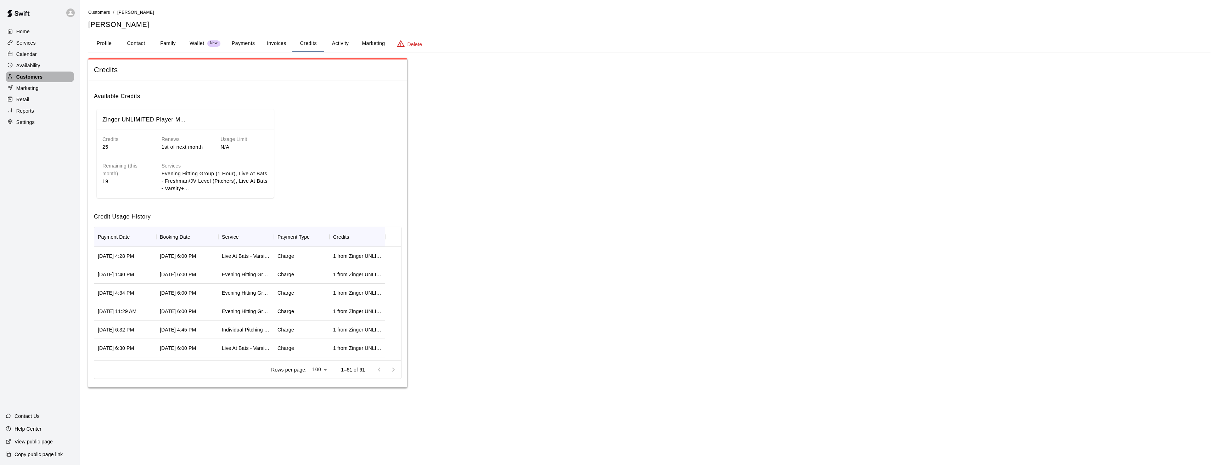
click at [33, 79] on p "Customers" at bounding box center [29, 76] width 26 height 7
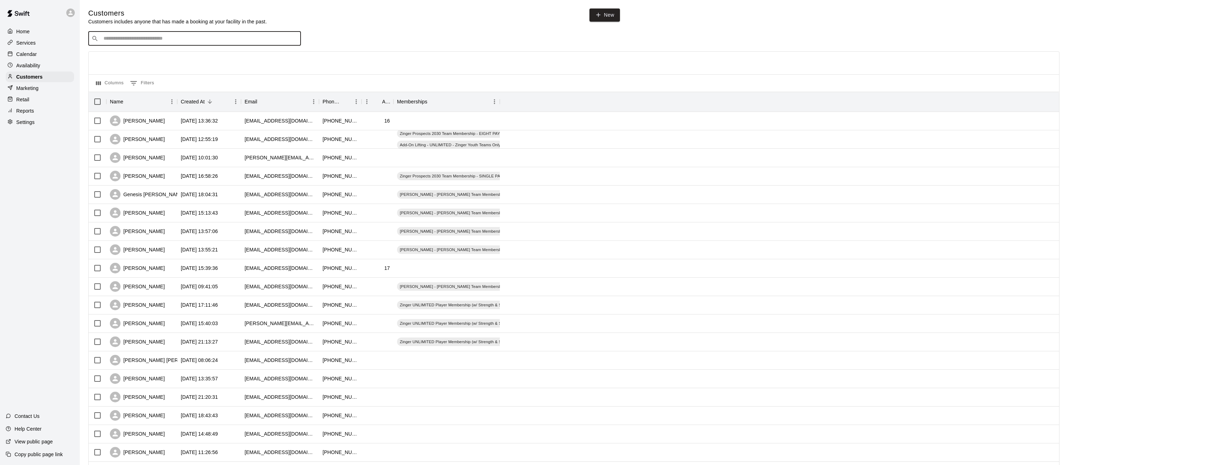
click at [130, 40] on input "Search customers by name or email" at bounding box center [199, 38] width 196 height 7
type input "******"
click at [158, 51] on div "[PERSON_NAME]" at bounding box center [146, 54] width 76 height 7
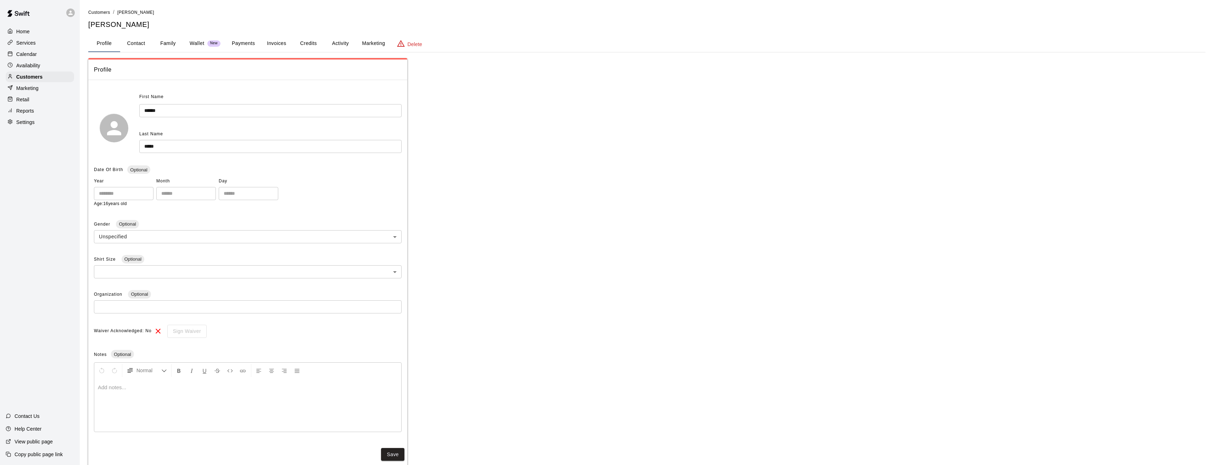
click at [342, 45] on button "Activity" at bounding box center [340, 43] width 32 height 17
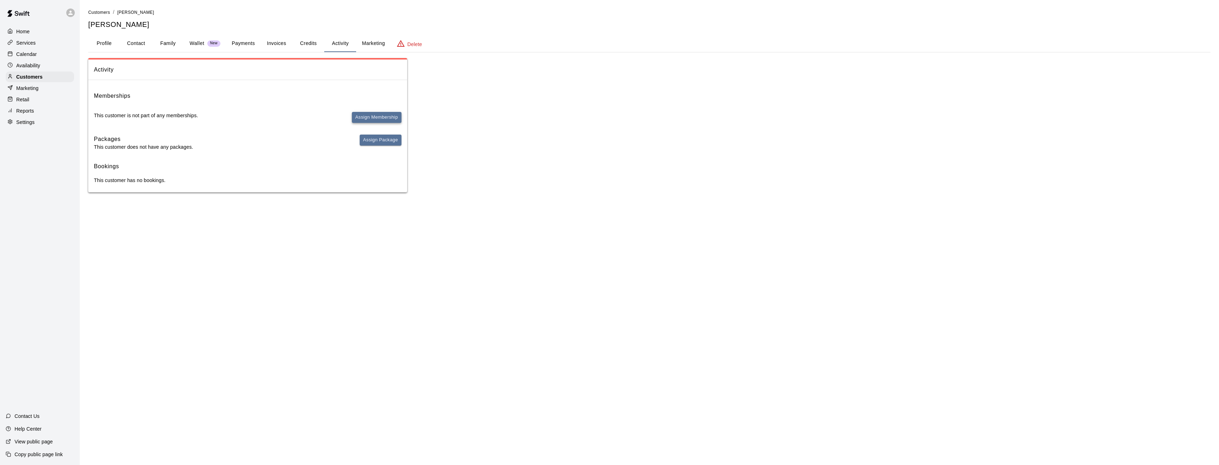
click at [367, 116] on button "Assign Membership" at bounding box center [377, 117] width 50 height 11
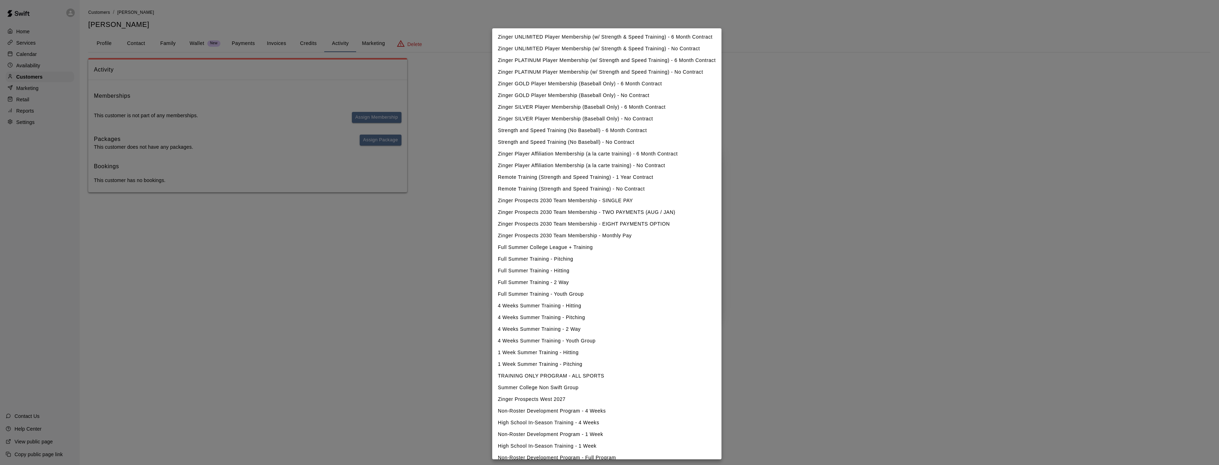
click at [555, 193] on body "Home Services Calendar Availability Customers Marketing Retail Reports Settings…" at bounding box center [609, 103] width 1219 height 207
click at [455, 143] on div at bounding box center [609, 232] width 1219 height 465
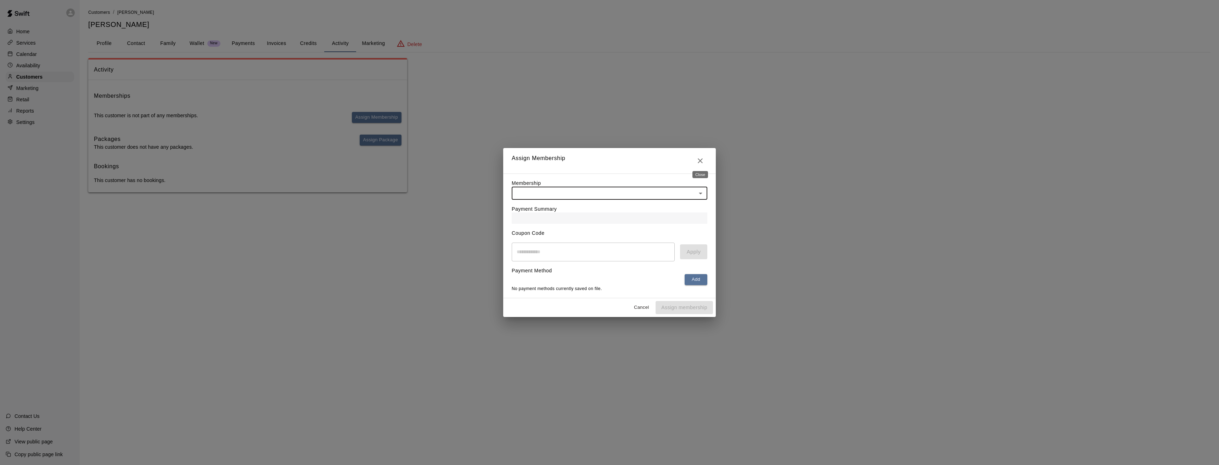
click at [699, 157] on icon "Close" at bounding box center [700, 161] width 9 height 9
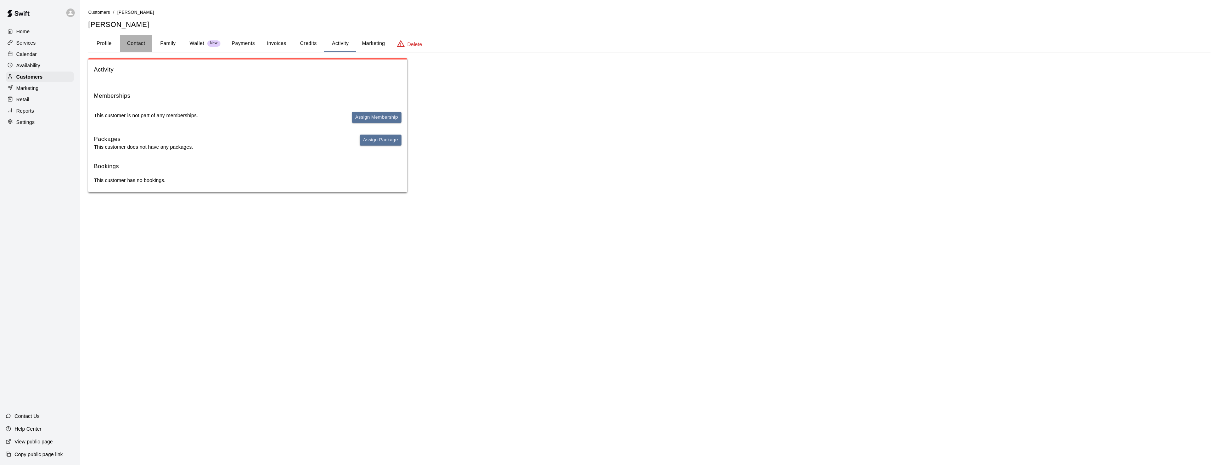
click at [132, 44] on button "Contact" at bounding box center [136, 43] width 32 height 17
select select "**"
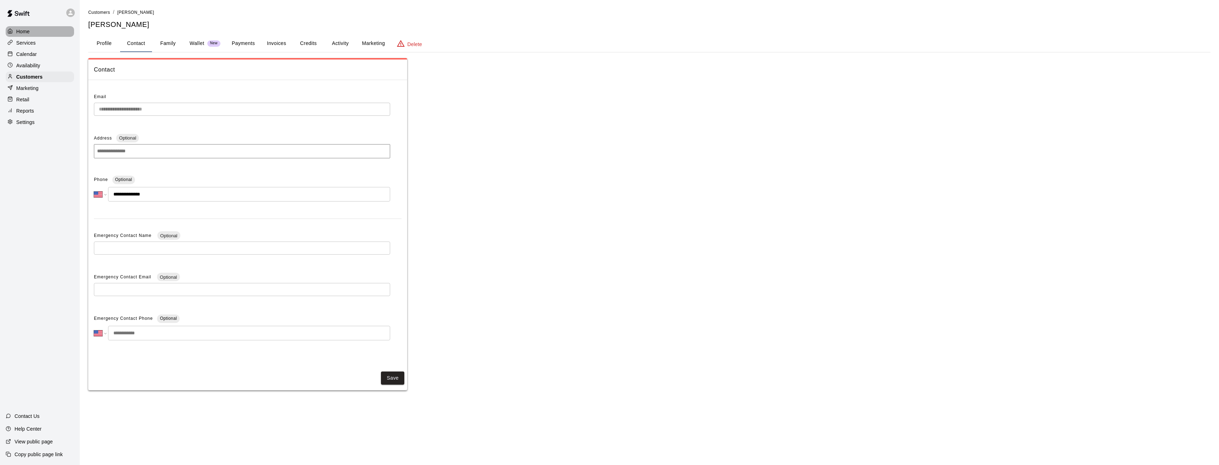
drag, startPoint x: 23, startPoint y: 31, endPoint x: 28, endPoint y: 32, distance: 5.1
click at [24, 32] on p "Home" at bounding box center [22, 31] width 13 height 7
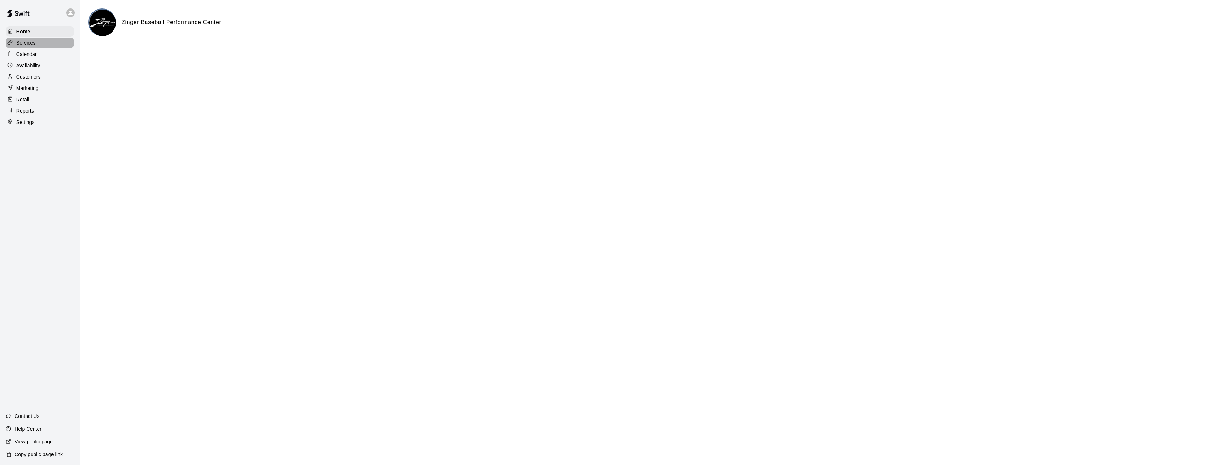
click at [25, 44] on p "Services" at bounding box center [25, 42] width 19 height 7
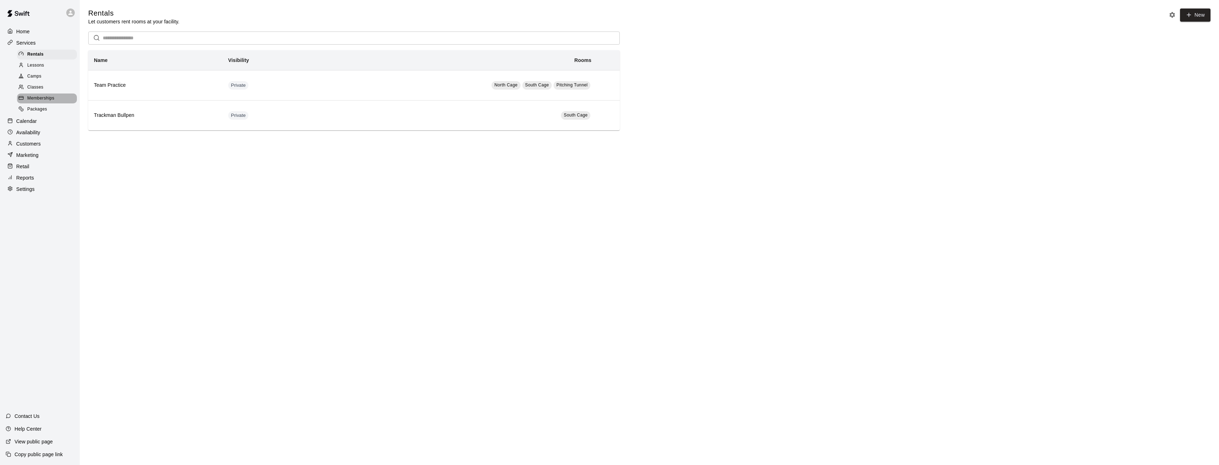
click at [39, 100] on span "Memberships" at bounding box center [40, 98] width 27 height 7
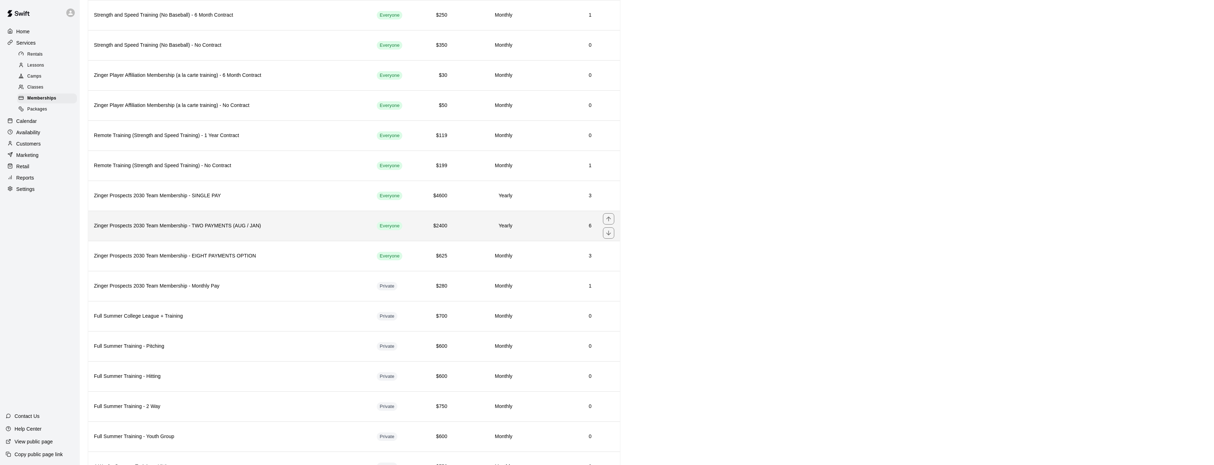
scroll to position [319, 0]
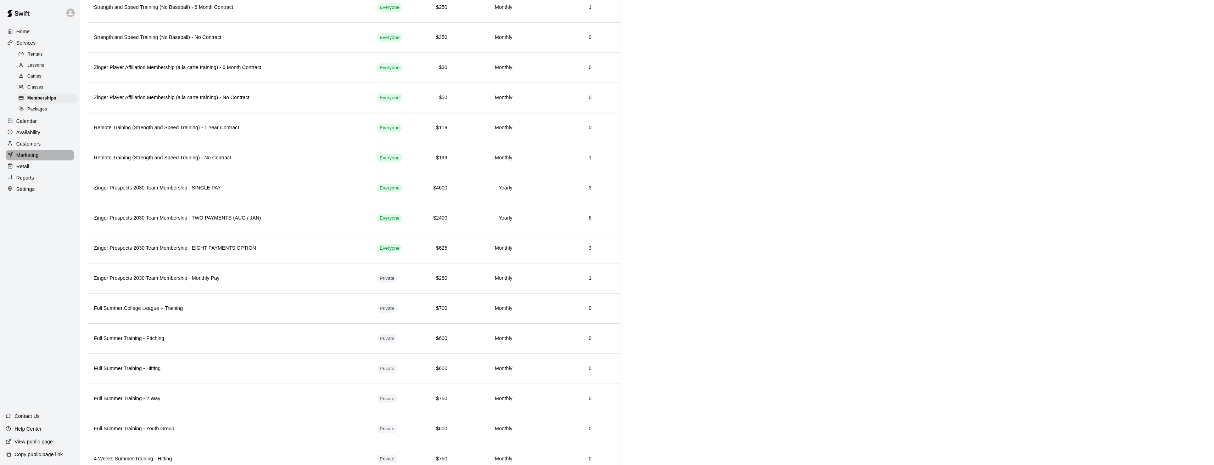
click at [29, 159] on p "Marketing" at bounding box center [27, 155] width 22 height 7
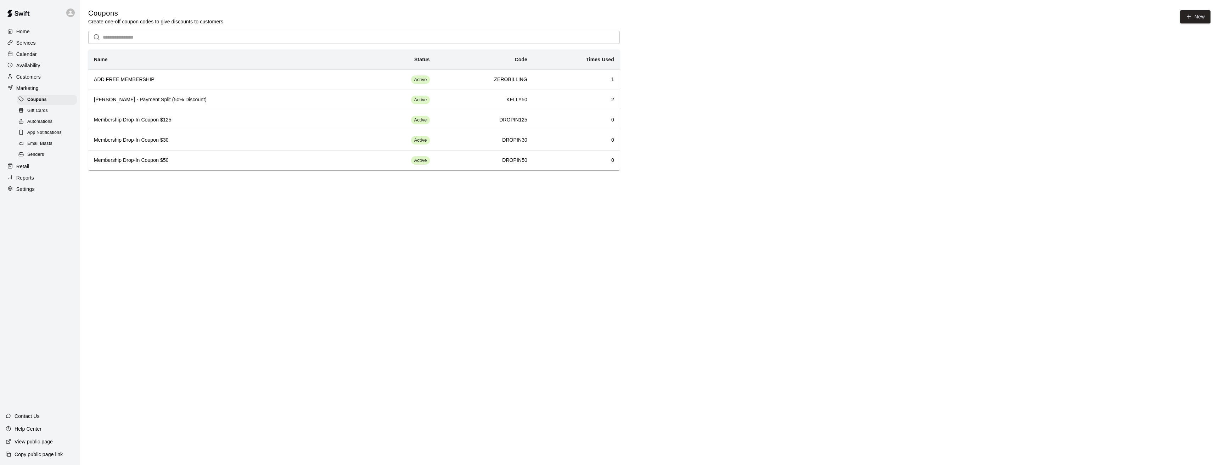
click at [27, 77] on p "Customers" at bounding box center [28, 76] width 24 height 7
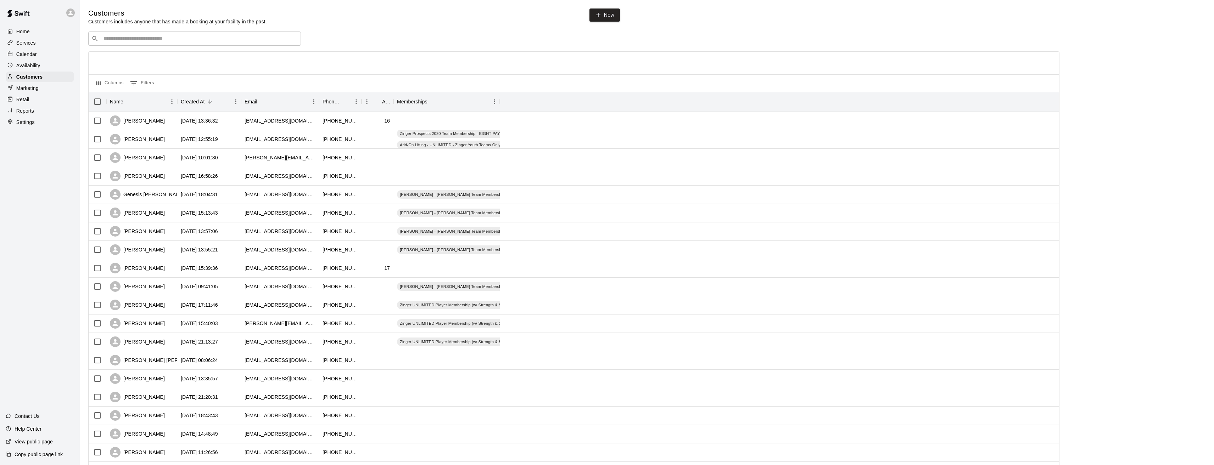
click at [113, 43] on div "​ ​" at bounding box center [194, 39] width 213 height 14
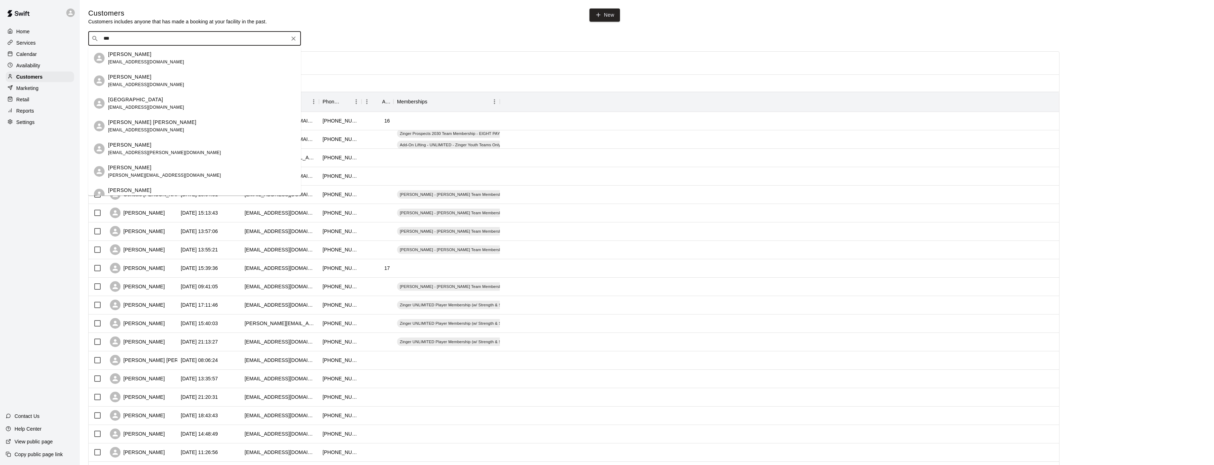
type input "****"
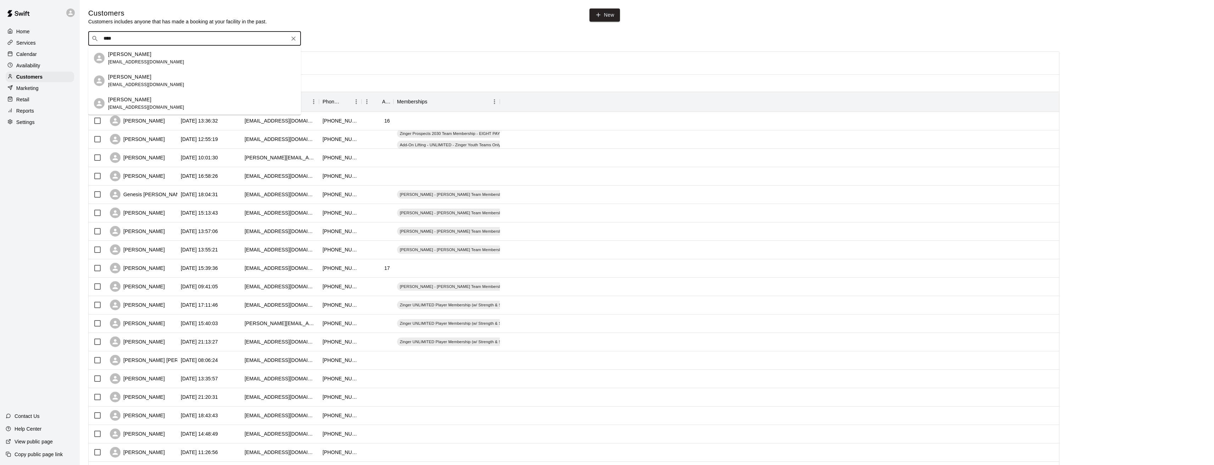
click at [164, 55] on div "[PERSON_NAME] [EMAIL_ADDRESS][DOMAIN_NAME]" at bounding box center [201, 58] width 187 height 15
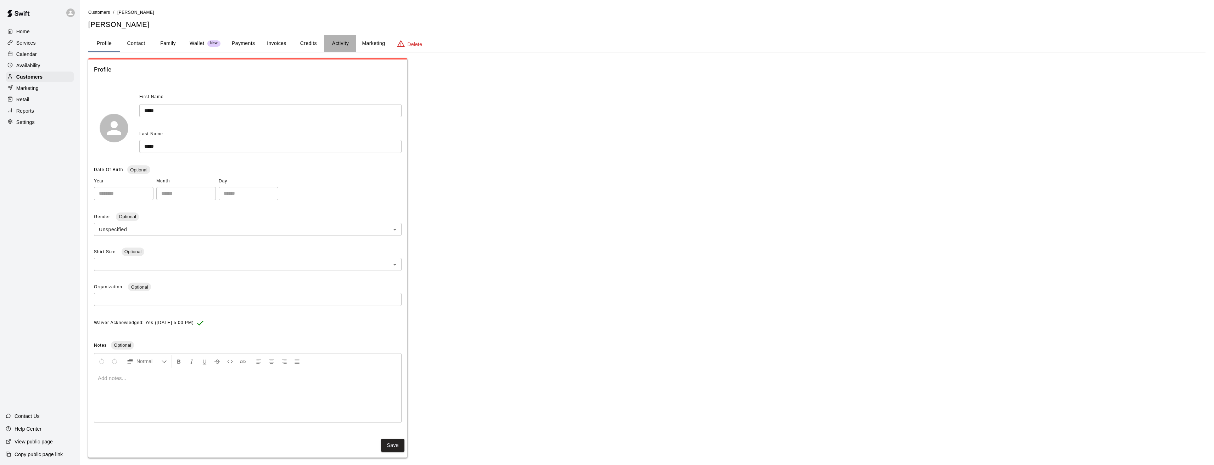
click at [342, 42] on button "Activity" at bounding box center [340, 43] width 32 height 17
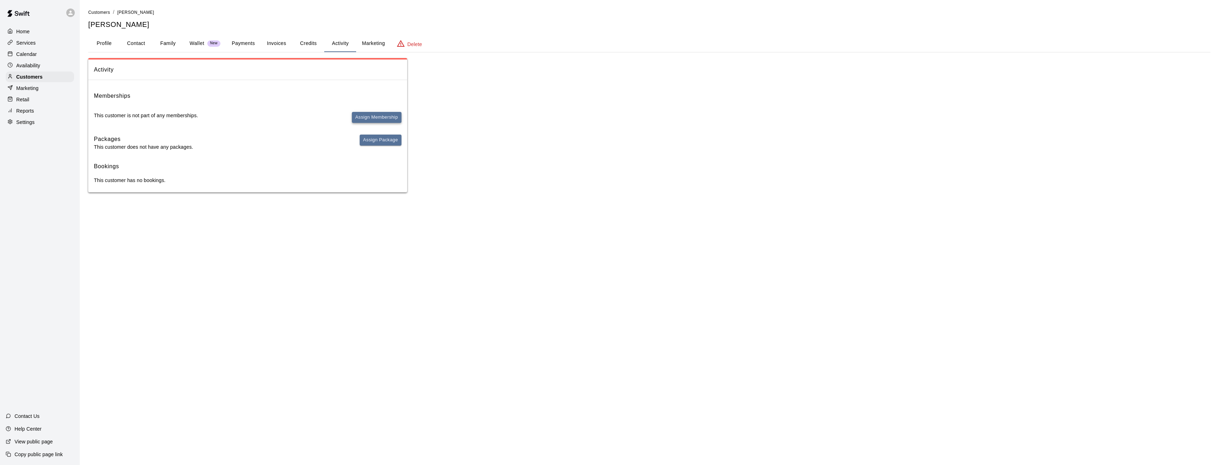
click at [374, 113] on button "Assign Membership" at bounding box center [377, 117] width 50 height 11
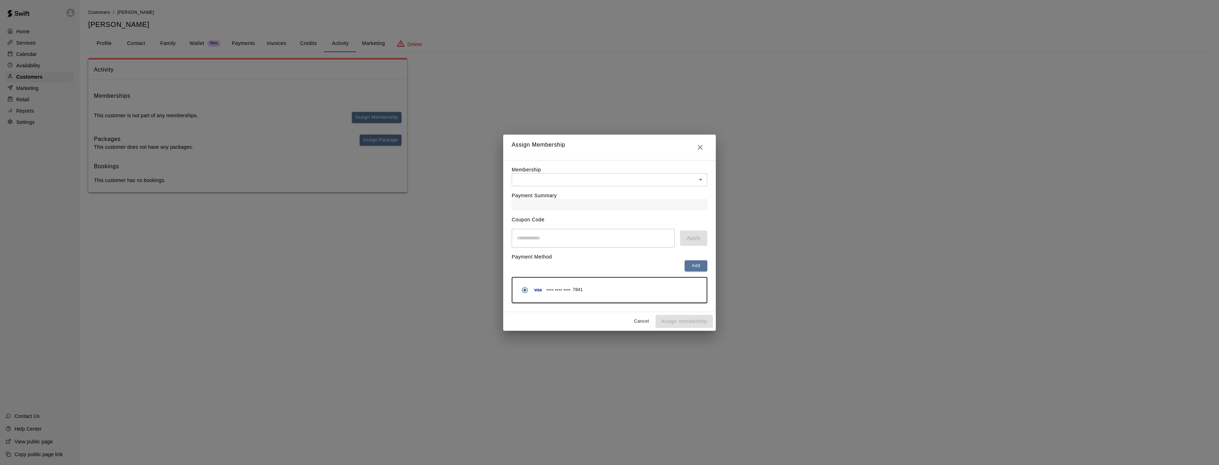
click at [548, 181] on body "Home Services Calendar Availability Customers Marketing Retail Reports Settings…" at bounding box center [609, 103] width 1219 height 207
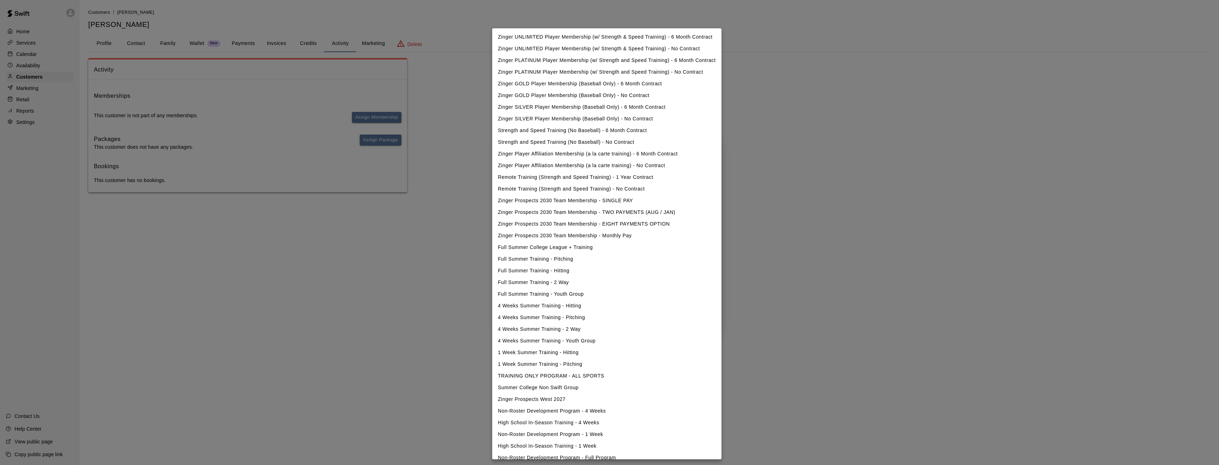
click at [542, 201] on li "Zinger Prospects 2030 Team Membership - SINGLE PAY" at bounding box center [606, 201] width 229 height 12
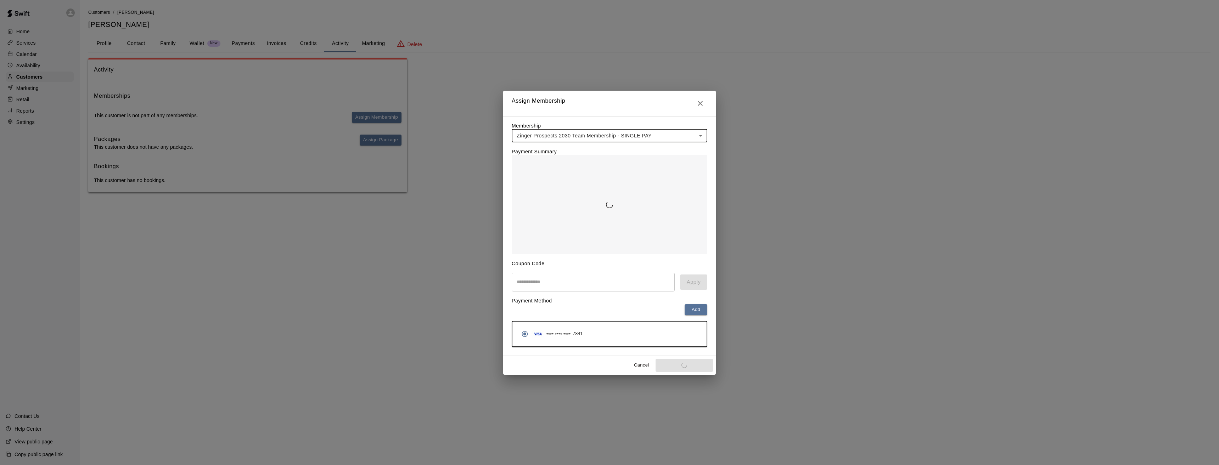
type input "**********"
click at [545, 285] on input "text" at bounding box center [593, 282] width 163 height 19
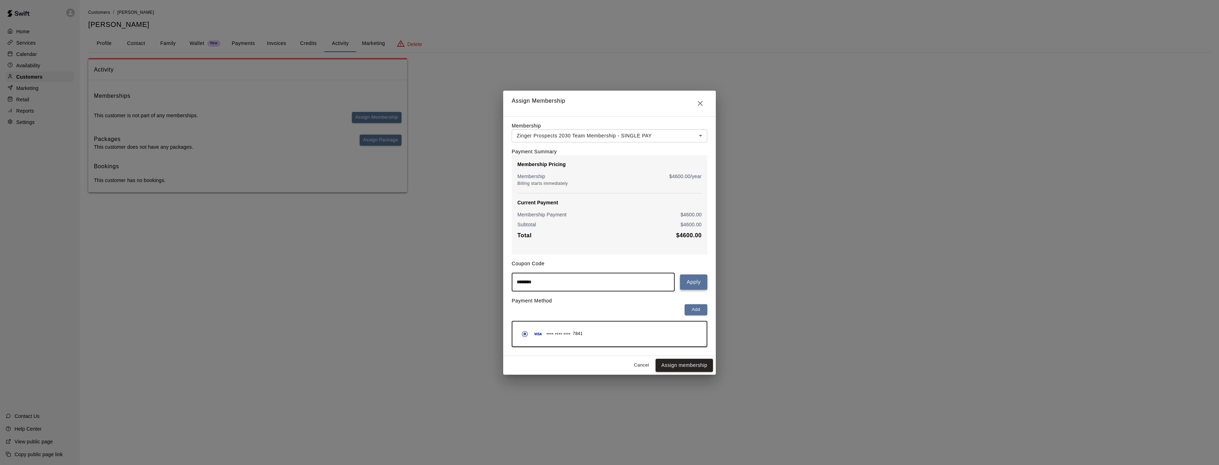
click at [691, 284] on button "Apply" at bounding box center [693, 282] width 27 height 15
click at [566, 282] on input "********" at bounding box center [593, 282] width 163 height 19
type input "**********"
click at [693, 278] on button "Apply" at bounding box center [693, 282] width 27 height 15
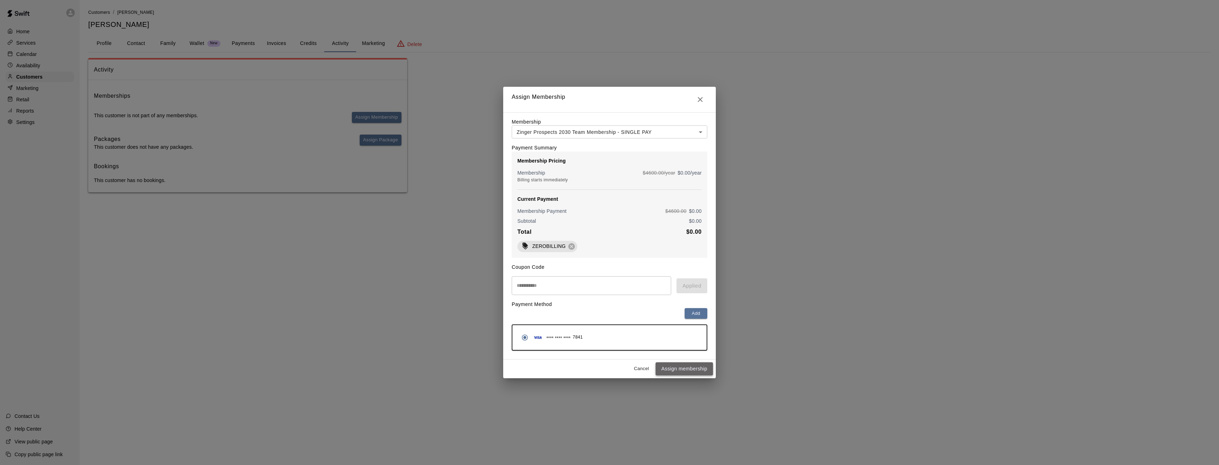
click at [686, 371] on button "Assign membership" at bounding box center [684, 368] width 57 height 13
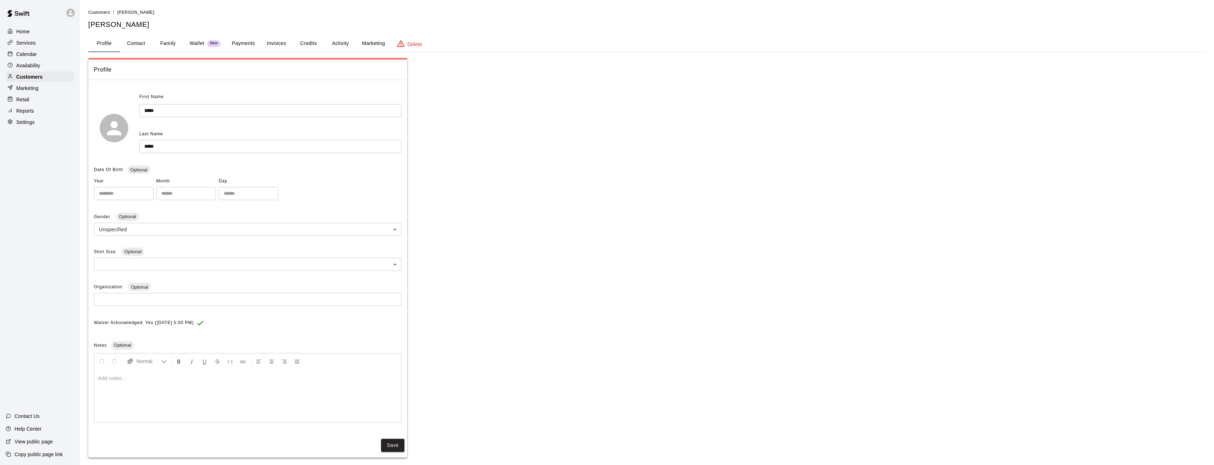
click at [167, 44] on button "Family" at bounding box center [168, 43] width 32 height 17
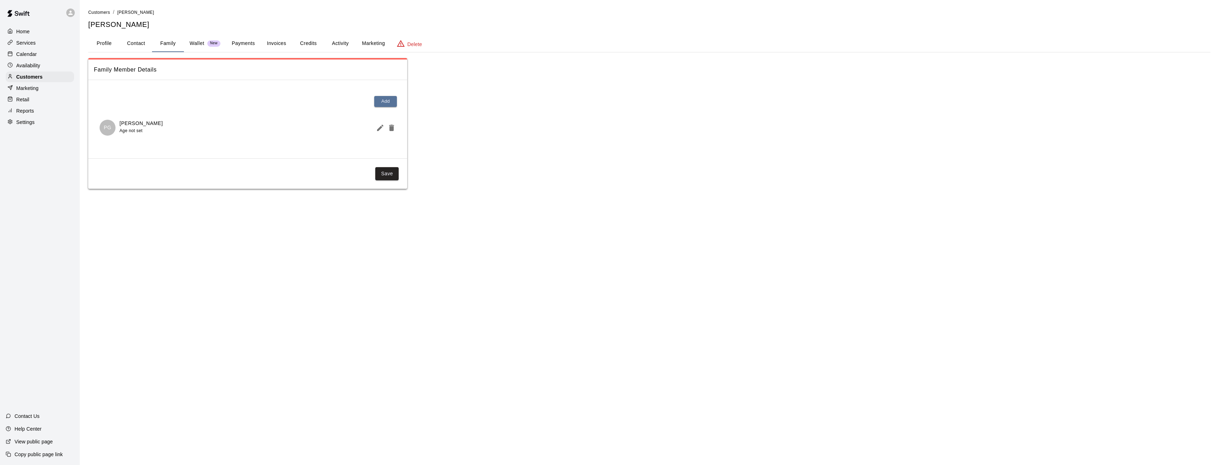
click at [137, 123] on p "Philip Groft" at bounding box center [140, 123] width 43 height 7
click at [31, 52] on p "Calendar" at bounding box center [26, 54] width 21 height 7
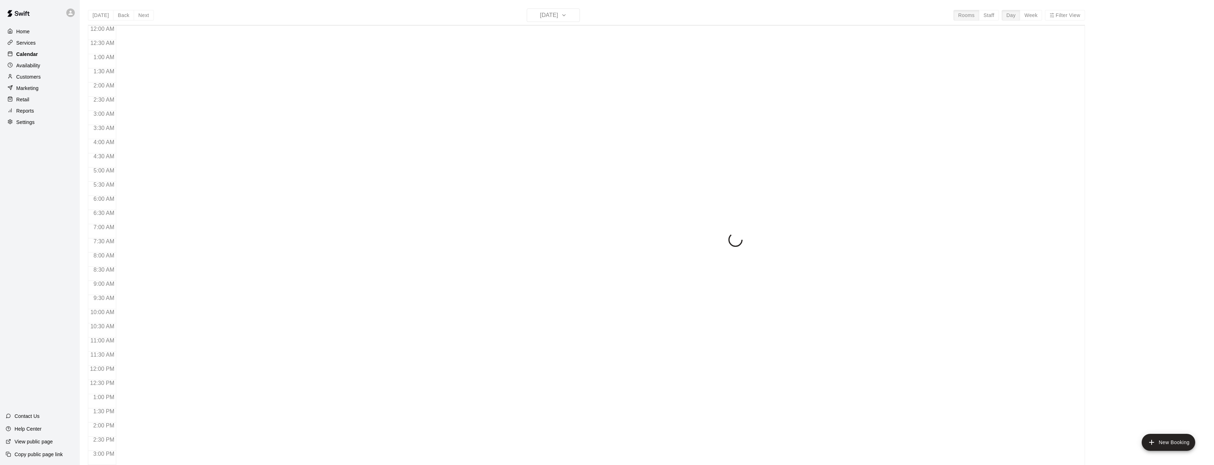
scroll to position [233, 0]
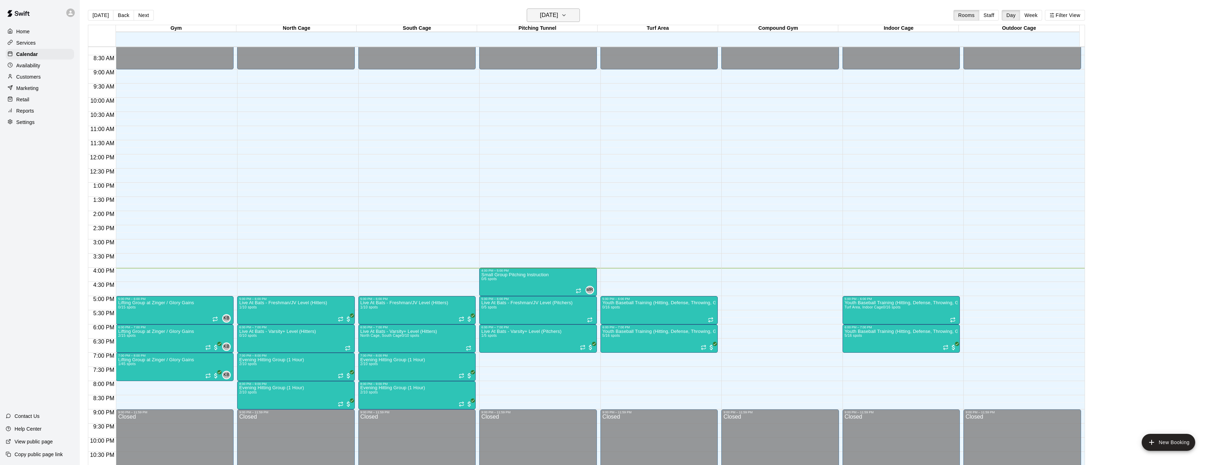
click at [567, 16] on icon "button" at bounding box center [564, 15] width 6 height 9
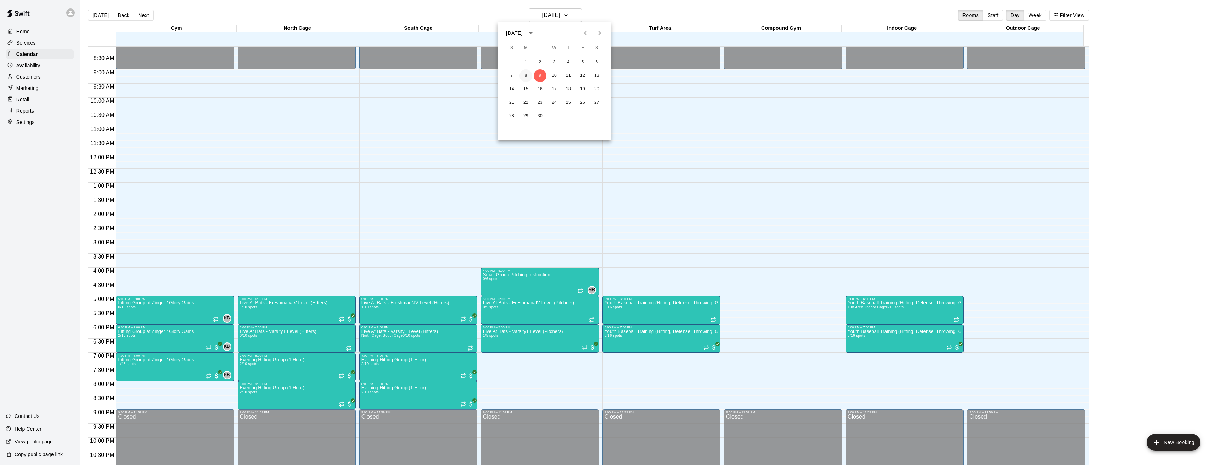
click at [526, 75] on button "8" at bounding box center [525, 75] width 13 height 13
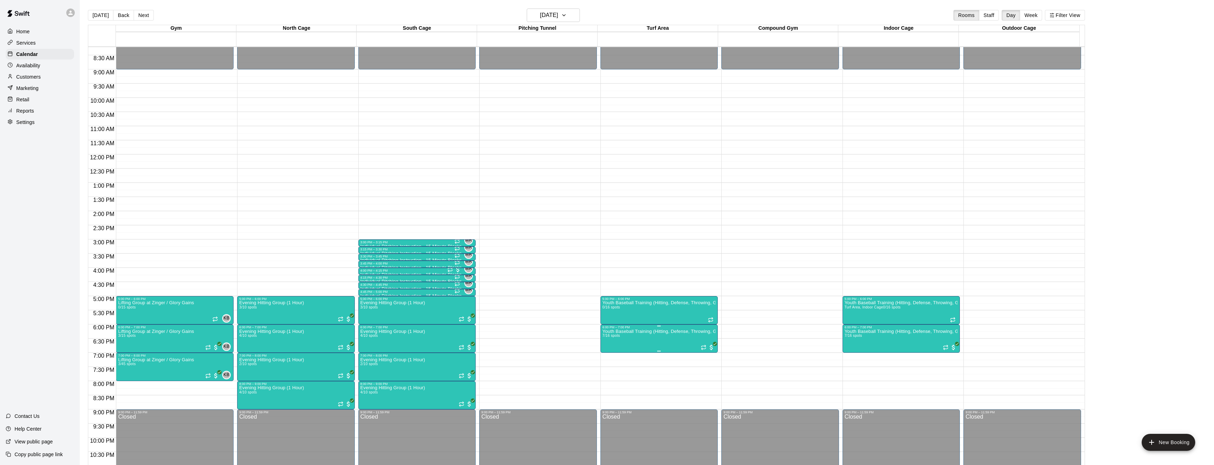
click at [608, 351] on img "edit" at bounding box center [609, 354] width 8 height 8
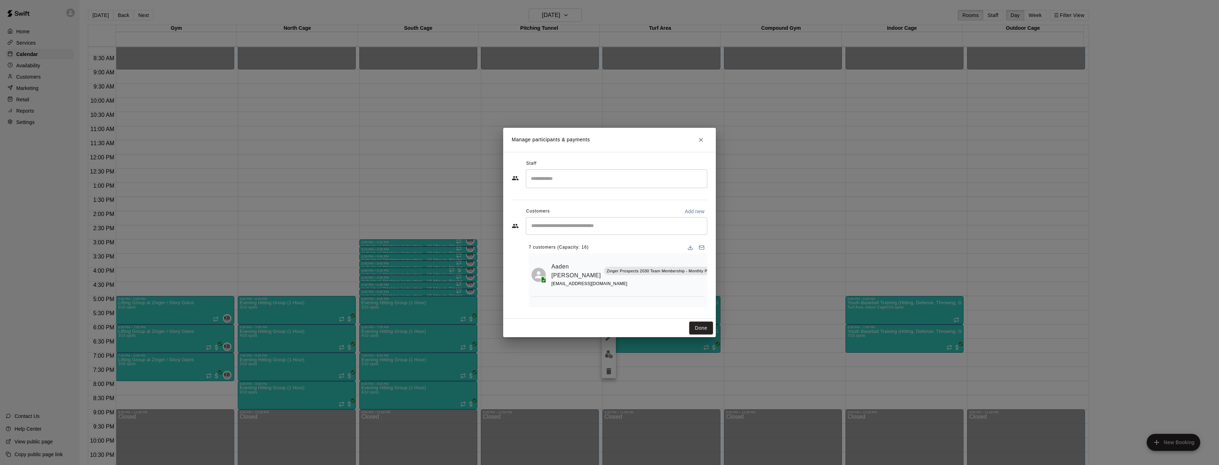
click at [606, 226] on input "Start typing to search customers..." at bounding box center [616, 226] width 175 height 7
type input "*****"
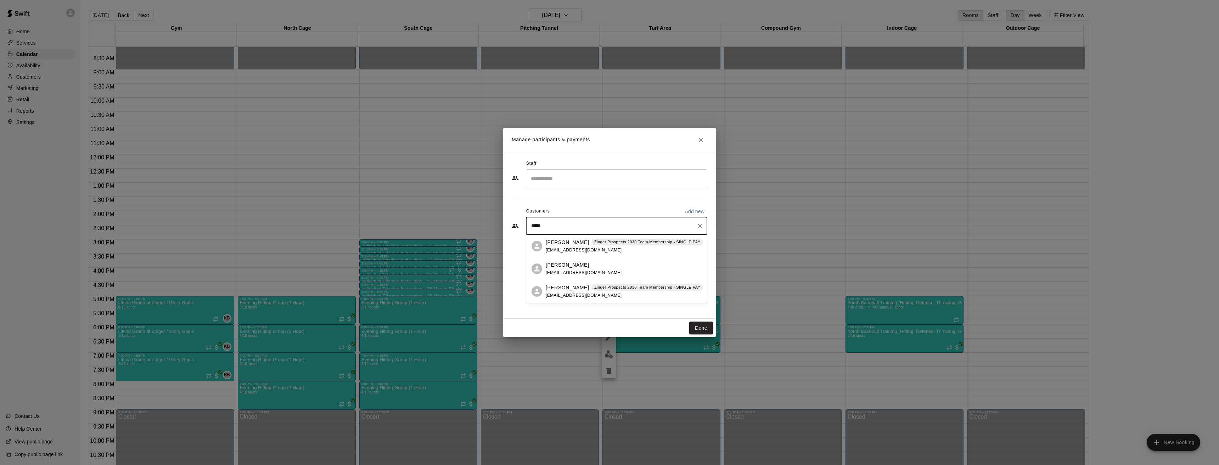
click at [561, 287] on p "[PERSON_NAME]" at bounding box center [567, 287] width 43 height 7
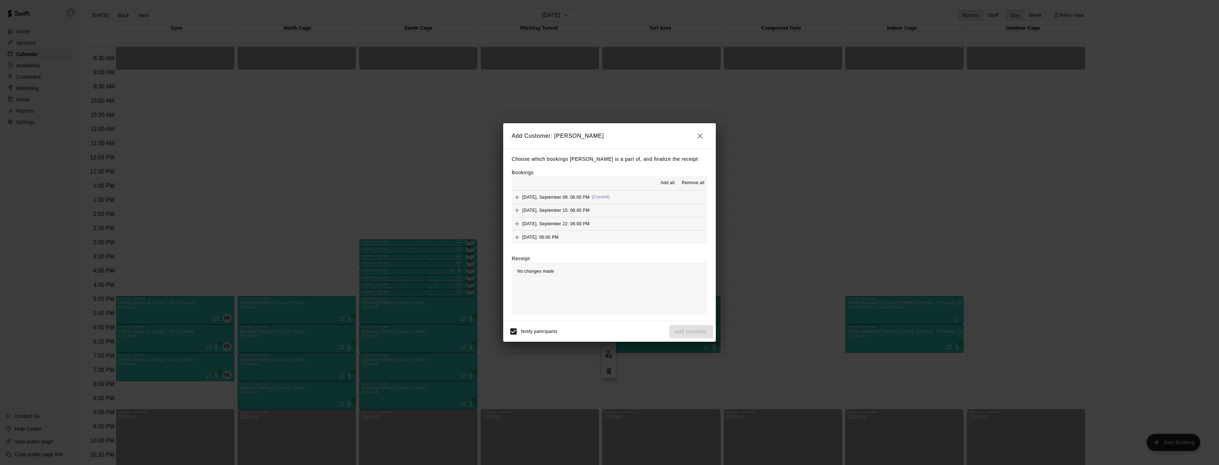
click at [571, 195] on span "Monday, September 08: 06:00 PM" at bounding box center [555, 197] width 67 height 5
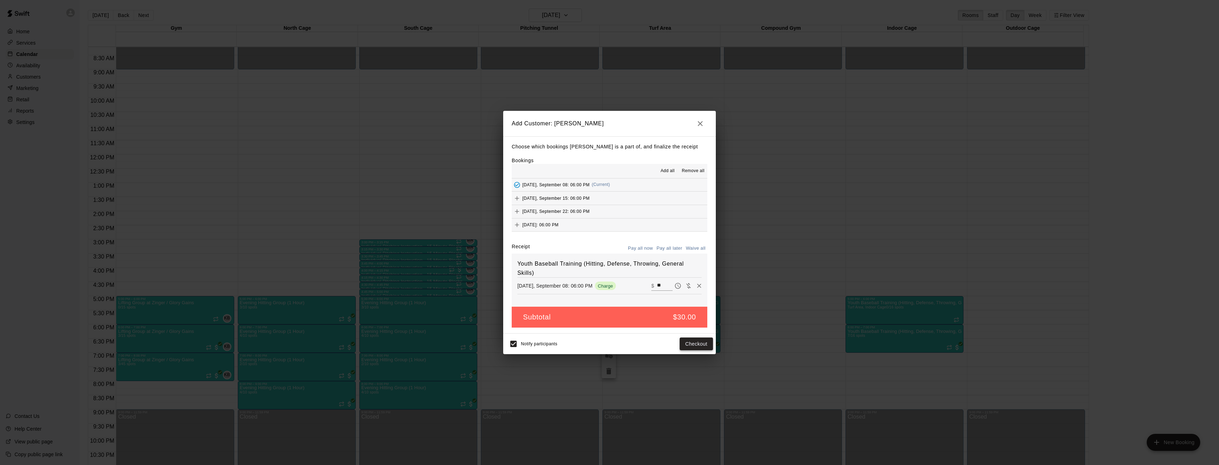
click at [698, 343] on button "Checkout" at bounding box center [696, 344] width 33 height 13
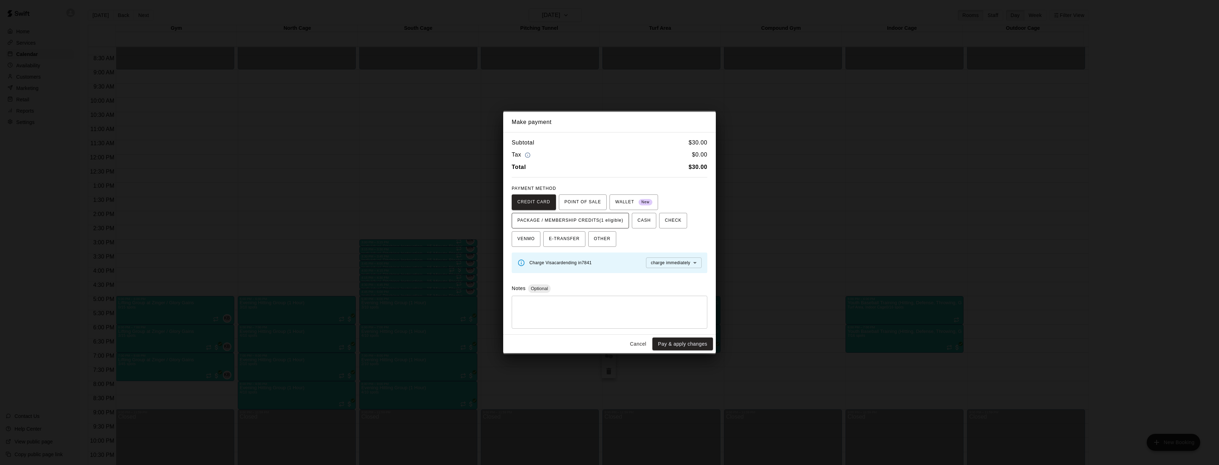
click at [541, 218] on span "PACKAGE / MEMBERSHIP CREDITS (1 eligible)" at bounding box center [570, 220] width 106 height 11
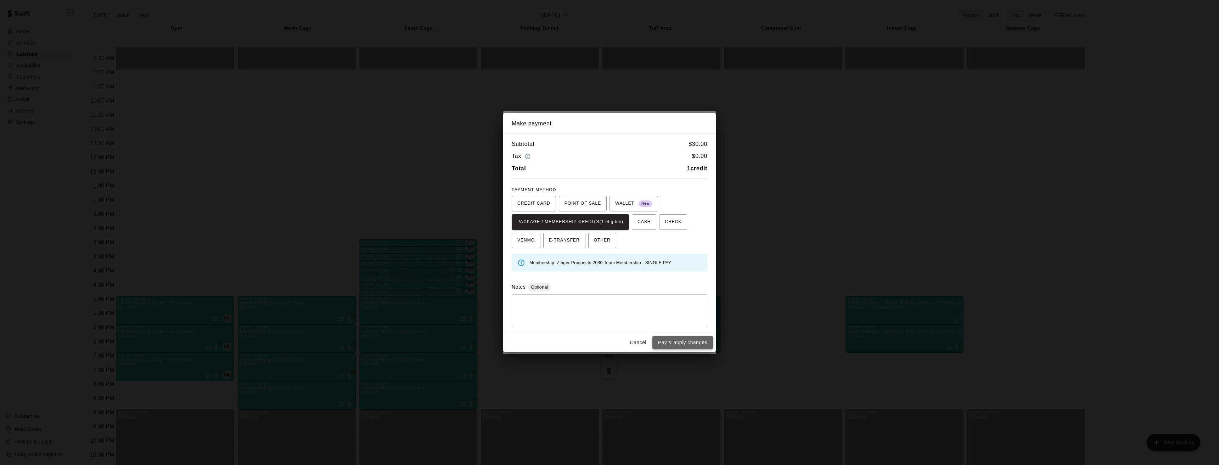
click at [680, 342] on button "Pay & apply changes" at bounding box center [682, 342] width 61 height 13
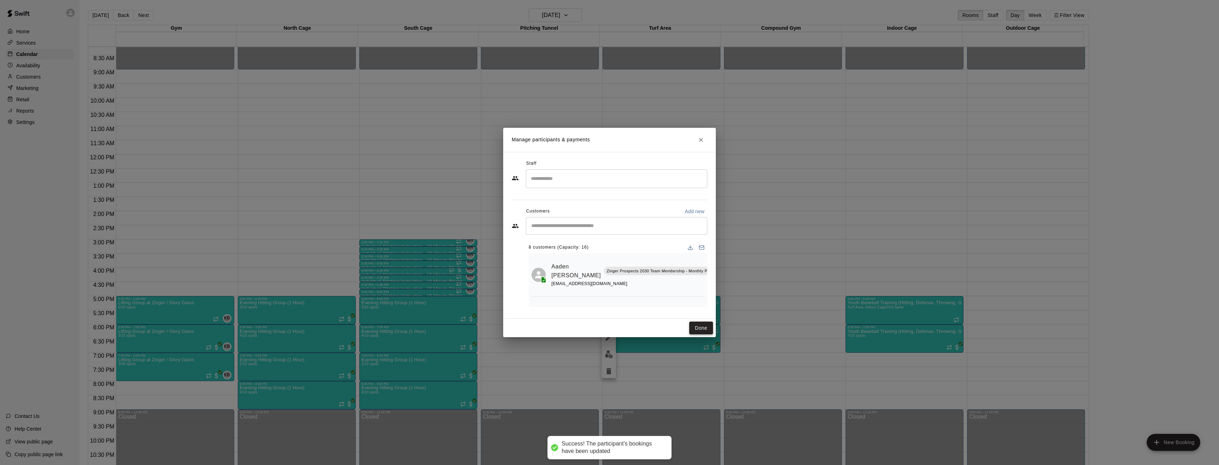
click at [703, 326] on button "Done" at bounding box center [701, 328] width 24 height 13
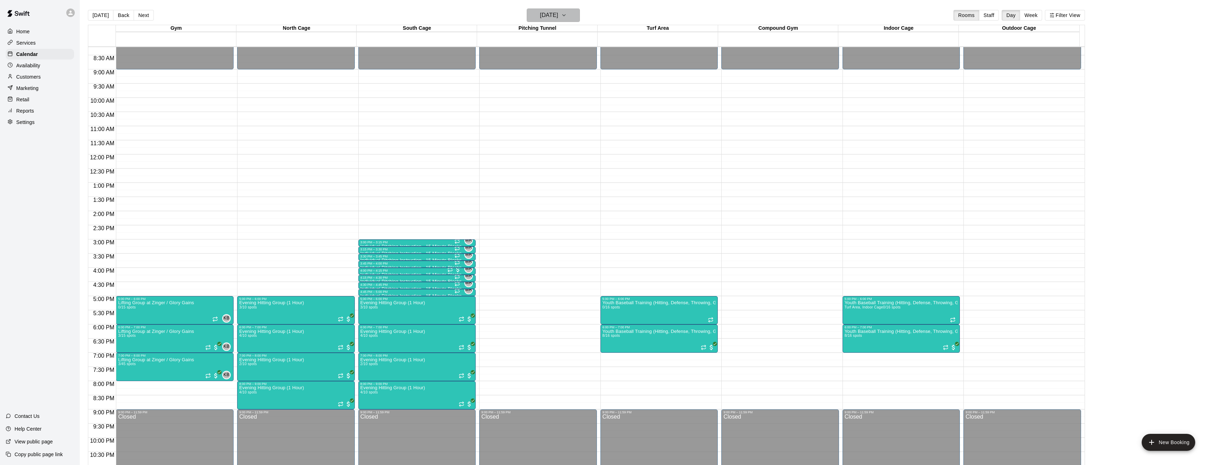
click at [567, 15] on icon "button" at bounding box center [564, 15] width 6 height 9
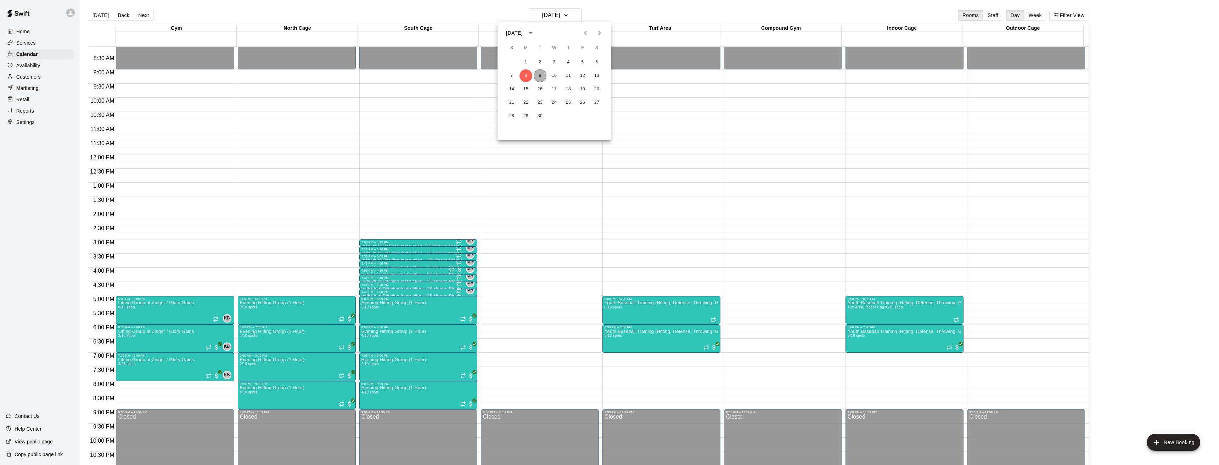
click at [539, 75] on button "9" at bounding box center [540, 75] width 13 height 13
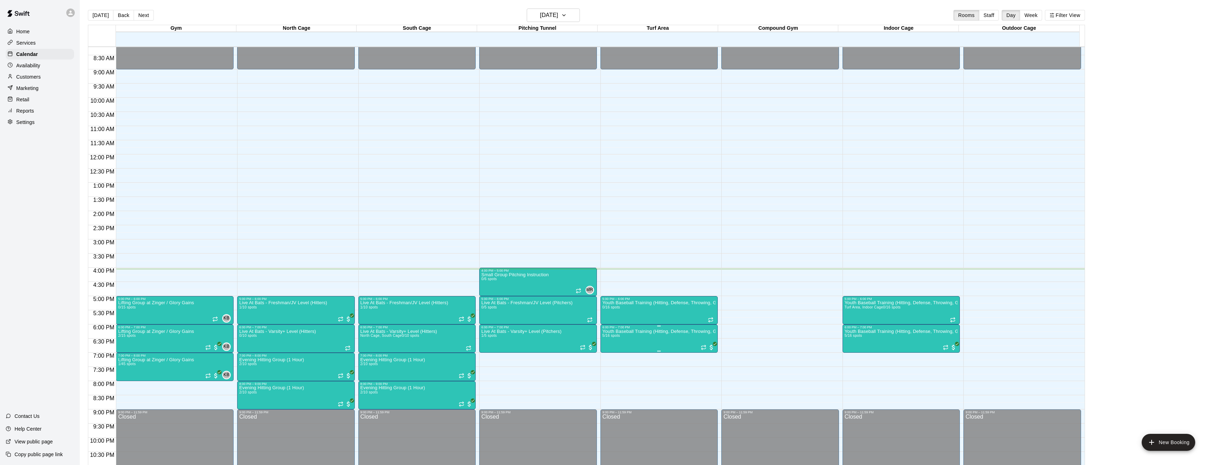
click at [630, 332] on p "Youth Baseball Training (Hitting, Defense, Throwing, General Skills)" at bounding box center [658, 332] width 113 height 0
click at [606, 355] on img "edit" at bounding box center [609, 357] width 8 height 8
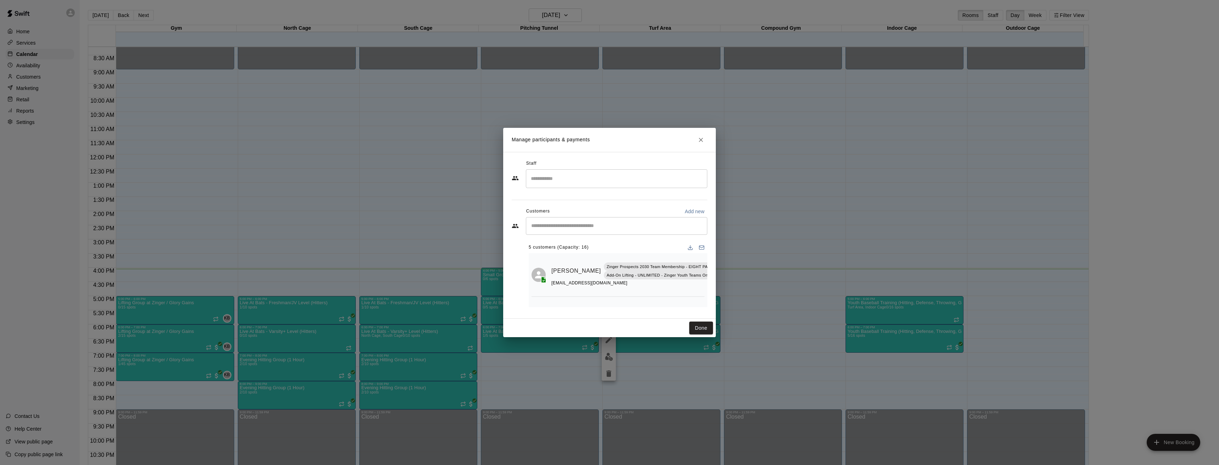
click at [580, 225] on input "Start typing to search customers..." at bounding box center [616, 226] width 175 height 7
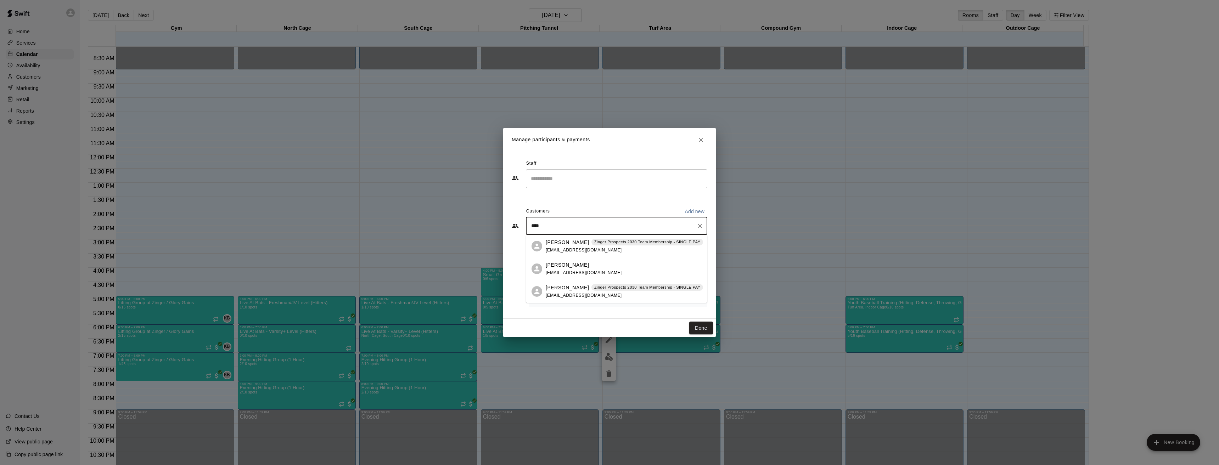
type input "*****"
click at [560, 285] on p "[PERSON_NAME]" at bounding box center [567, 287] width 43 height 7
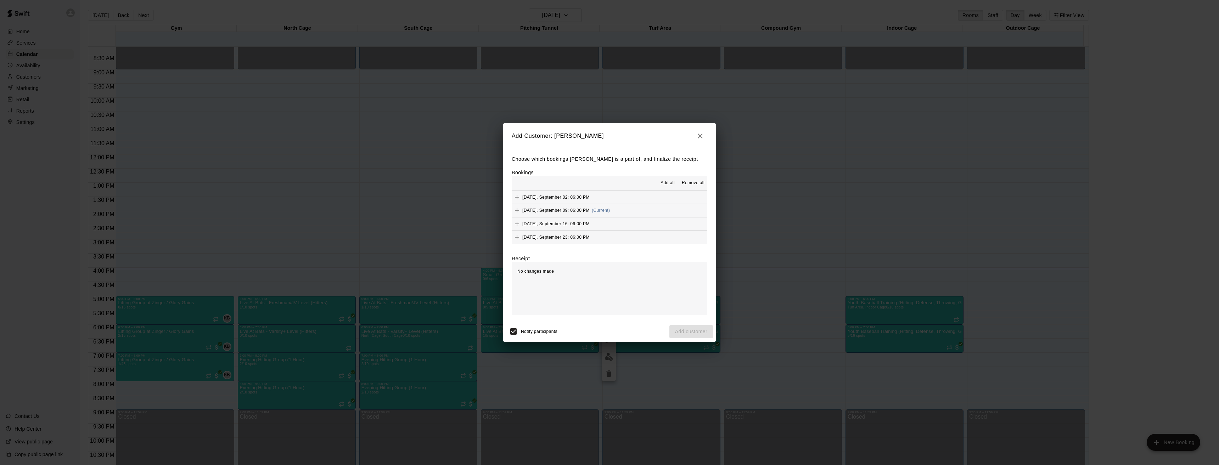
click at [628, 209] on button "Tuesday, September 09: 06:00 PM (Current)" at bounding box center [610, 210] width 196 height 13
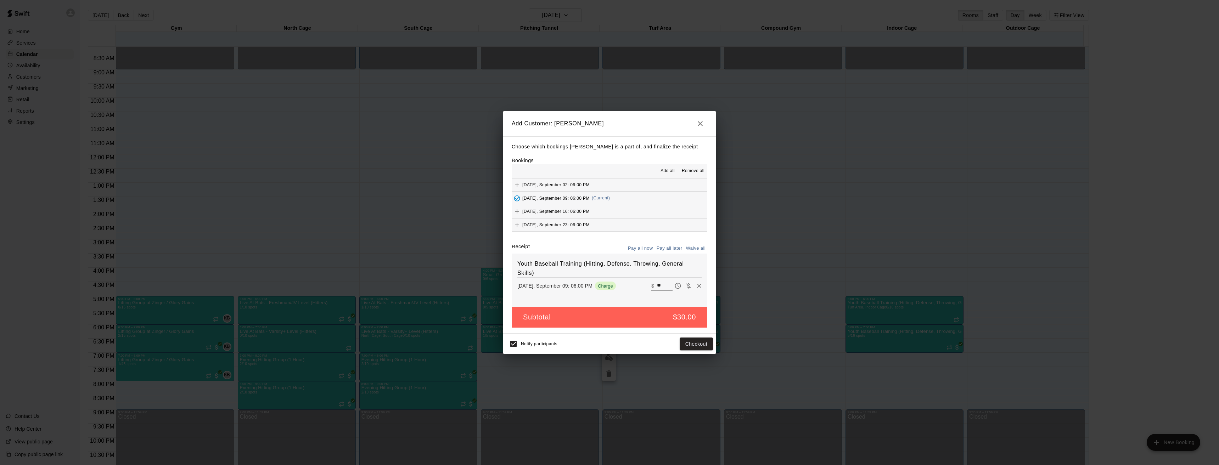
click at [637, 317] on div "Subtotal $30.00" at bounding box center [610, 317] width 196 height 21
click at [688, 346] on button "Checkout" at bounding box center [696, 344] width 33 height 13
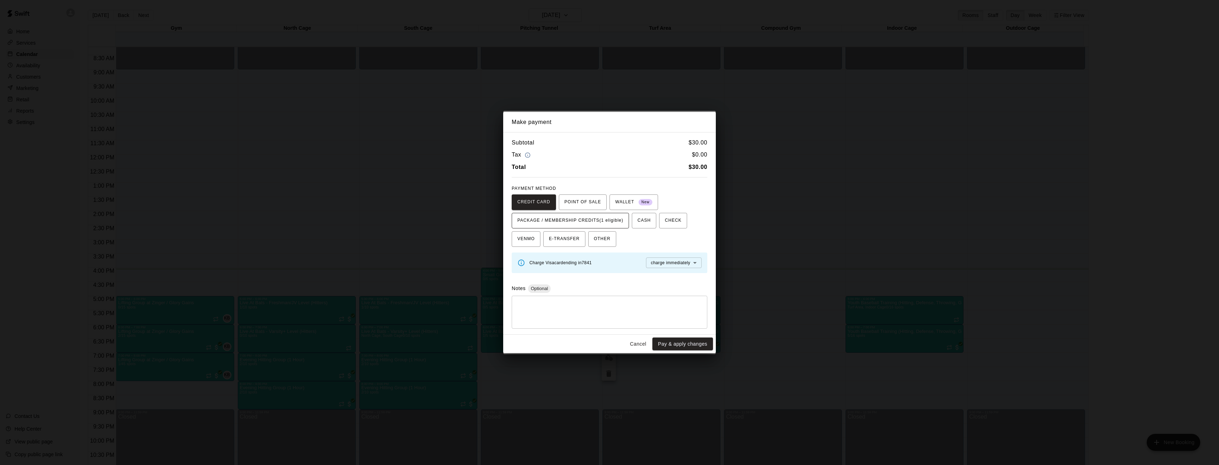
click at [542, 218] on span "PACKAGE / MEMBERSHIP CREDITS (1 eligible)" at bounding box center [570, 220] width 106 height 11
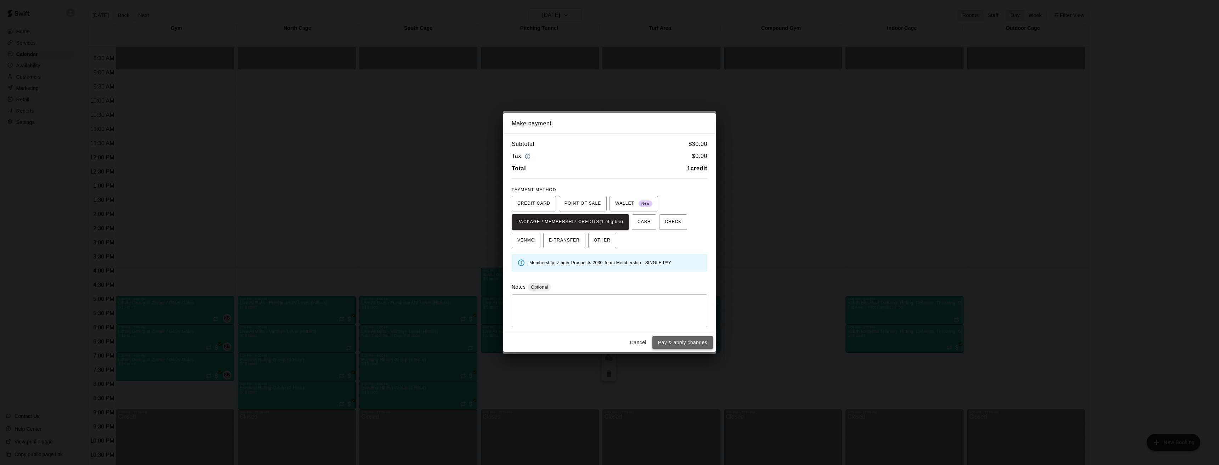
click at [668, 343] on button "Pay & apply changes" at bounding box center [682, 342] width 61 height 13
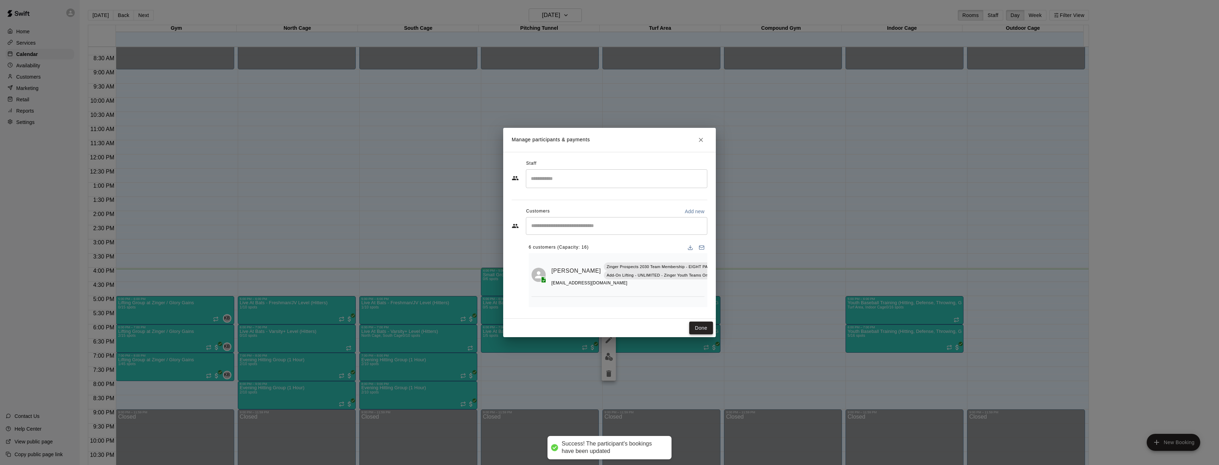
click at [703, 325] on button "Done" at bounding box center [701, 328] width 24 height 13
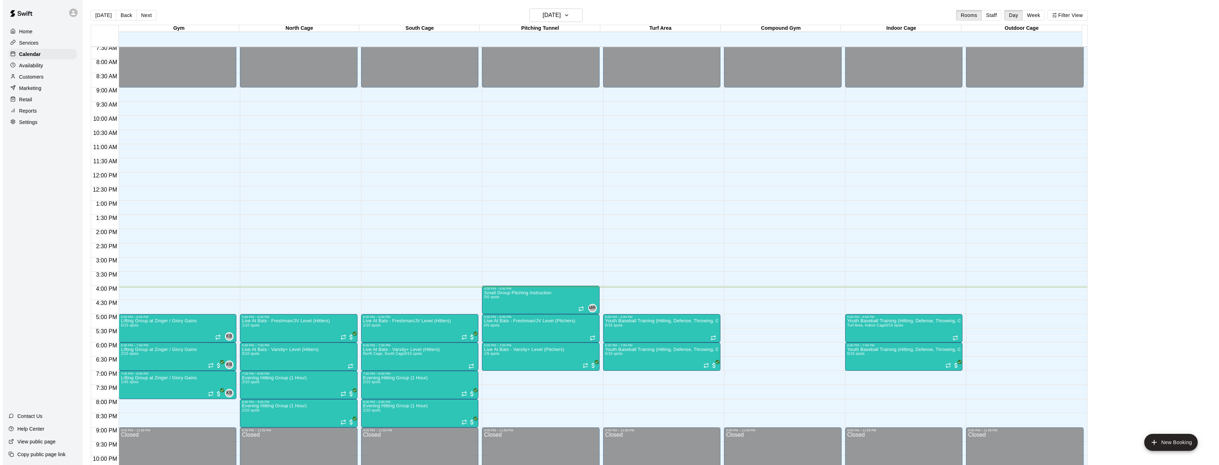
scroll to position [255, 0]
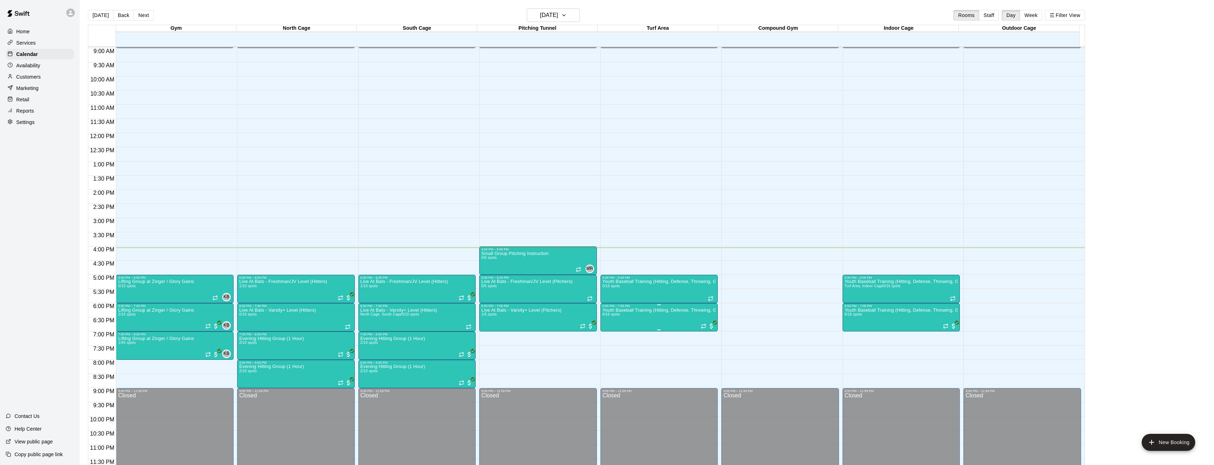
click at [608, 331] on img "edit" at bounding box center [609, 332] width 8 height 8
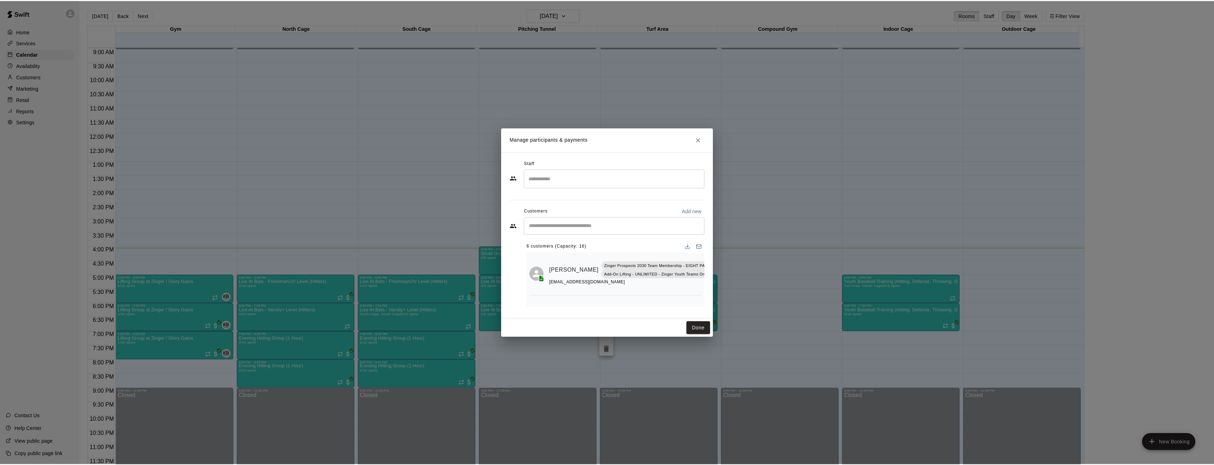
scroll to position [0, 0]
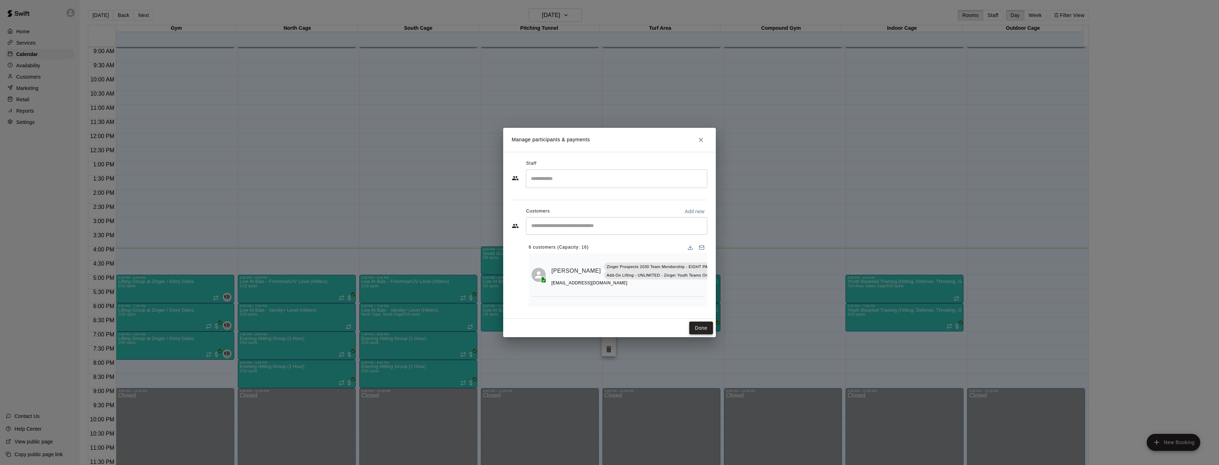
click at [705, 329] on button "Done" at bounding box center [701, 328] width 24 height 13
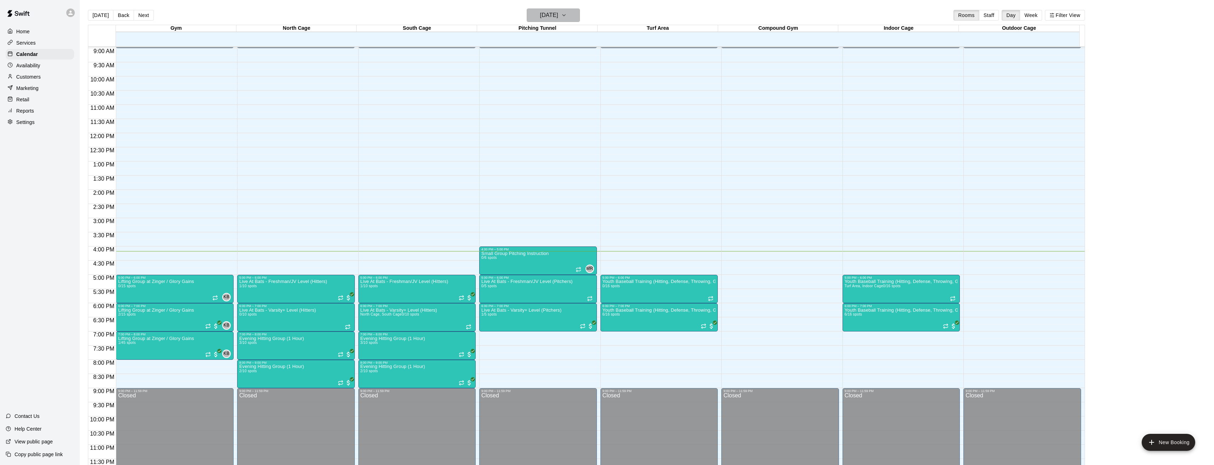
click at [567, 15] on icon "button" at bounding box center [564, 15] width 6 height 9
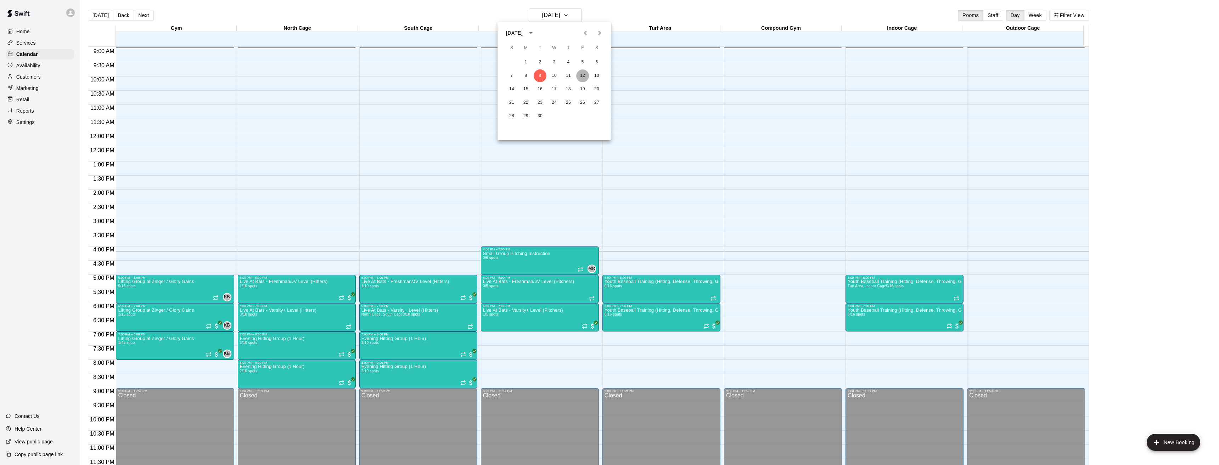
click at [582, 74] on button "12" at bounding box center [582, 75] width 13 height 13
